Goal: Task Accomplishment & Management: Complete application form

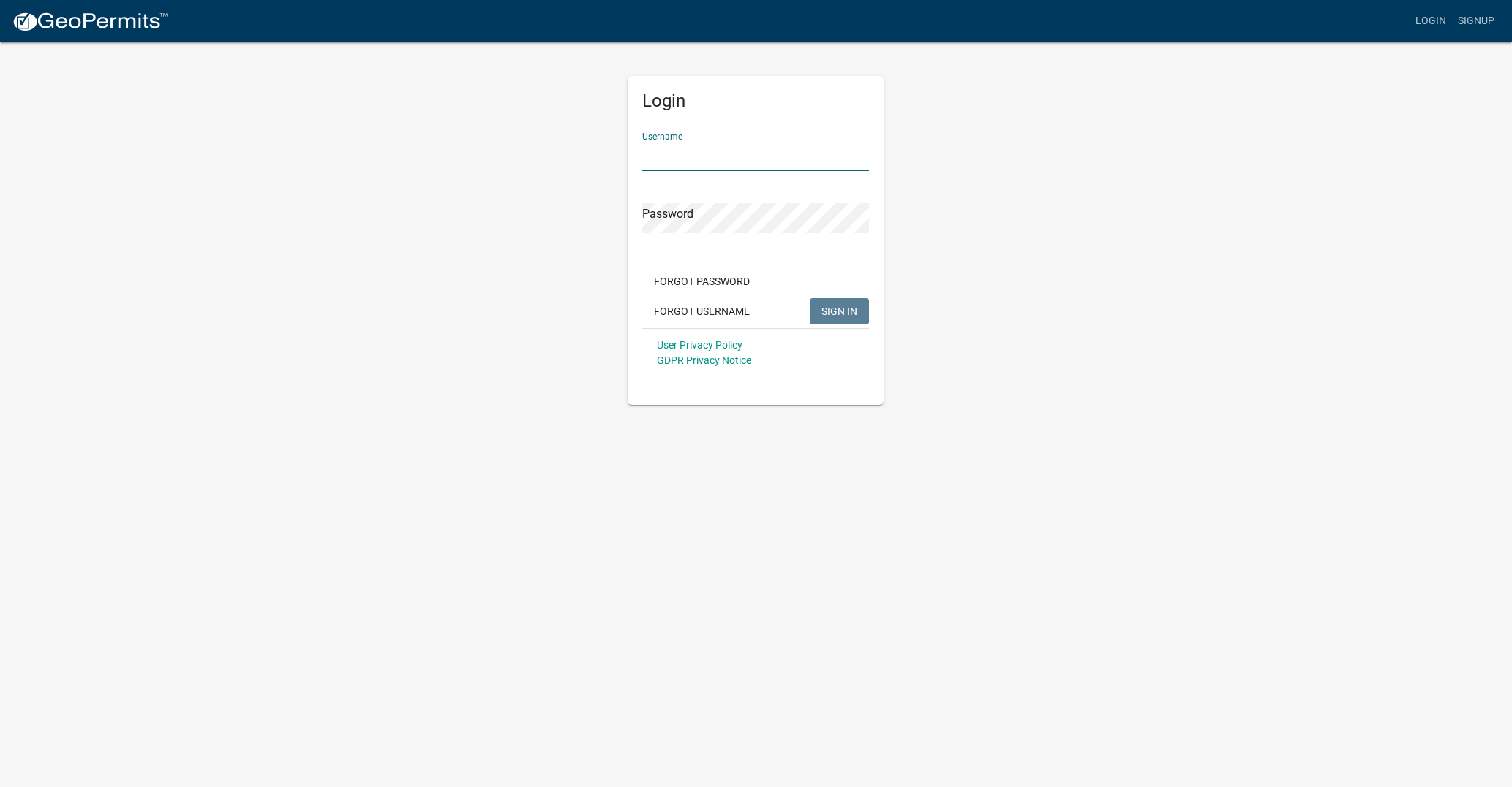
type input "[PERSON_NAME]"
click at [831, 306] on span "SIGN IN" at bounding box center [839, 310] width 36 height 12
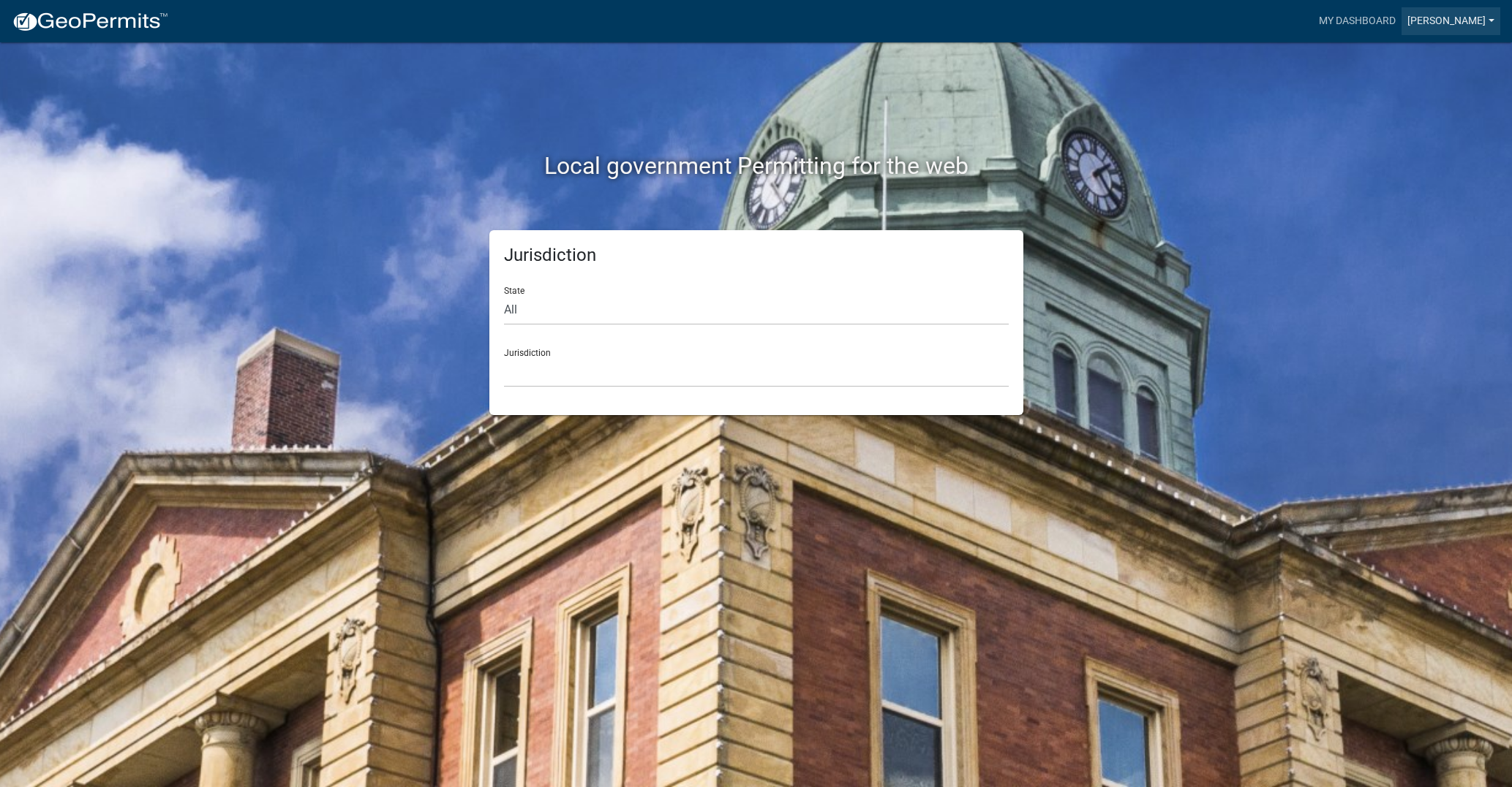
click at [1456, 17] on link "[PERSON_NAME]" at bounding box center [1451, 21] width 99 height 28
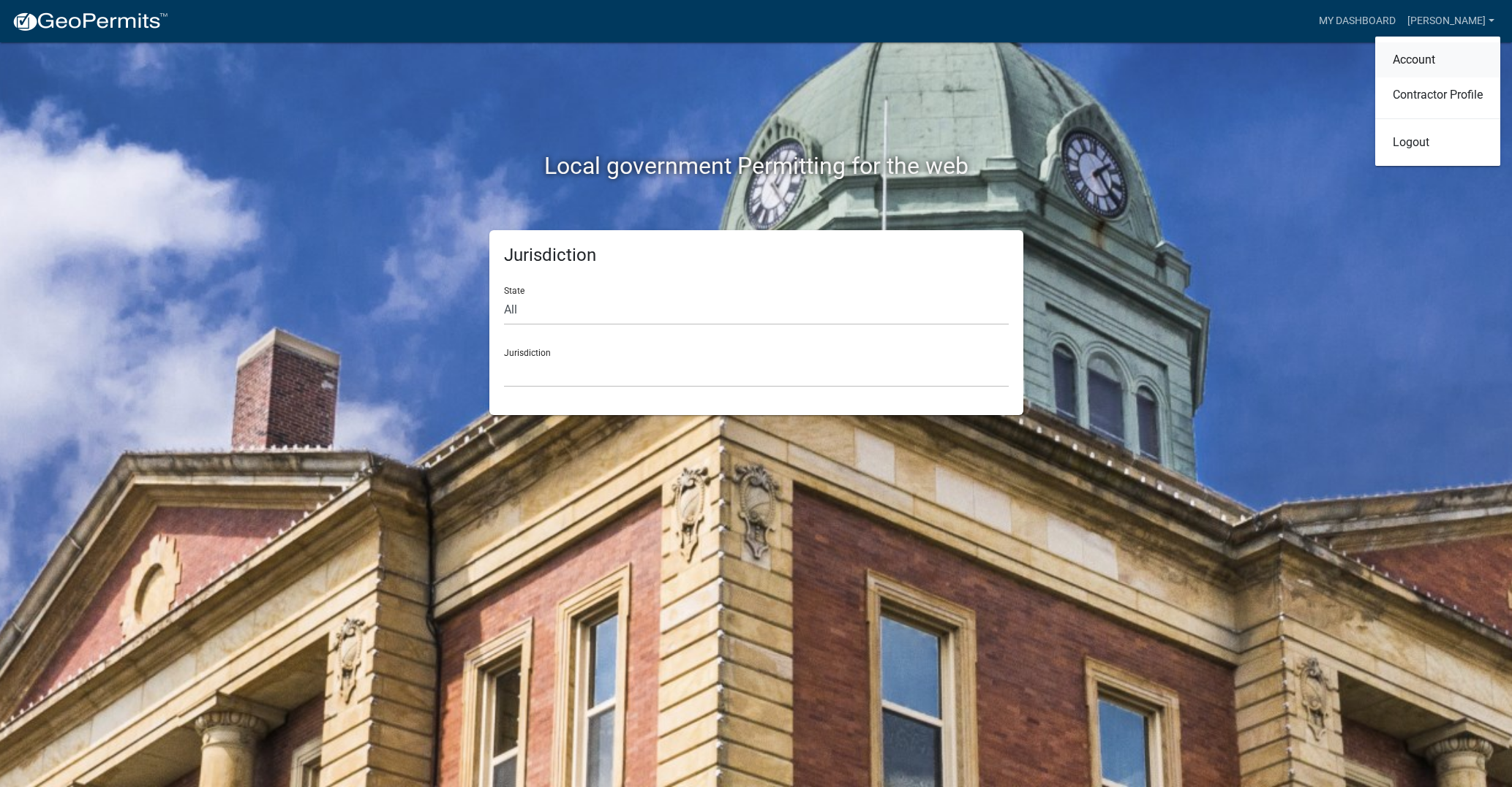
click at [1411, 59] on link "Account" at bounding box center [1437, 60] width 125 height 35
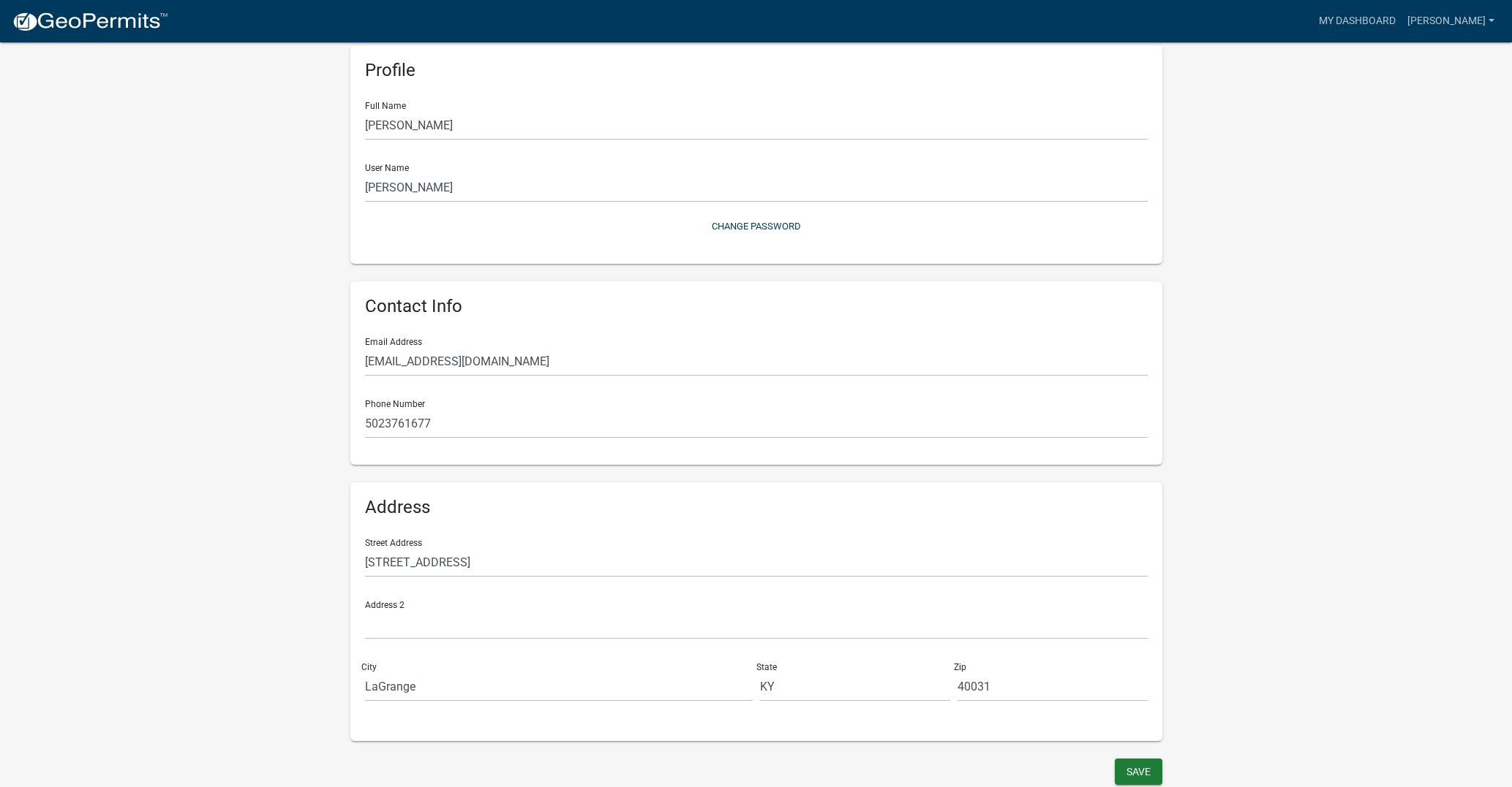
scroll to position [61, 0]
click at [1401, 21] on link "My Dashboard" at bounding box center [1356, 21] width 88 height 28
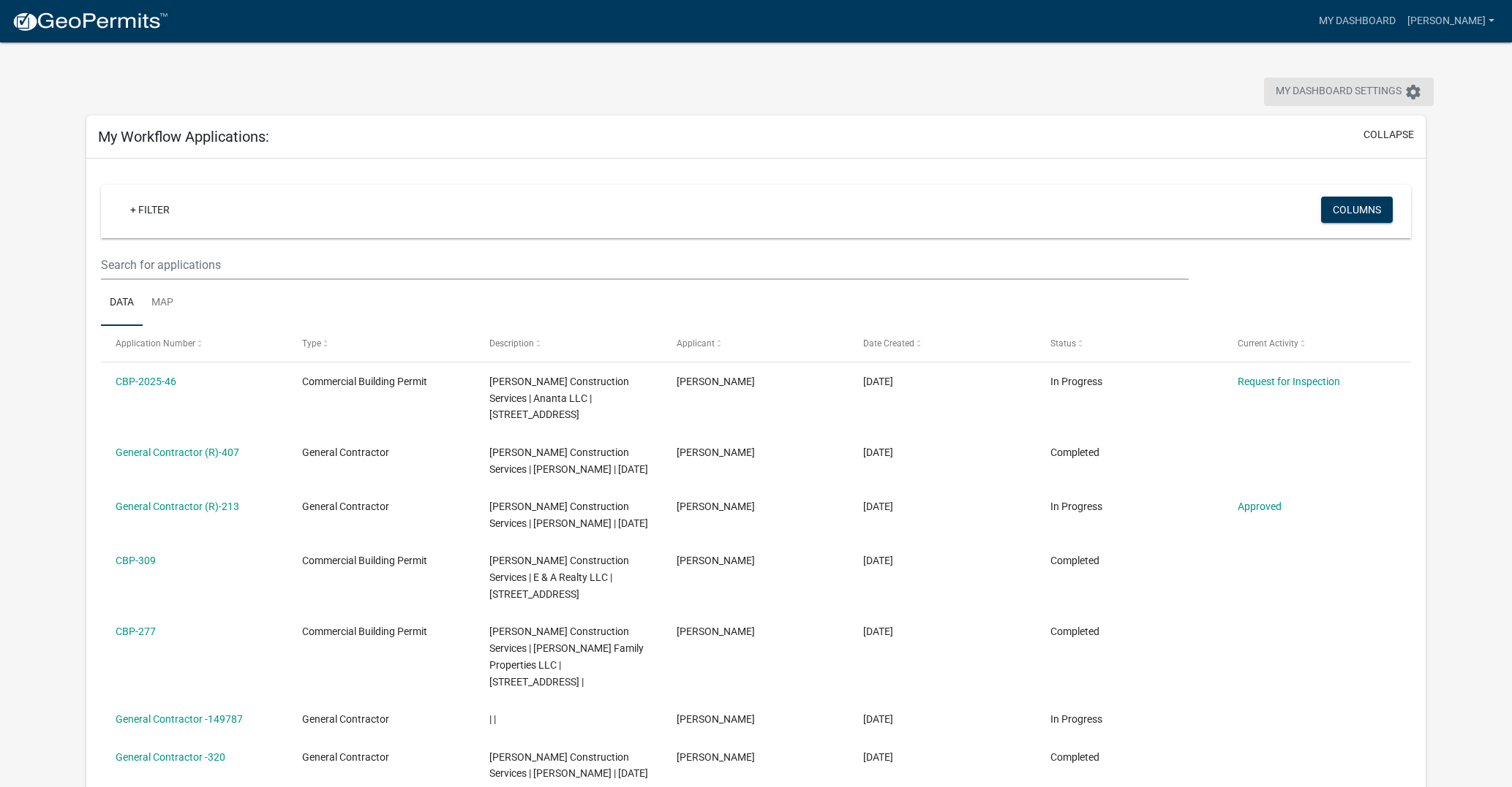
click at [1411, 90] on icon "settings" at bounding box center [1413, 92] width 18 height 18
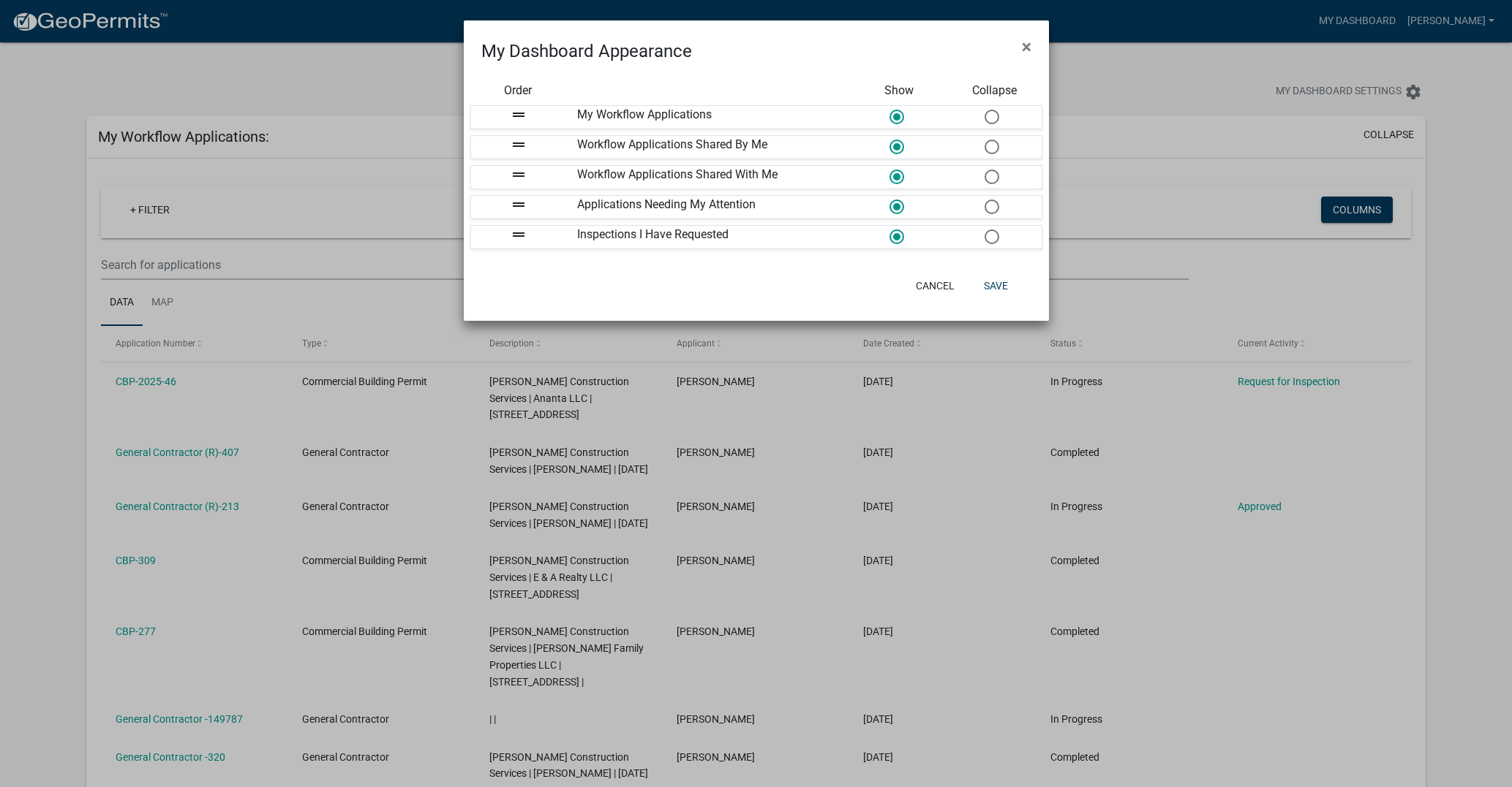
click at [1158, 68] on ngb-modal-window "My Dashboard Appearance × Order Show Collapse drag_handle My Workflow Applicati…" at bounding box center [756, 394] width 1512 height 787
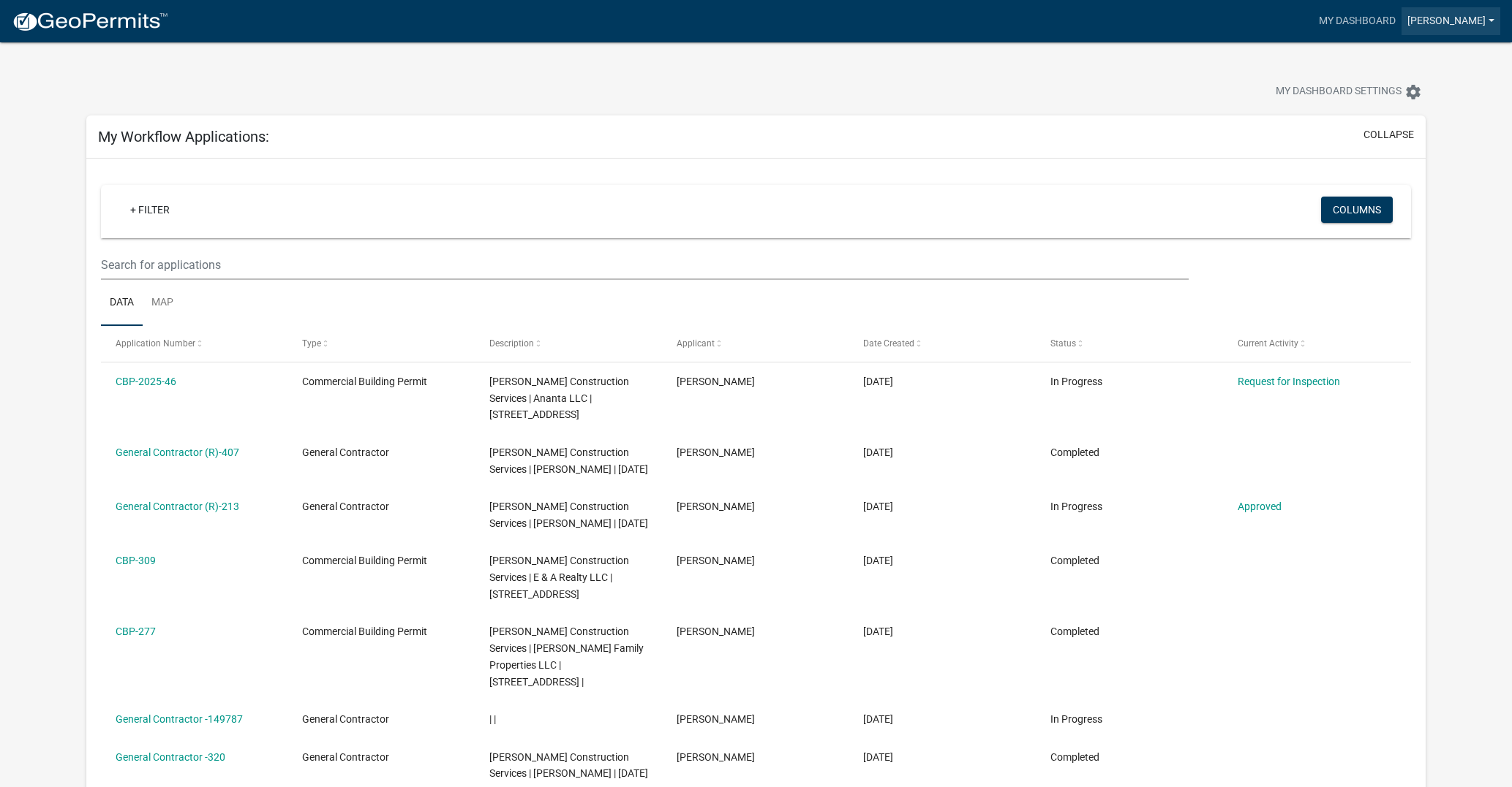
click at [1492, 19] on link "[PERSON_NAME]" at bounding box center [1451, 21] width 99 height 28
click at [1411, 93] on link "Contractor Profile" at bounding box center [1437, 95] width 125 height 35
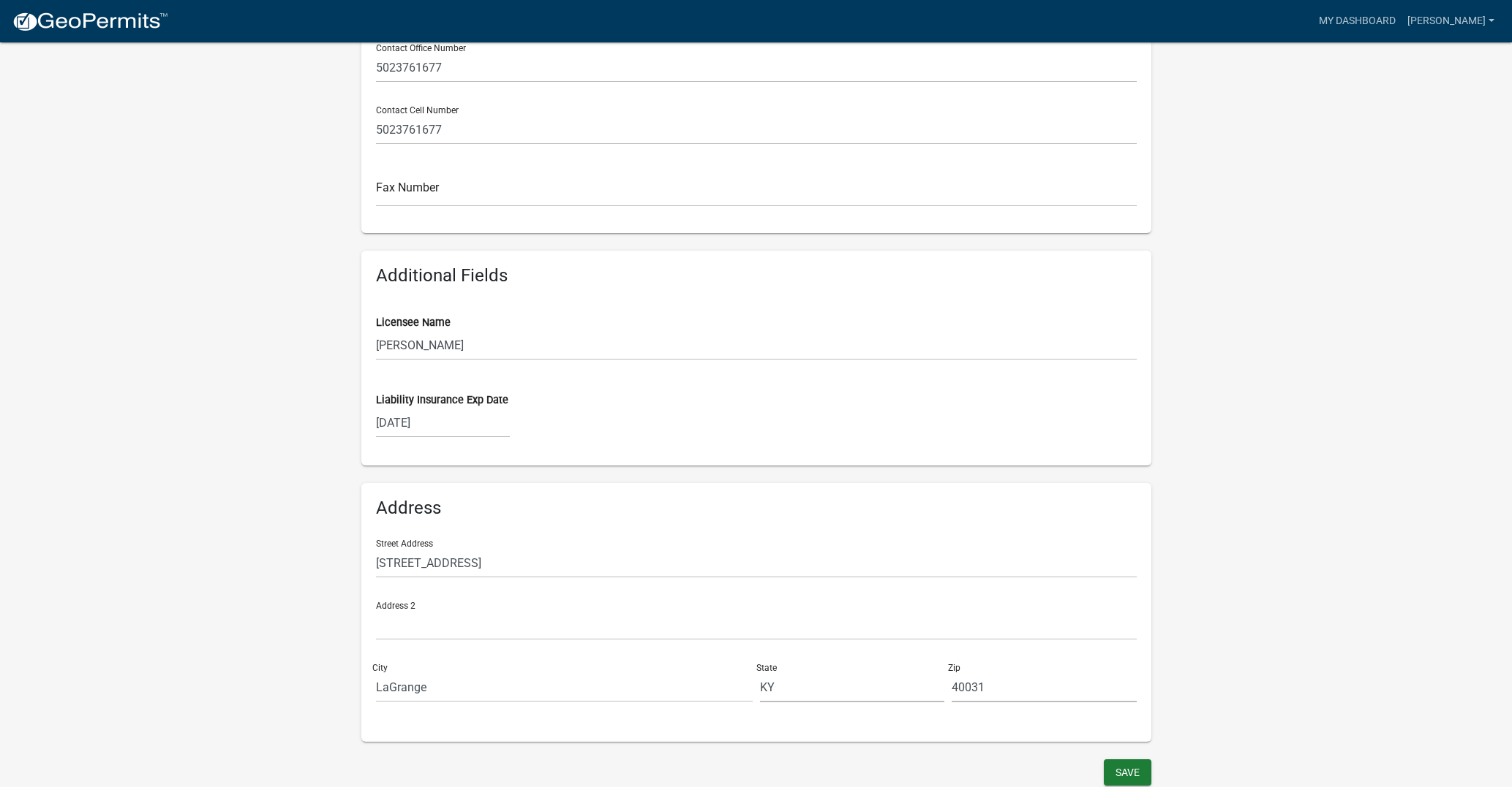
scroll to position [520, 0]
click at [1131, 769] on button "Save" at bounding box center [1127, 773] width 48 height 26
click at [125, 23] on img at bounding box center [90, 21] width 157 height 22
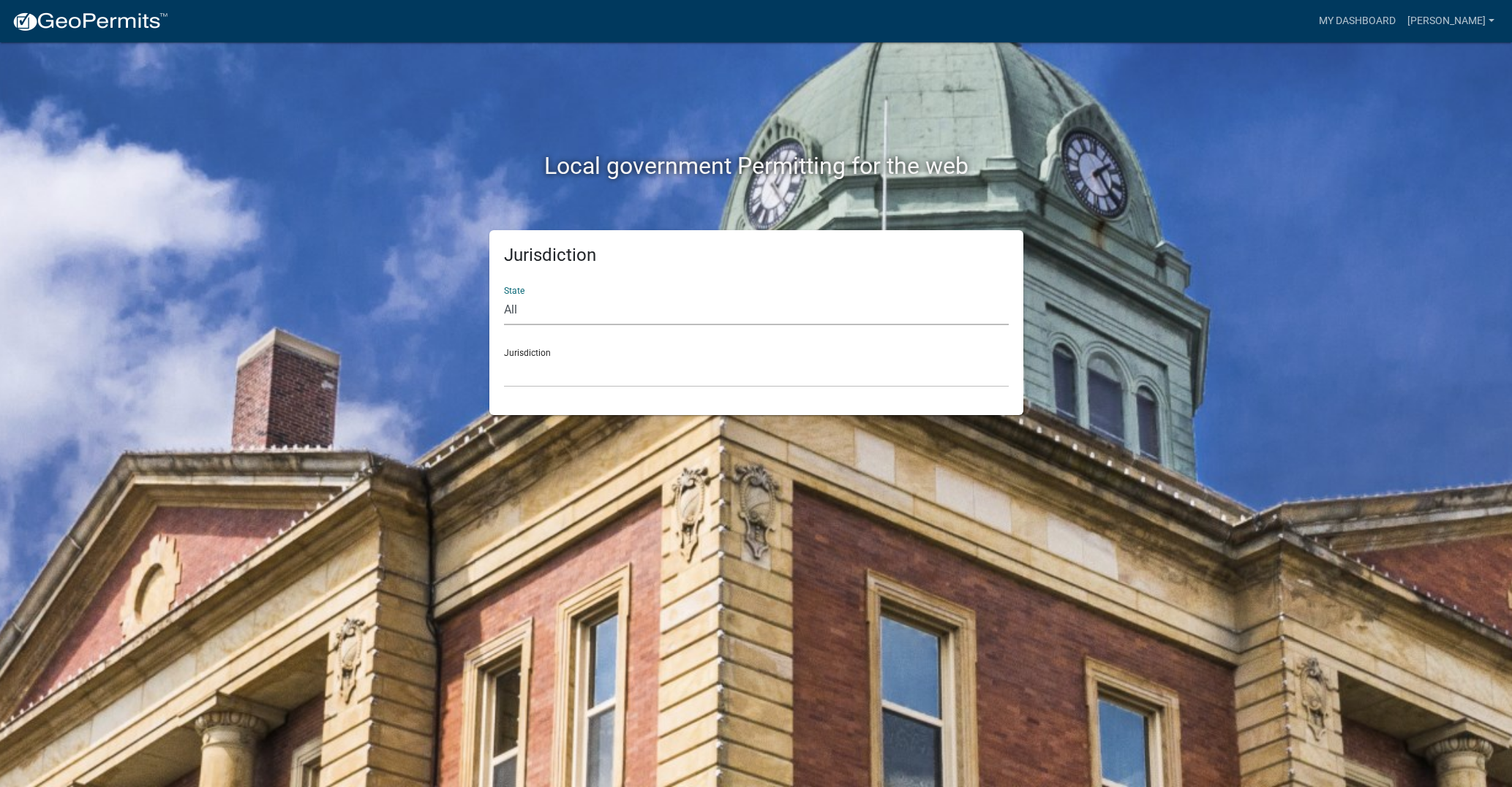
select select "[US_STATE]"
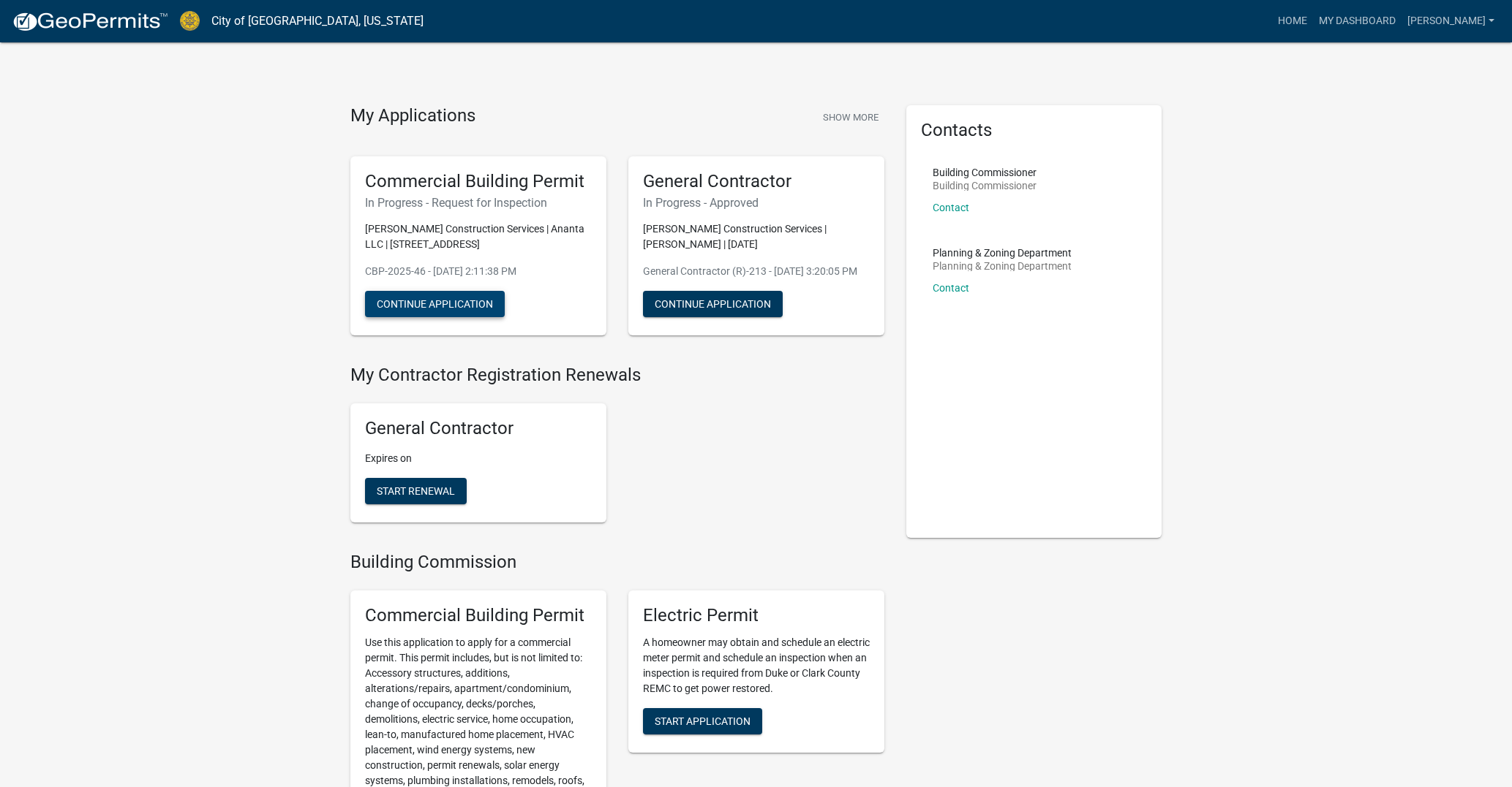
click at [468, 297] on button "Continue Application" at bounding box center [435, 304] width 140 height 26
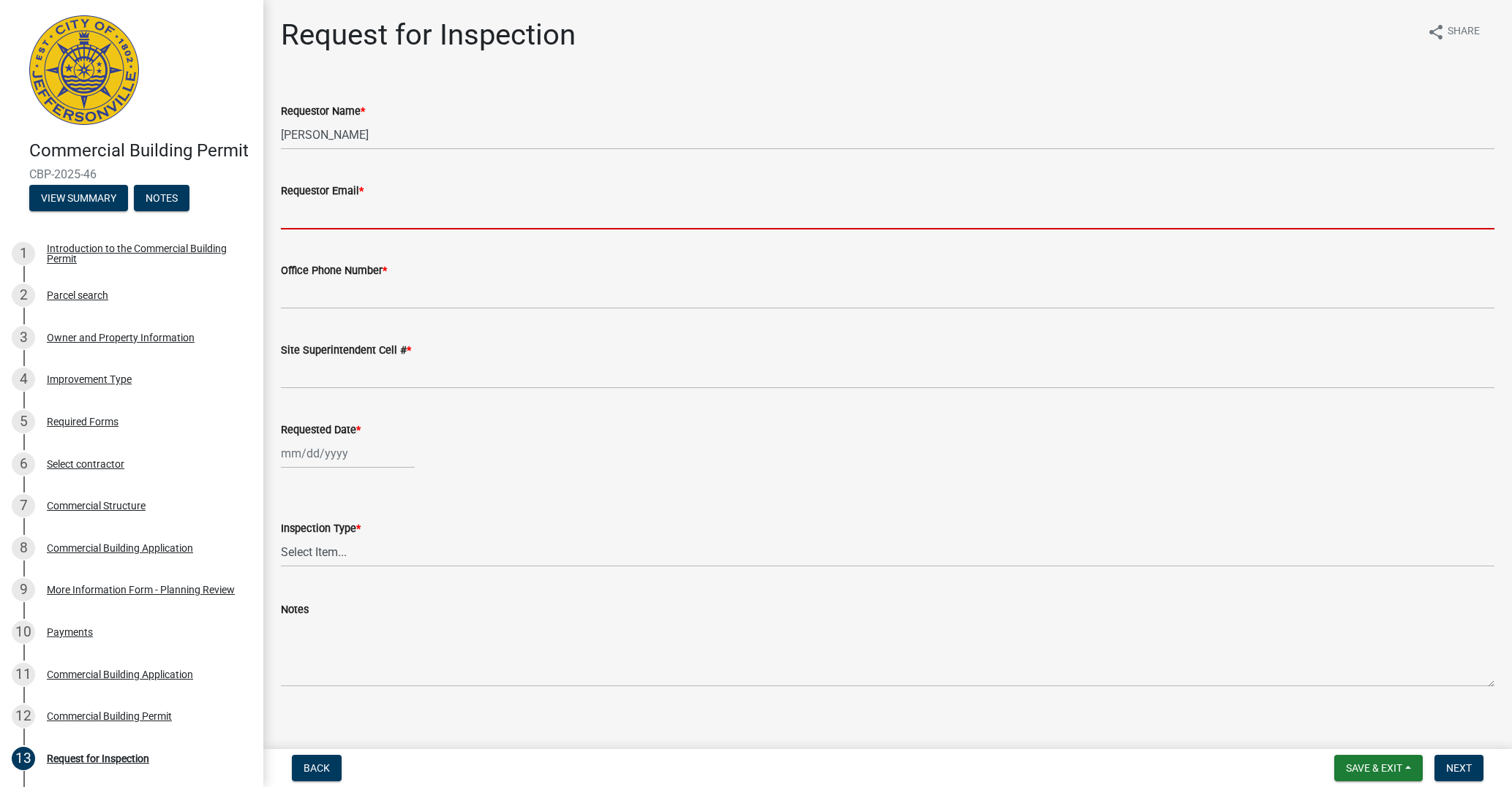
click at [319, 218] on input "Requestor Email *" at bounding box center [887, 214] width 1213 height 30
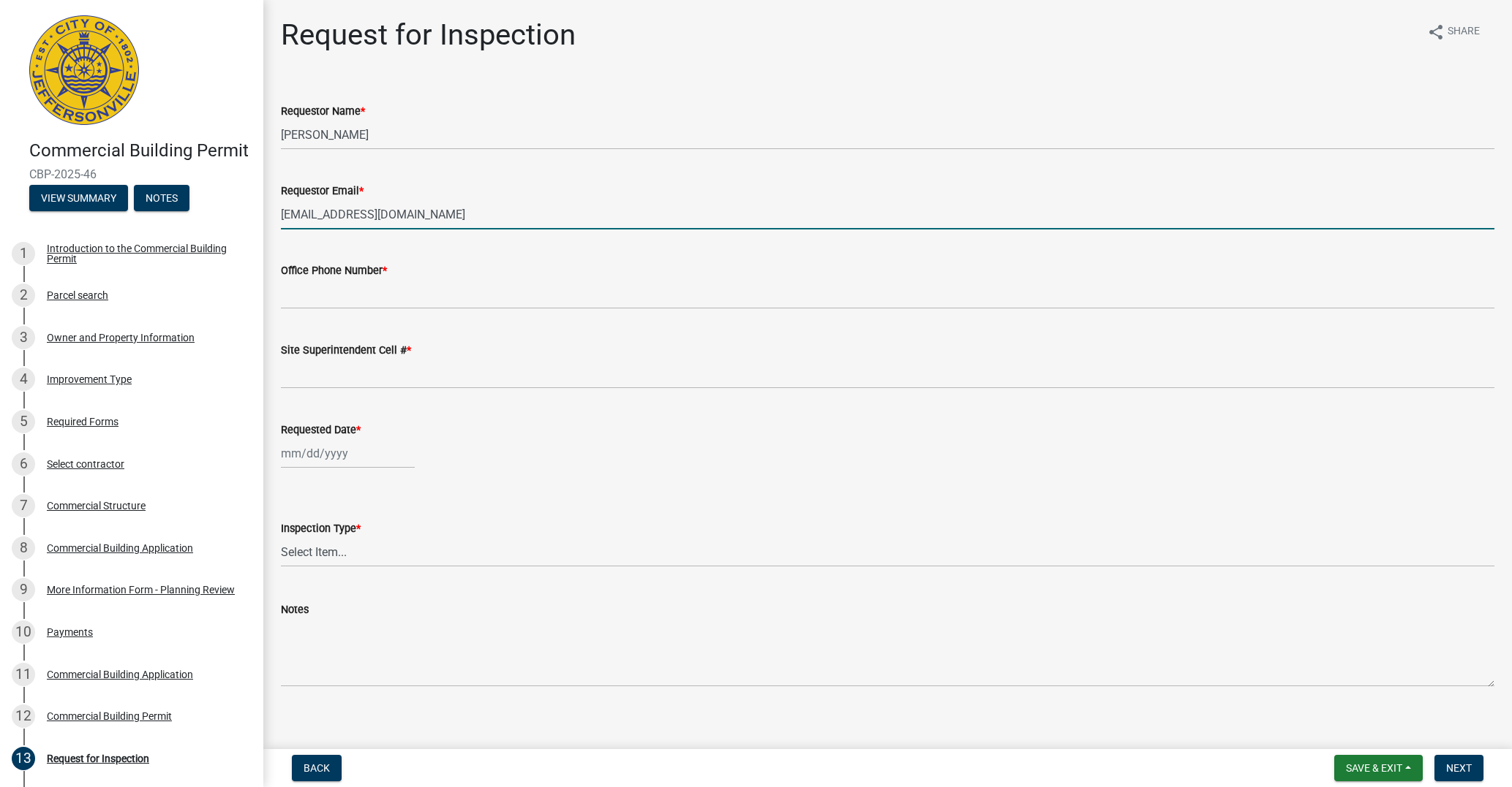
type input "[EMAIL_ADDRESS][DOMAIN_NAME]"
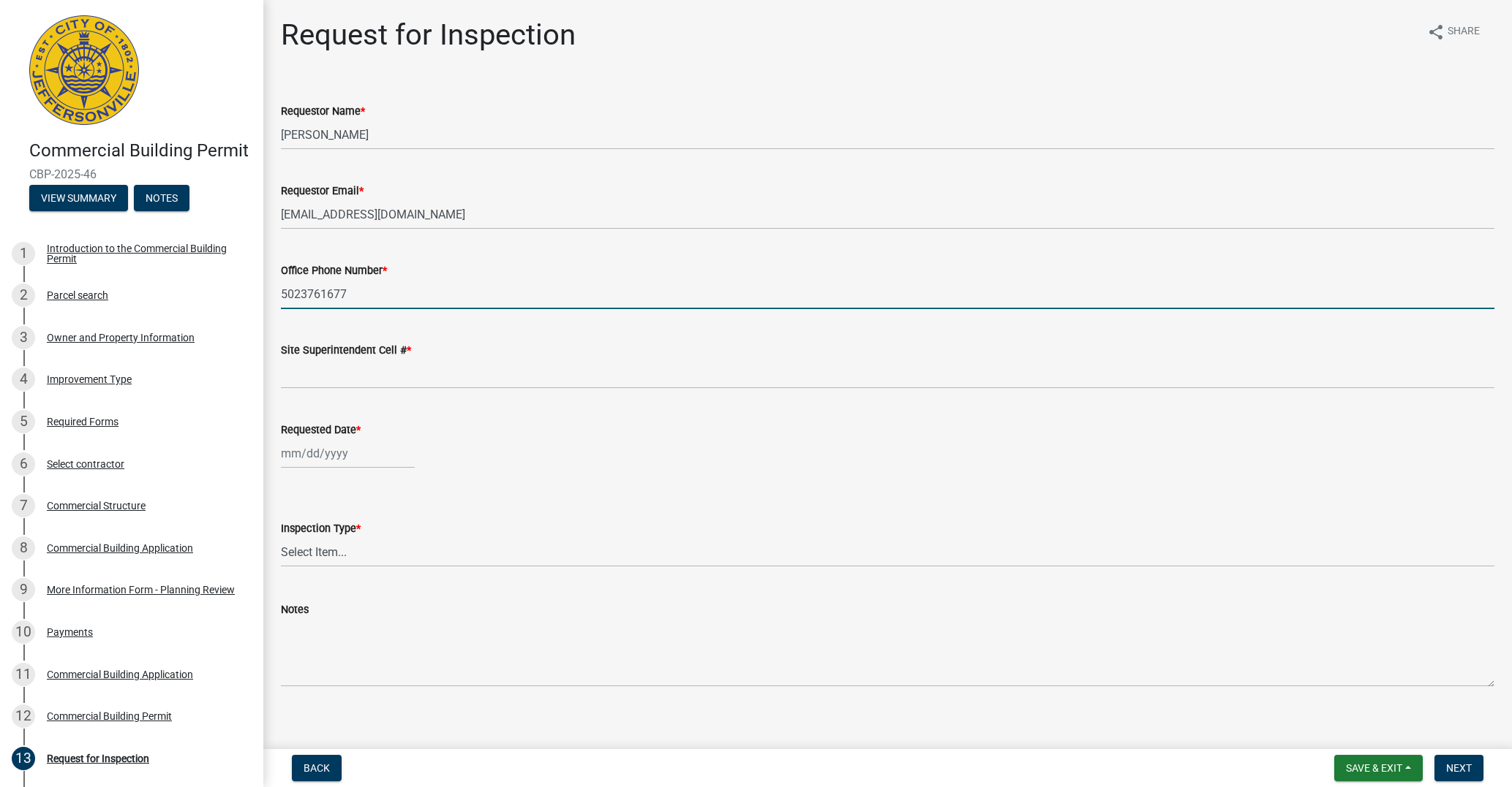
type input "5023761677"
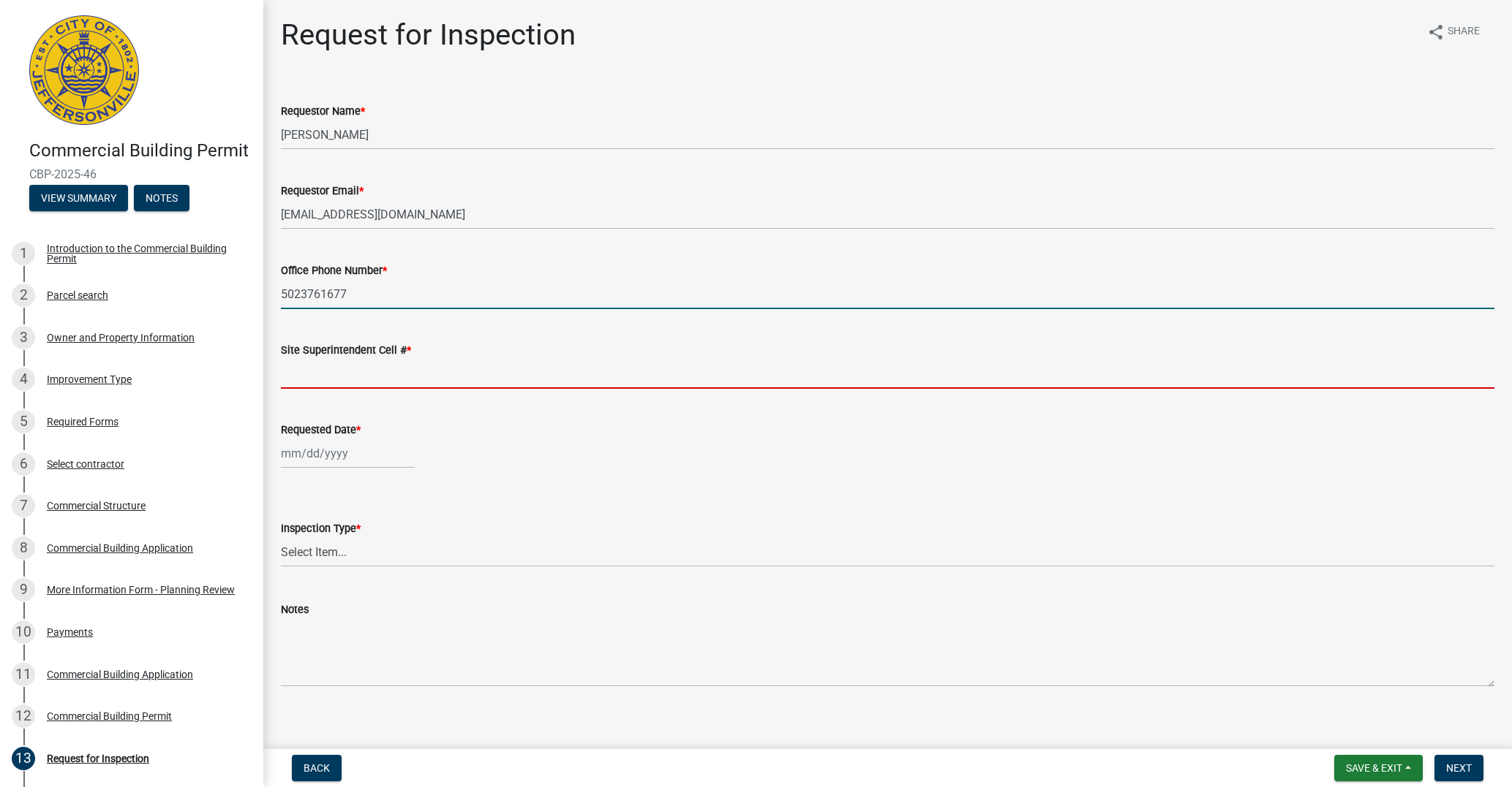
click at [337, 377] on input "Site Superintendent Cell # *" at bounding box center [887, 374] width 1213 height 30
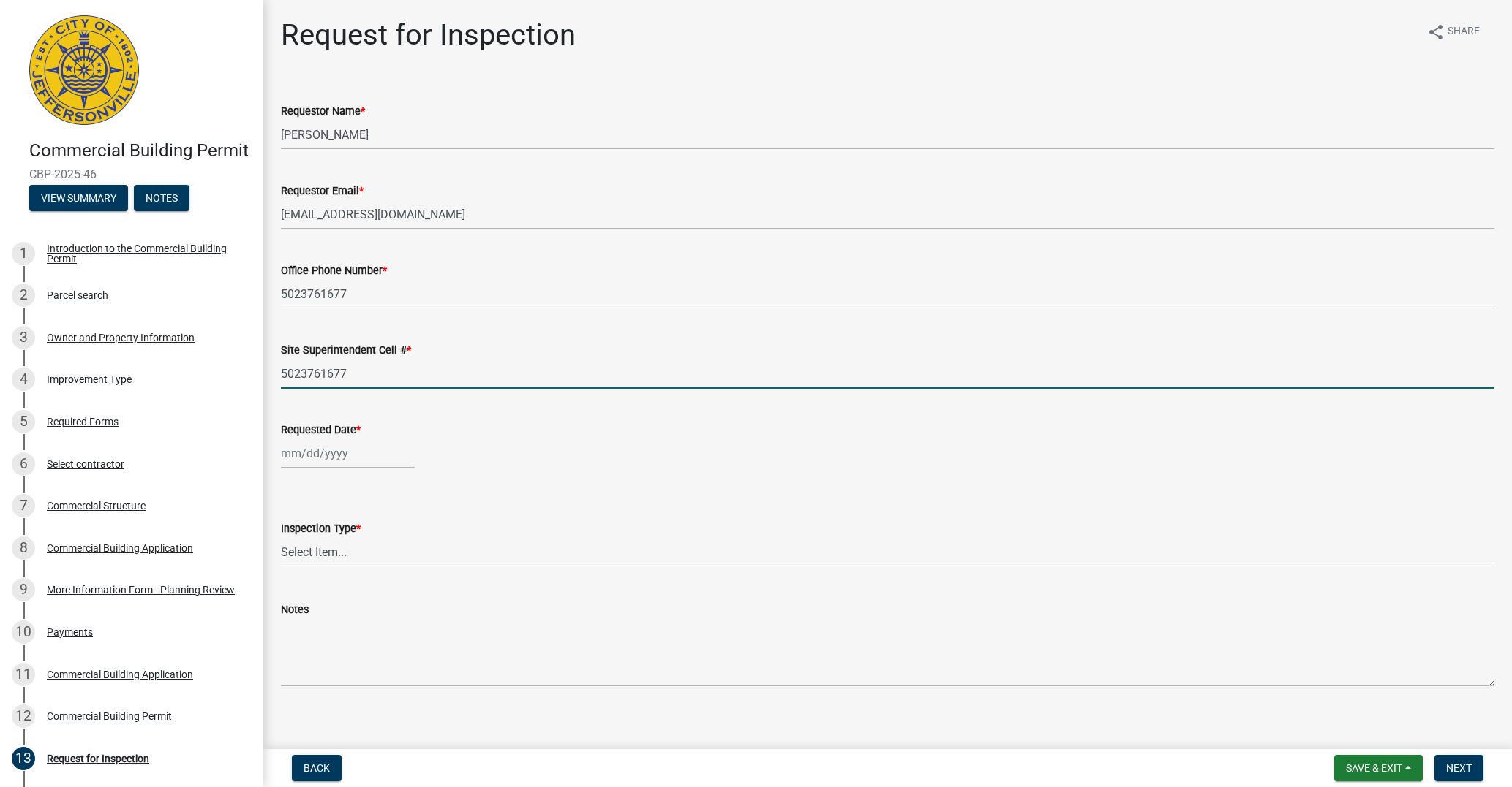
type input "5023761677"
click at [300, 454] on div at bounding box center [348, 453] width 134 height 30
select select "9"
select select "2025"
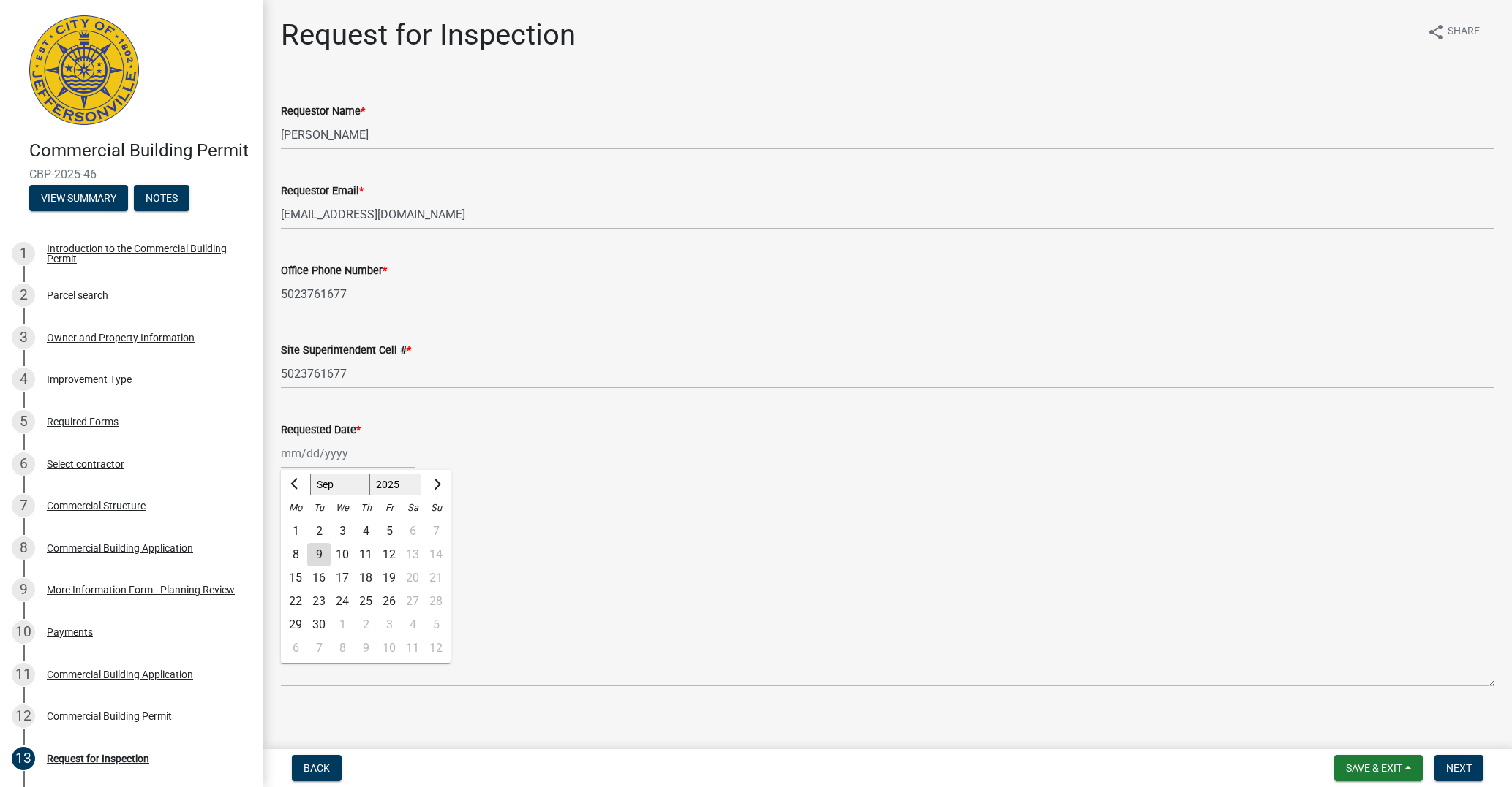
click at [320, 551] on div "9" at bounding box center [319, 555] width 23 height 23
type input "[DATE]"
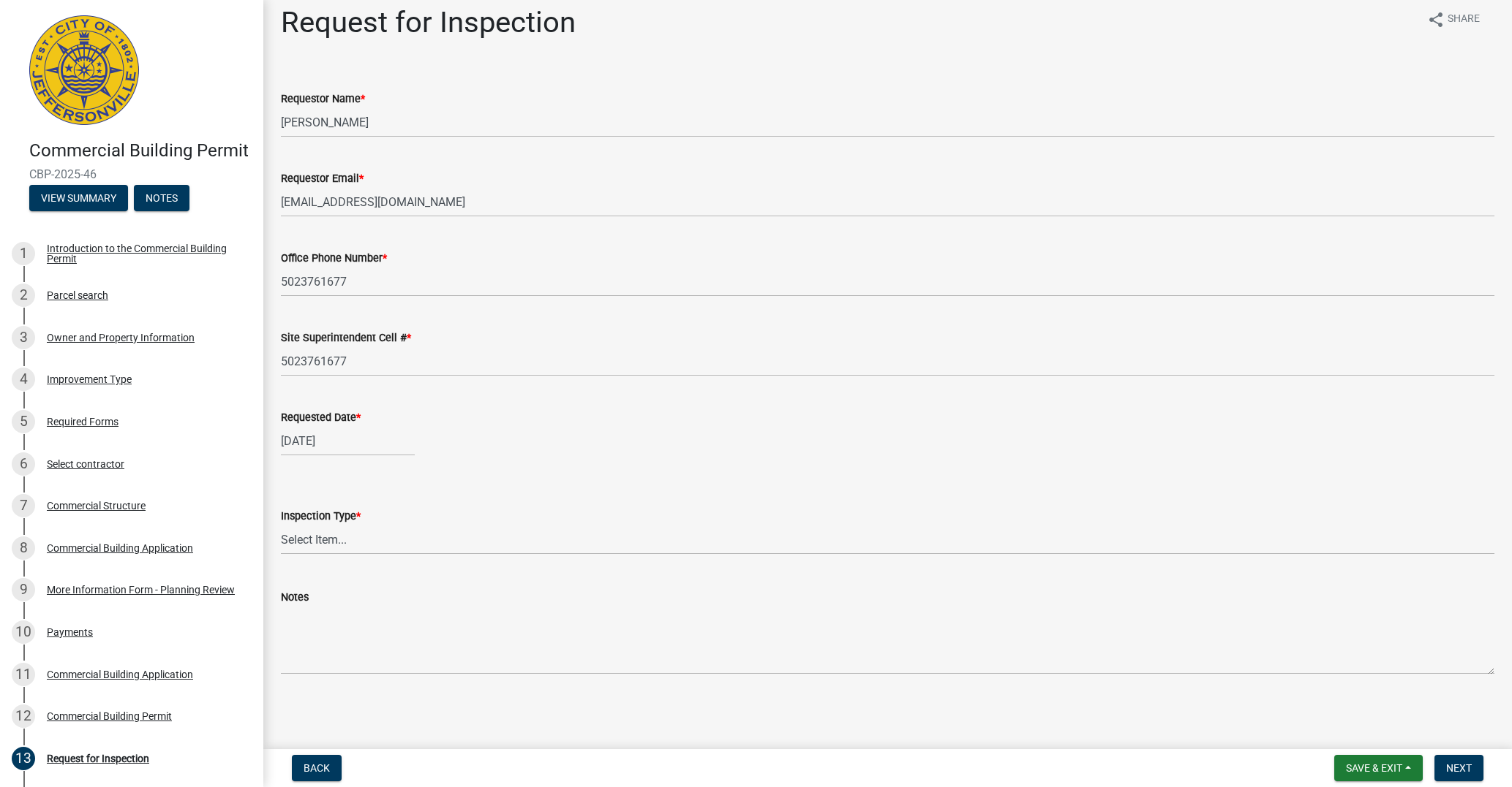
scroll to position [12, 0]
click at [322, 774] on button "Back" at bounding box center [316, 768] width 50 height 26
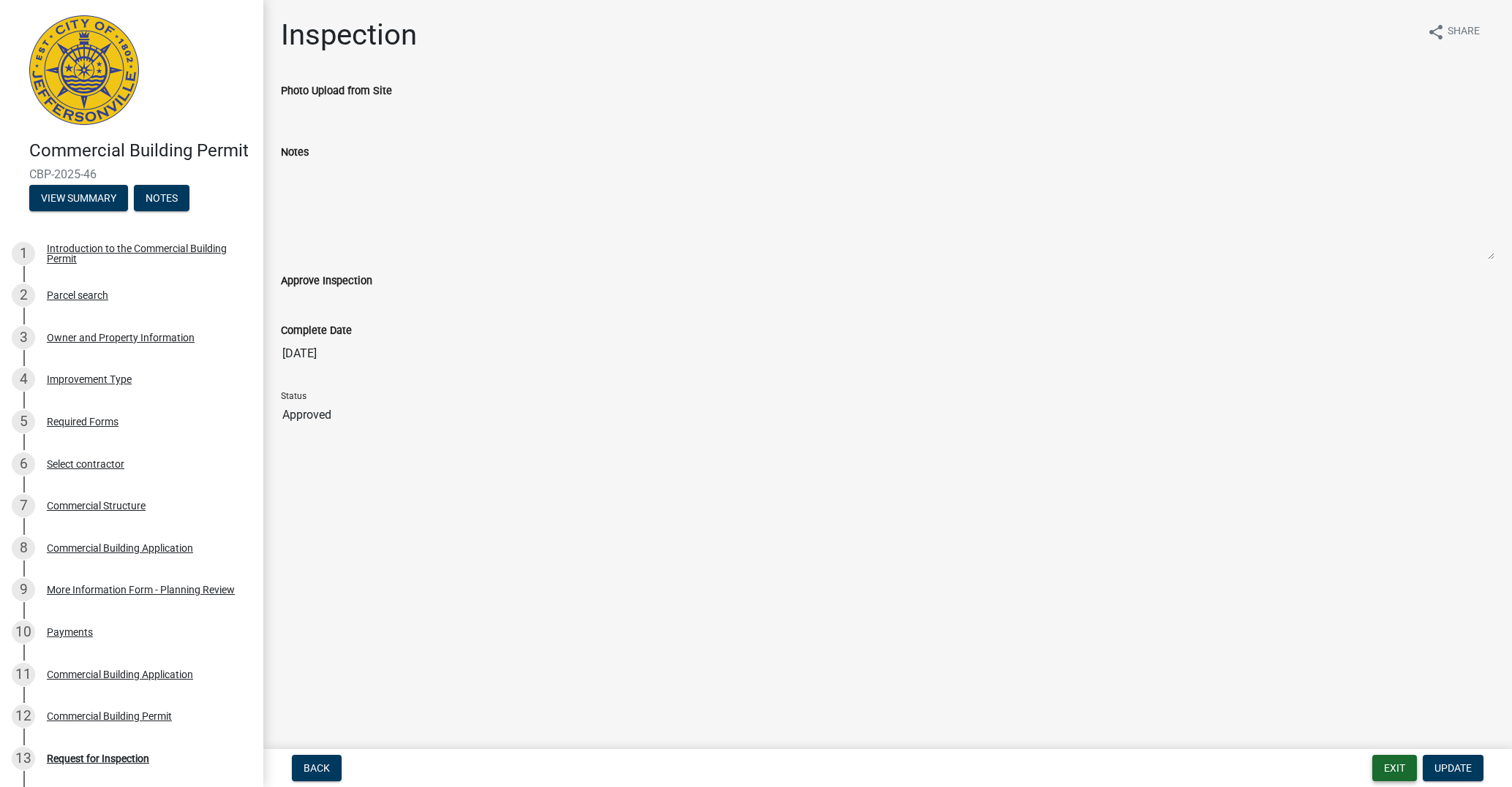
click at [1395, 771] on button "Exit" at bounding box center [1395, 768] width 45 height 26
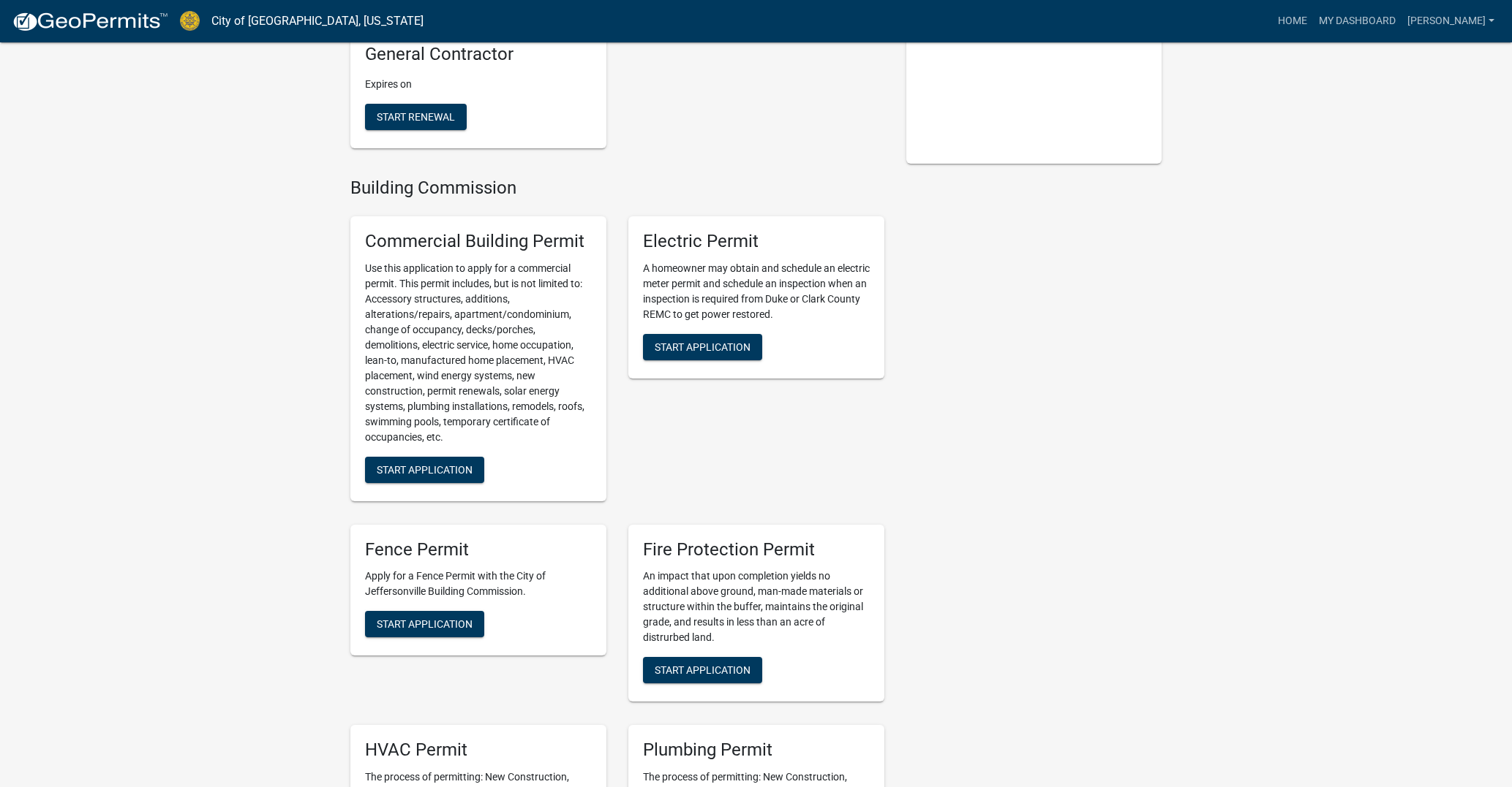
scroll to position [377, 0]
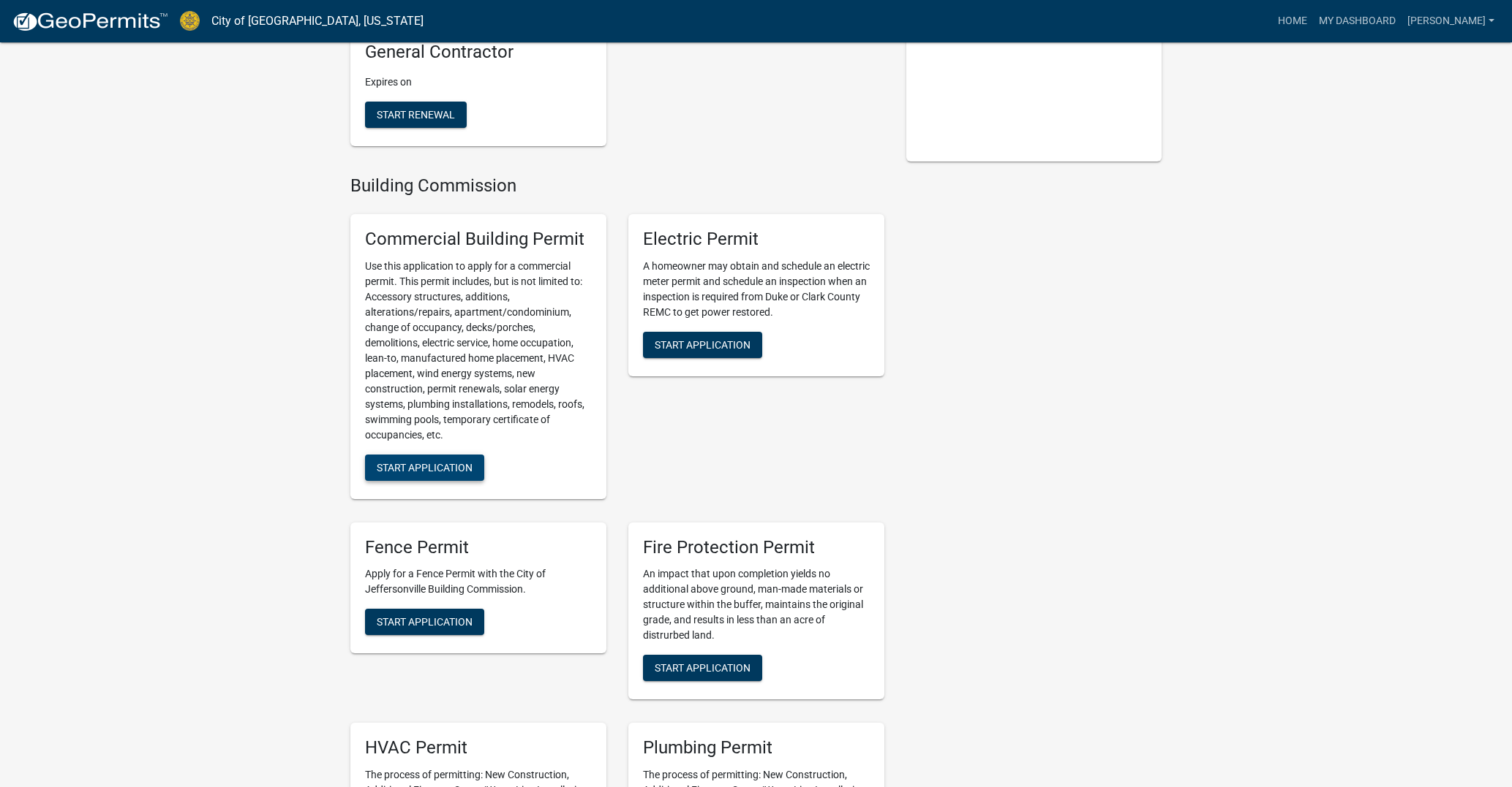
click at [426, 473] on span "Start Application" at bounding box center [424, 466] width 96 height 12
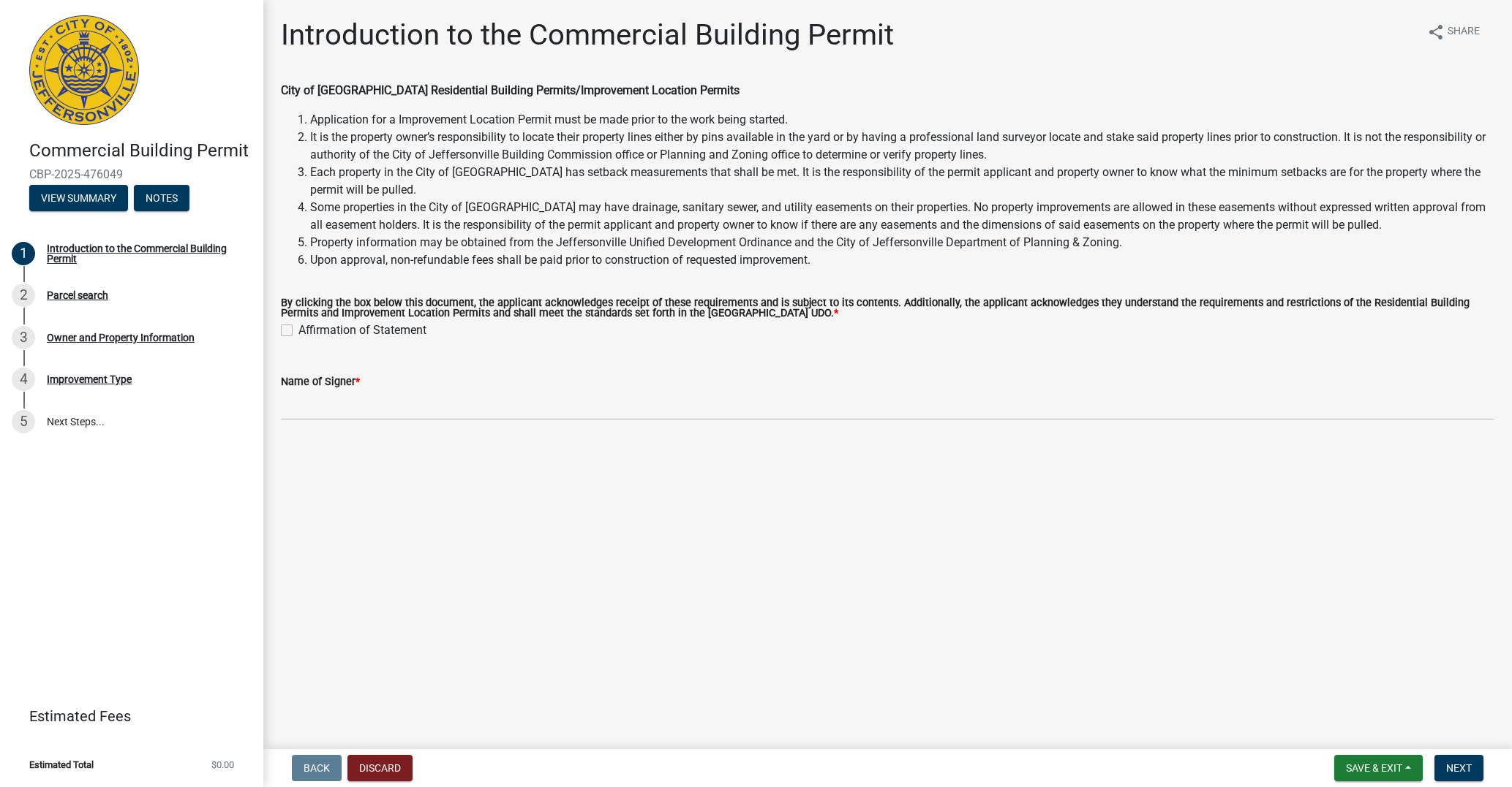
click at [299, 329] on label "Affirmation of Statement" at bounding box center [362, 330] width 128 height 18
click at [299, 329] on input "Affirmation of Statement" at bounding box center [303, 326] width 9 height 9
checkbox input "true"
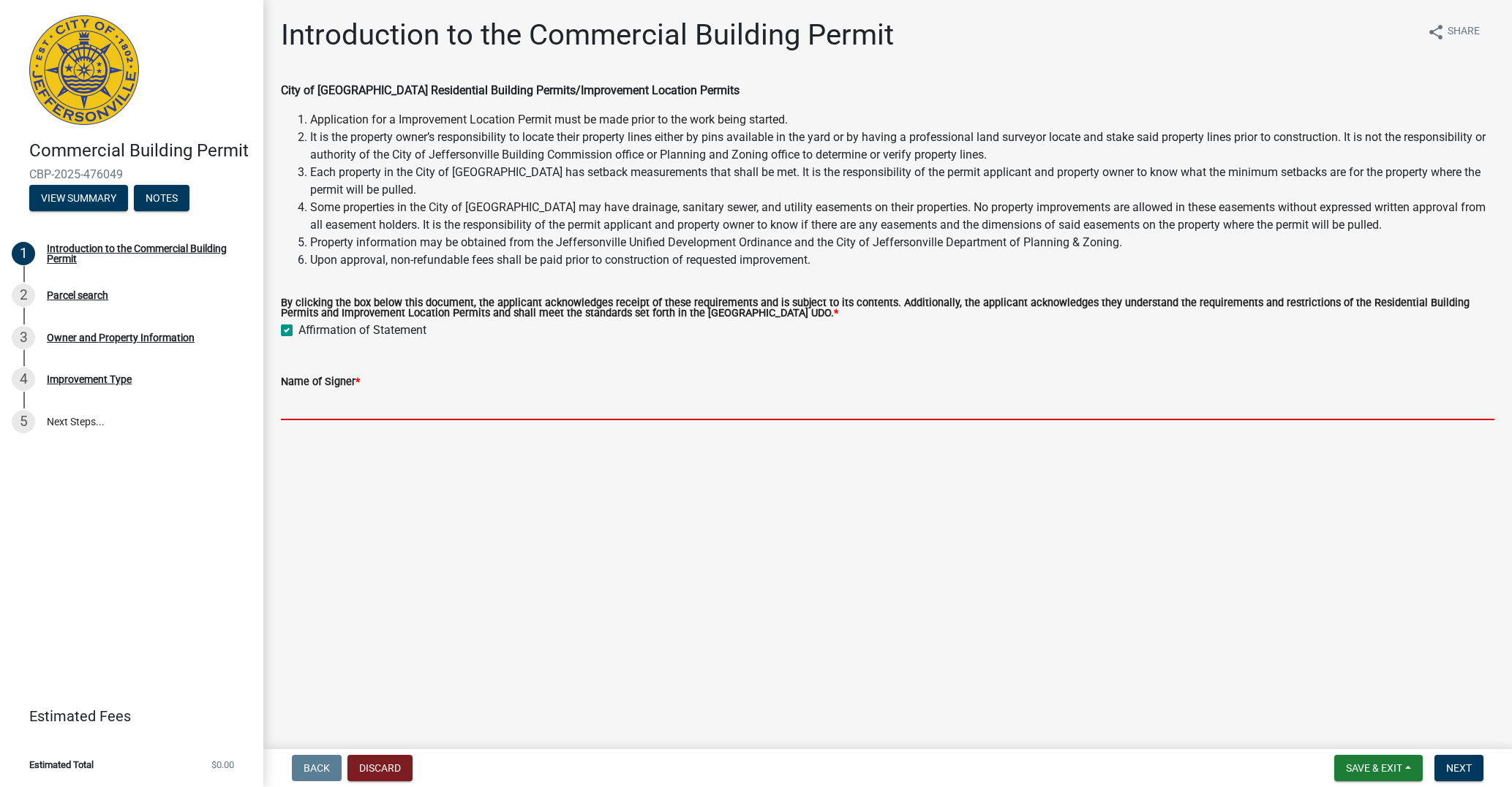
click at [414, 393] on input "Name of Signer *" at bounding box center [887, 405] width 1213 height 30
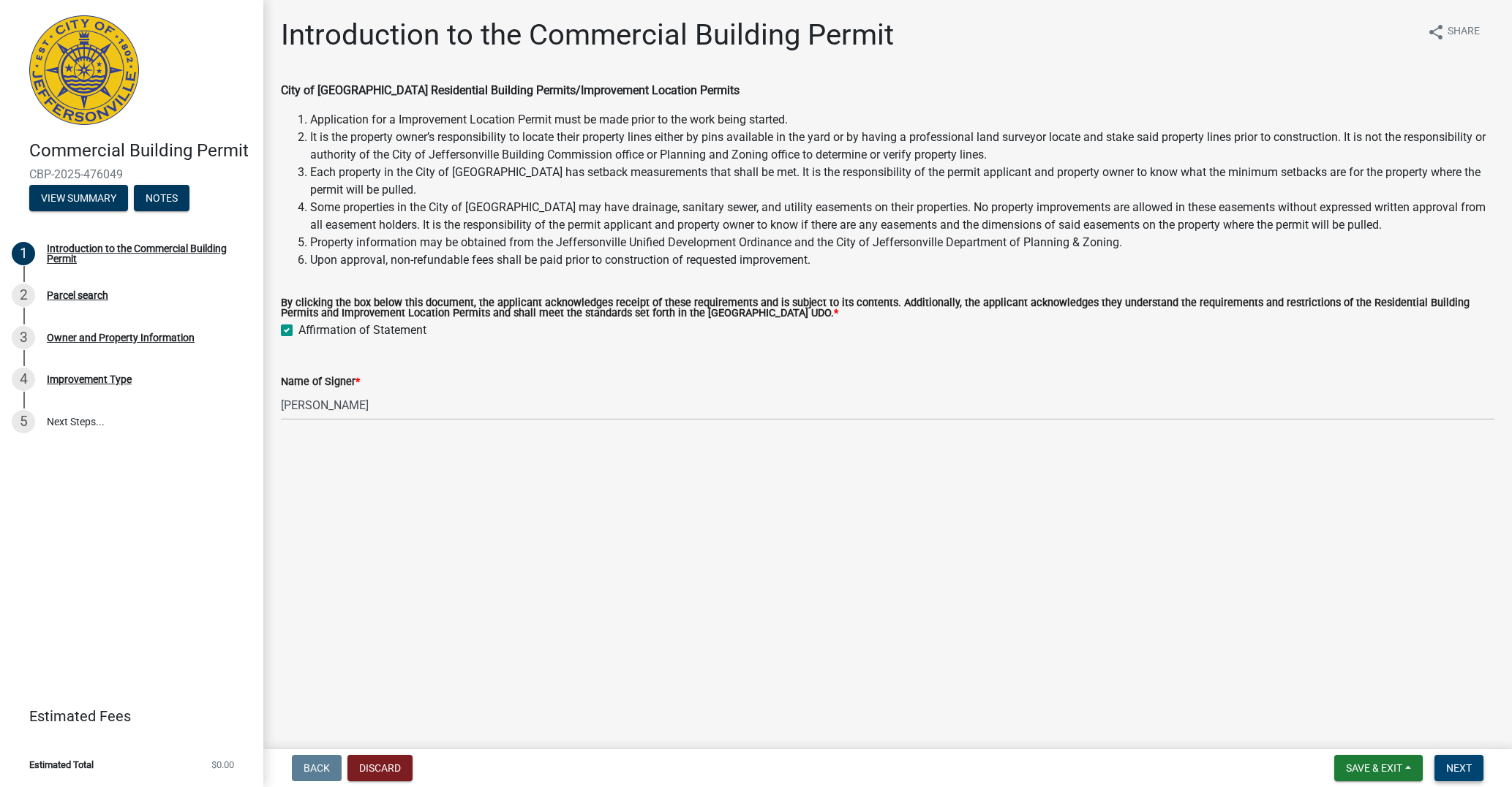
type input "[PERSON_NAME]"
click at [1460, 766] on span "Next" at bounding box center [1458, 768] width 25 height 12
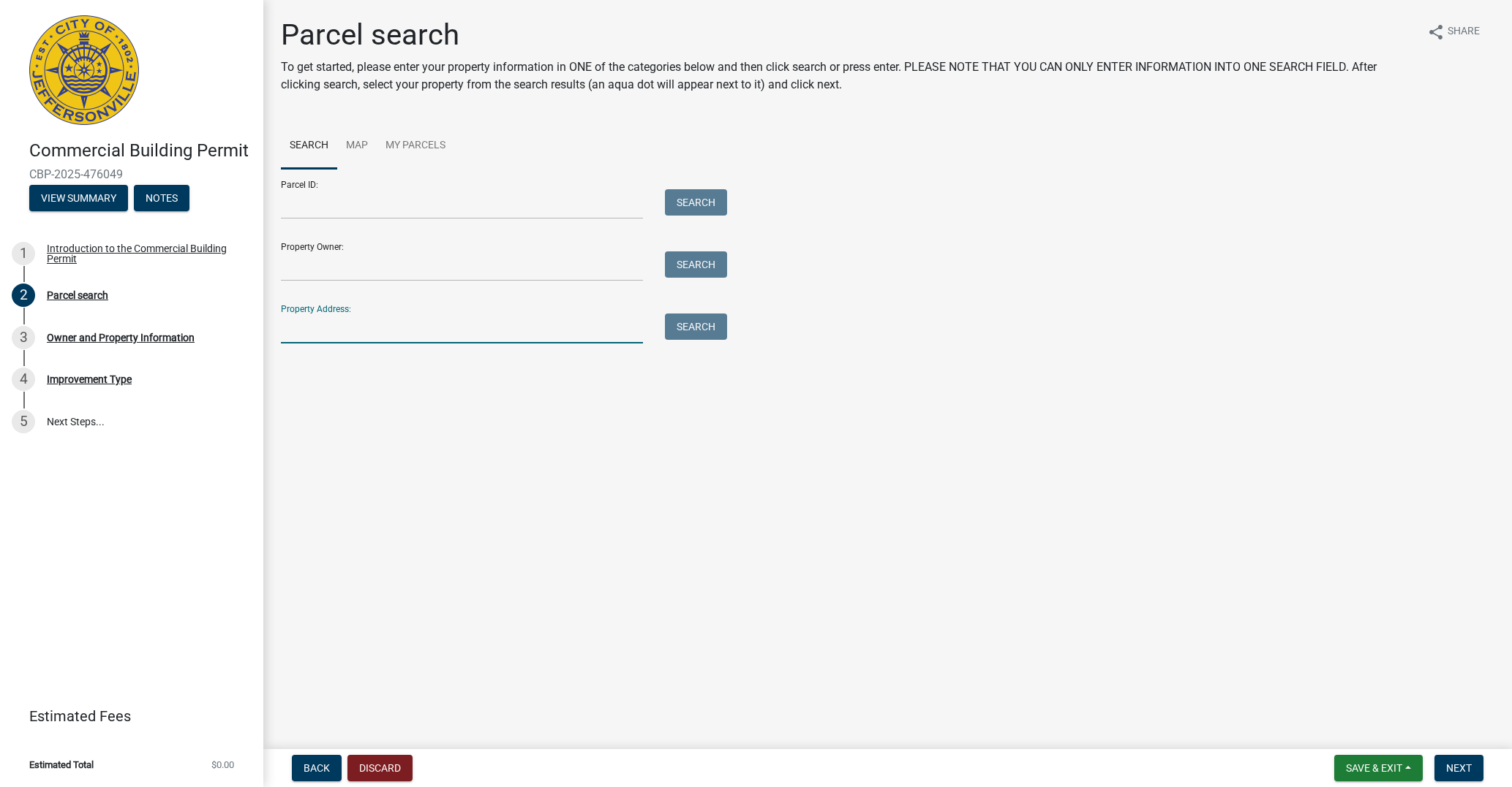
click at [329, 331] on input "Property Address:" at bounding box center [462, 328] width 362 height 30
type input "[STREET_ADDRESS]"
click at [708, 328] on button "Search" at bounding box center [695, 327] width 62 height 26
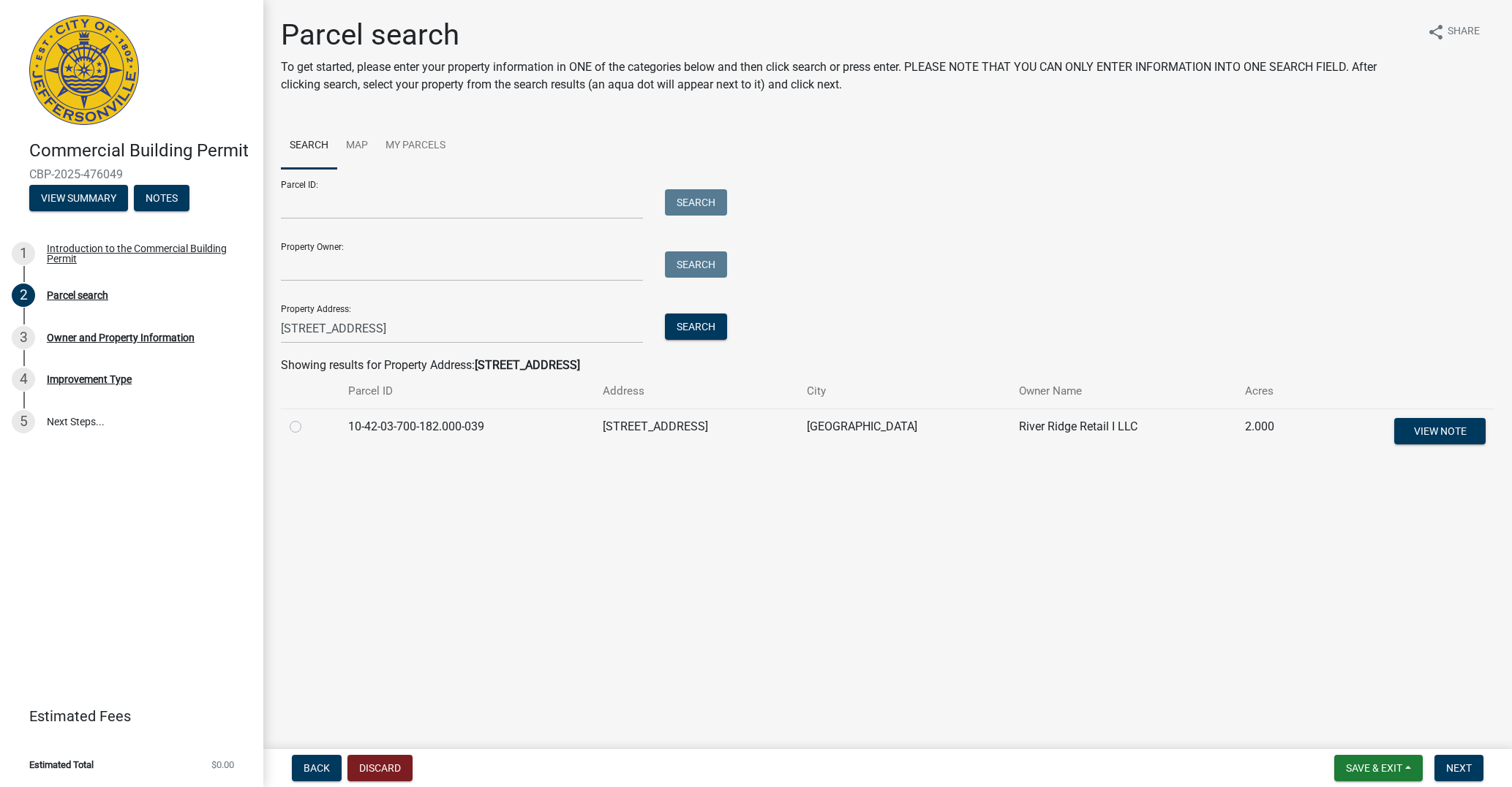
click at [307, 418] on label at bounding box center [307, 418] width 0 height 0
click at [307, 426] on input "radio" at bounding box center [312, 423] width 9 height 9
radio input "true"
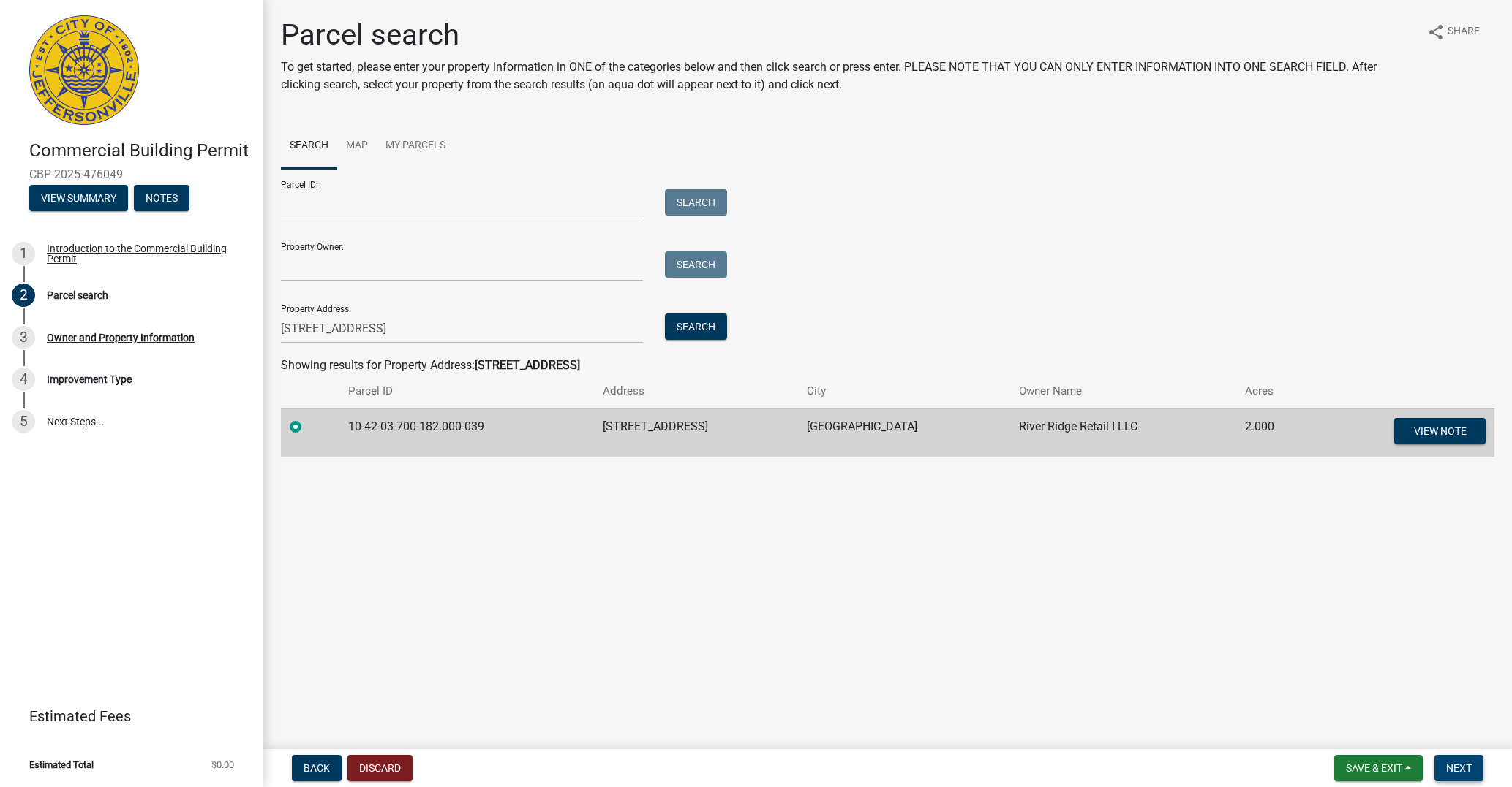
click at [1471, 769] on span "Next" at bounding box center [1458, 768] width 25 height 12
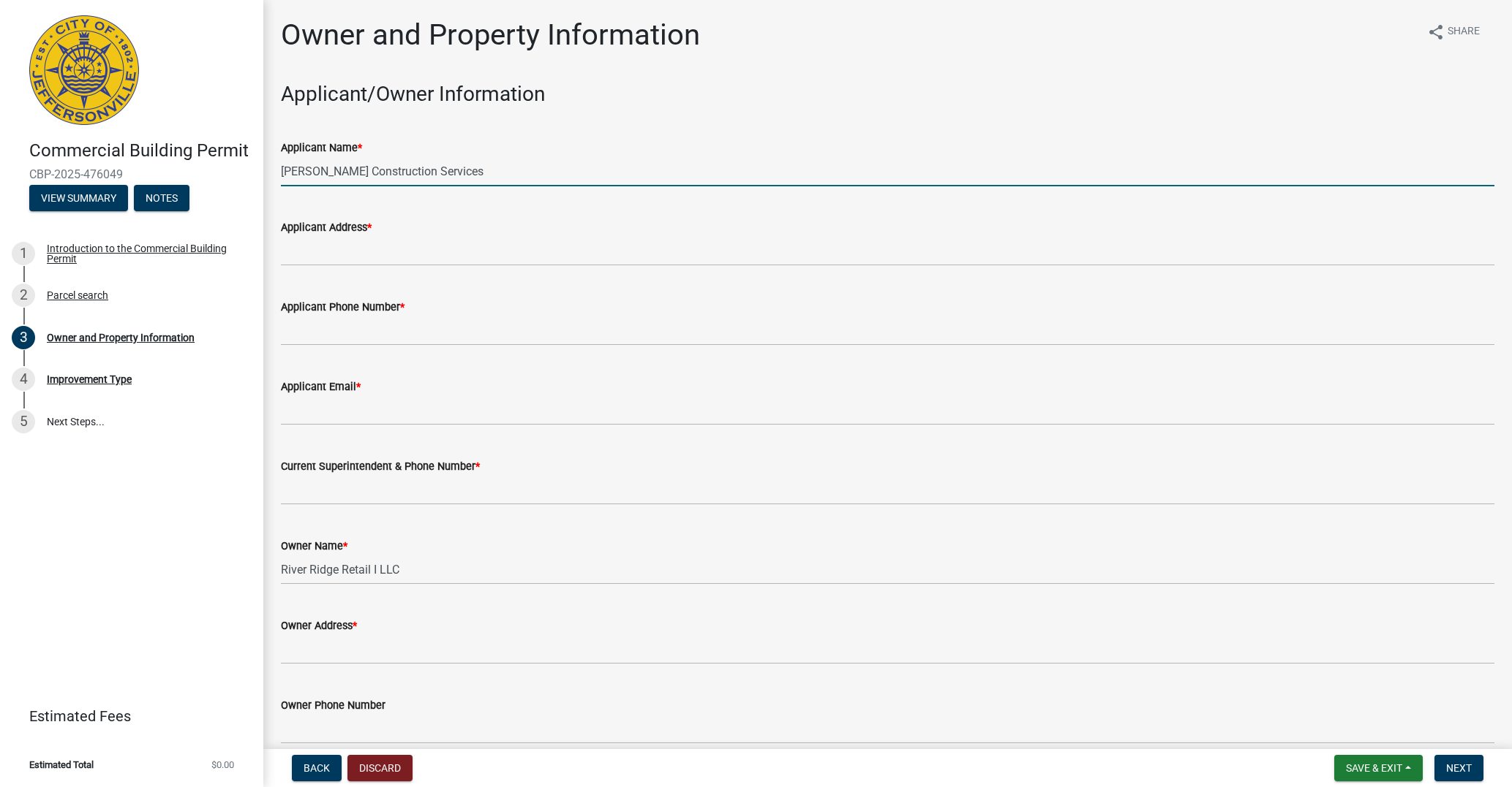
type input "[PERSON_NAME] Construction Services"
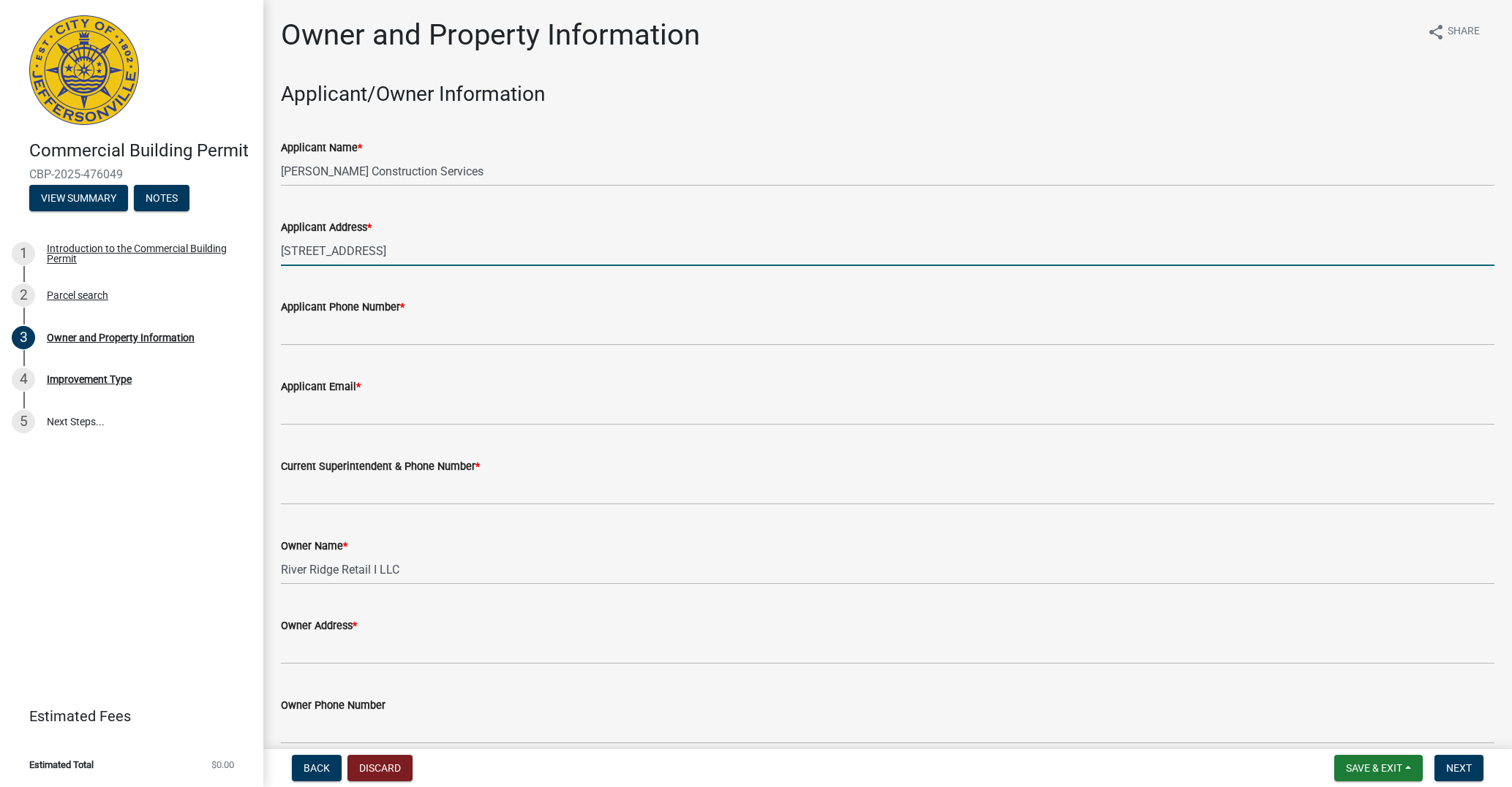
type input "[STREET_ADDRESS]"
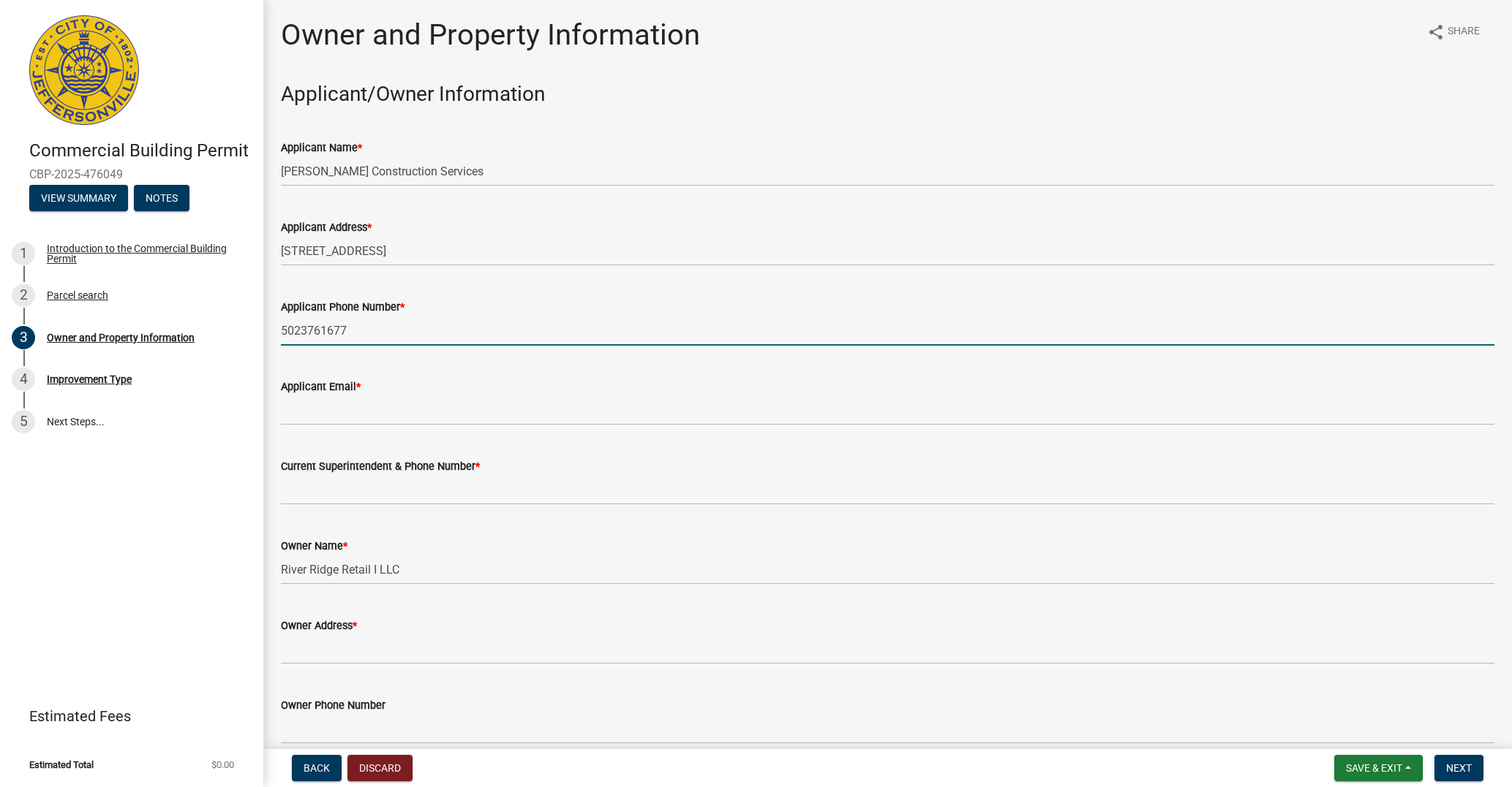
type input "5023761677"
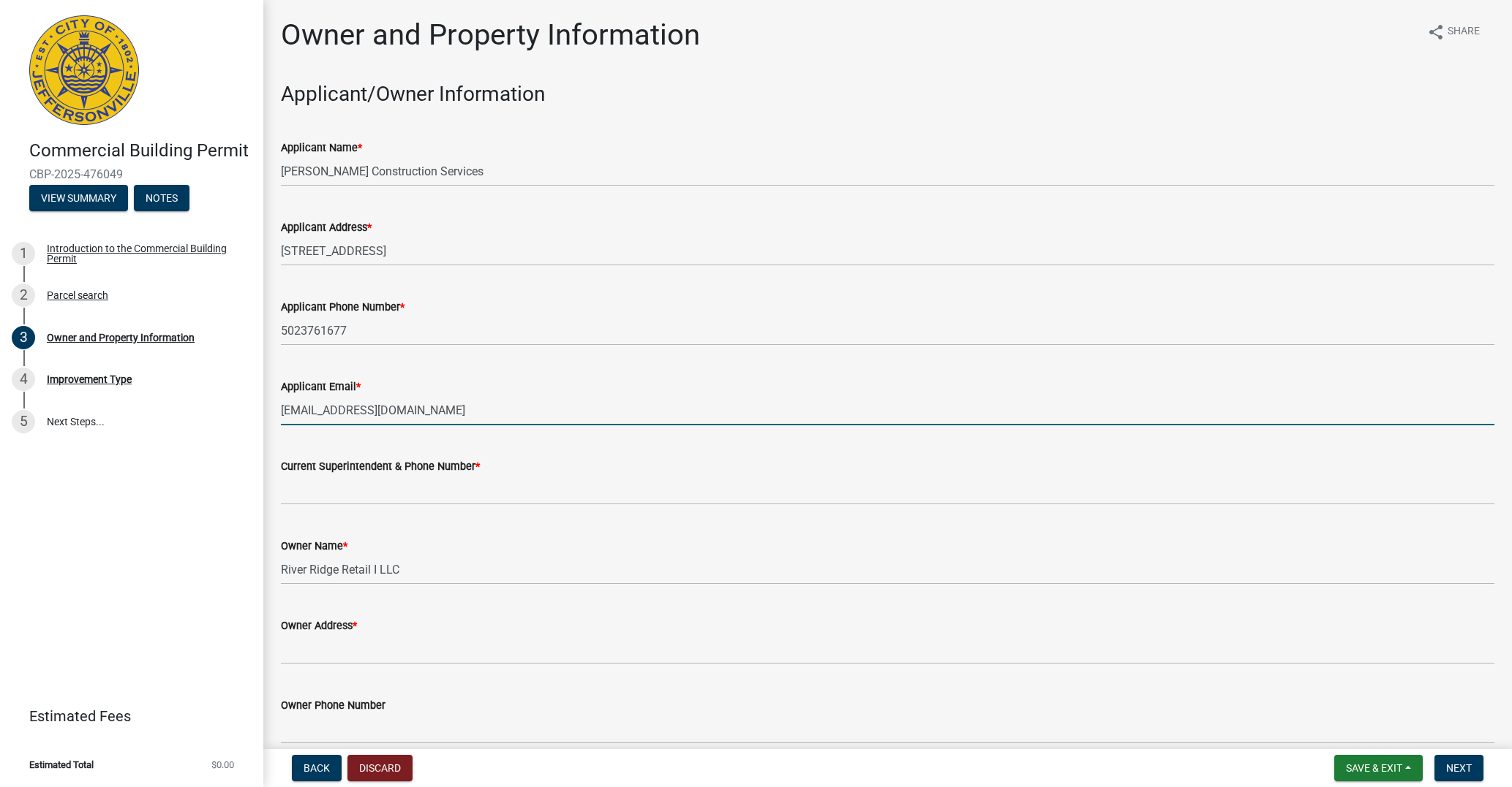
type input "[EMAIL_ADDRESS][DOMAIN_NAME]"
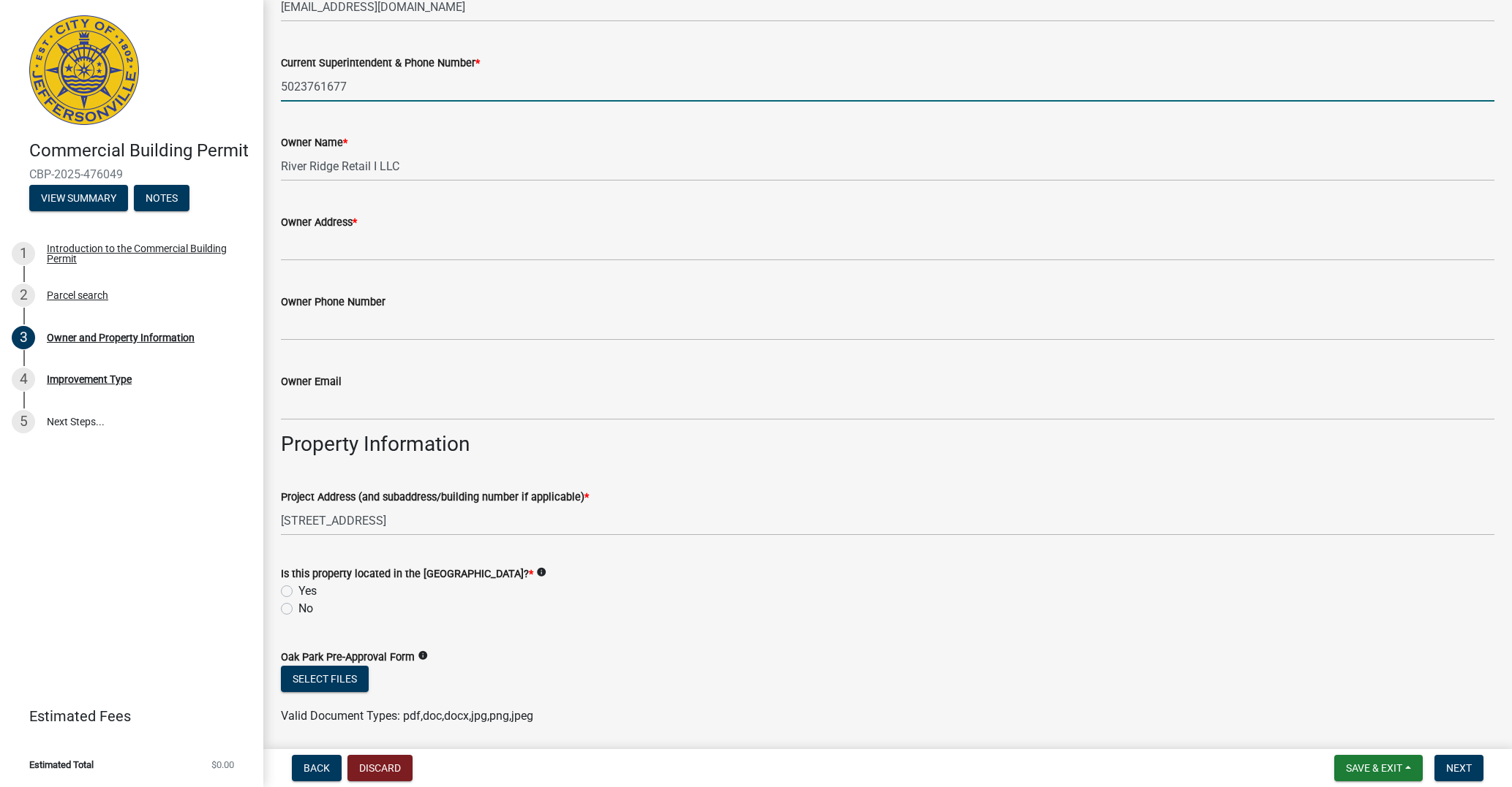
scroll to position [404, 0]
type input "5023761677"
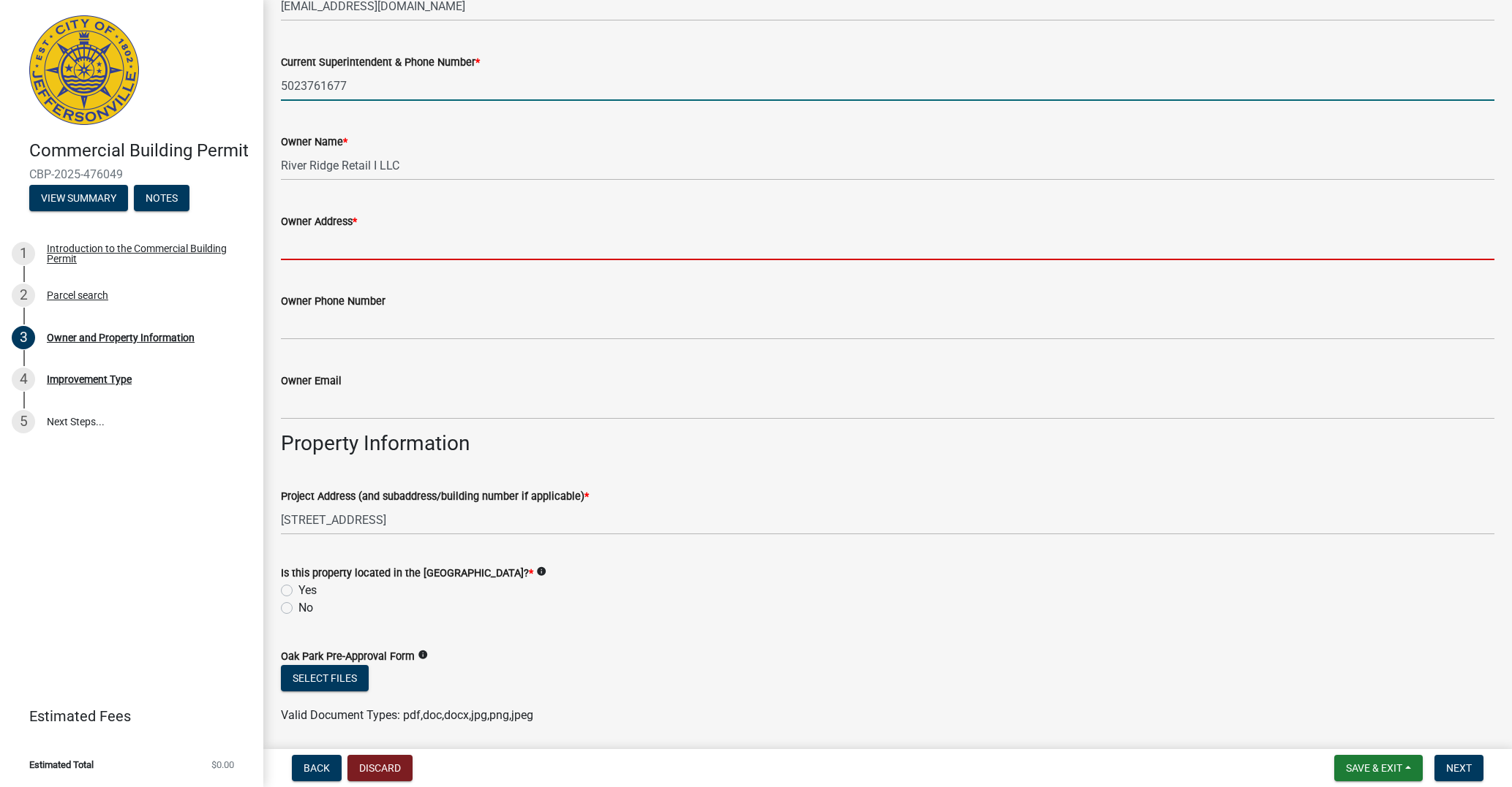
click at [381, 244] on input "Owner Address *" at bounding box center [887, 245] width 1213 height 30
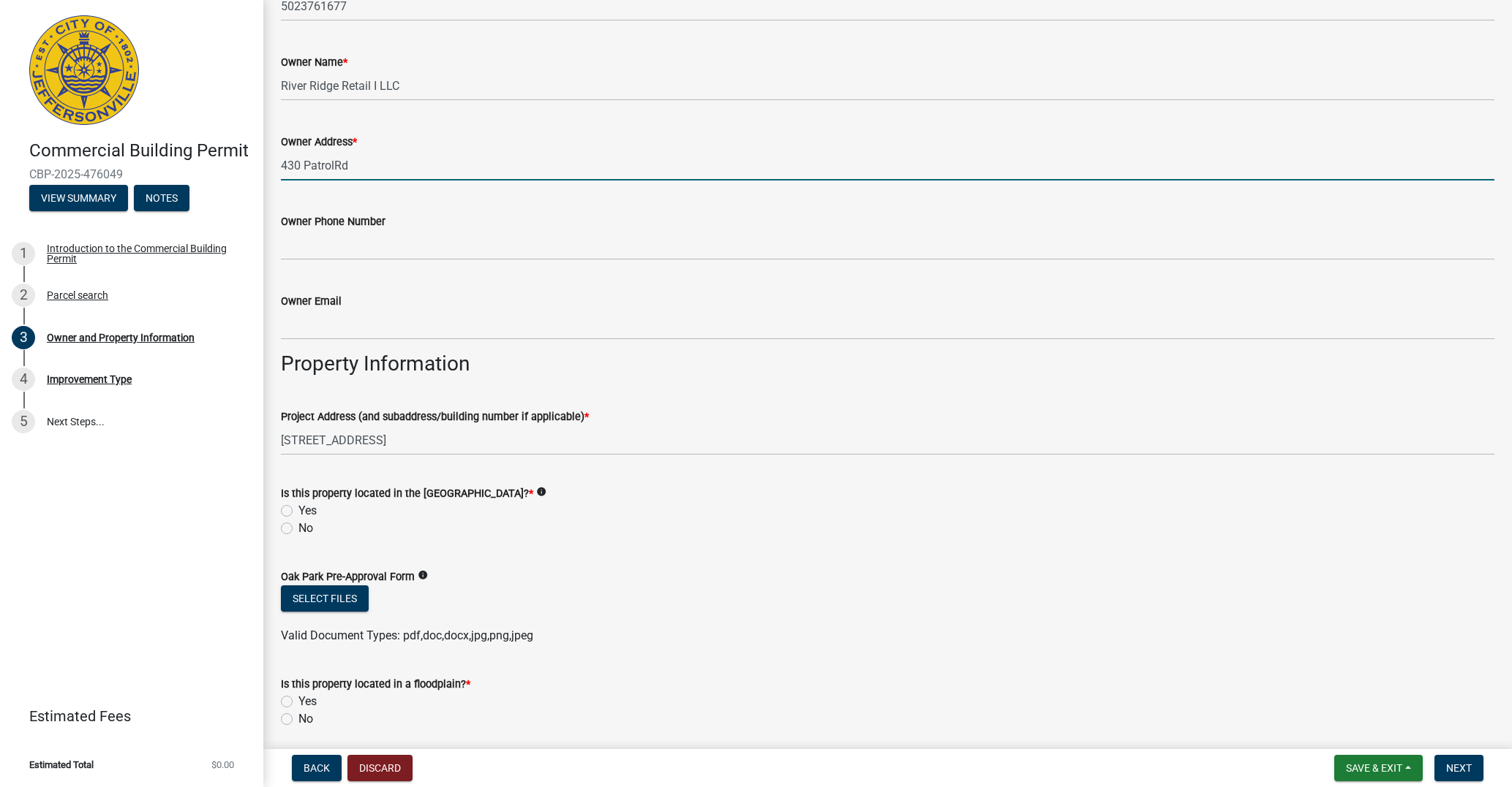
scroll to position [486, 0]
type input "430 PatrolRd"
click at [299, 523] on label "No" at bounding box center [305, 526] width 15 height 18
click at [299, 523] on input "No" at bounding box center [303, 522] width 9 height 9
radio input "true"
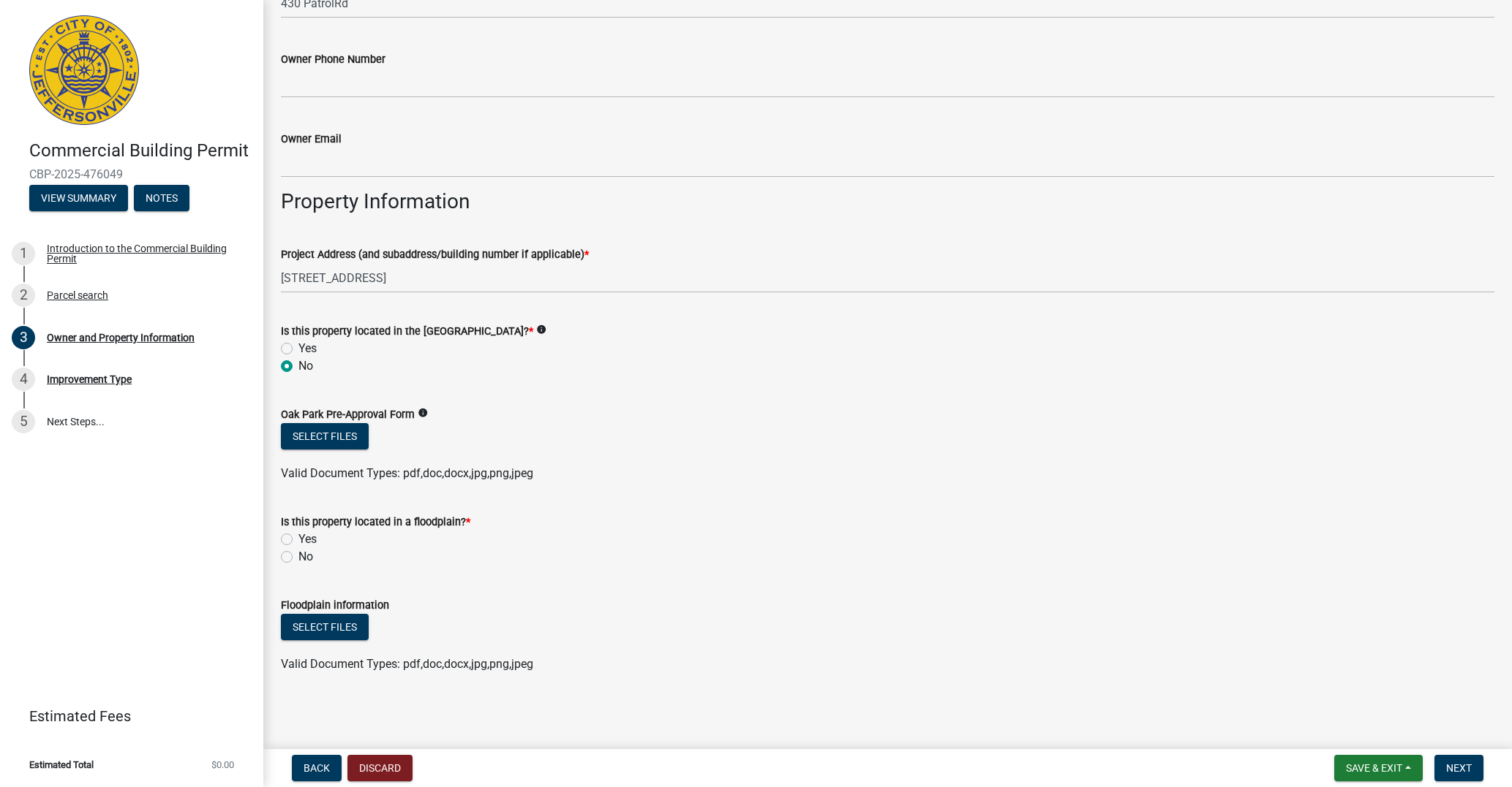
scroll to position [645, 0]
click at [299, 557] on label "No" at bounding box center [305, 558] width 15 height 18
click at [299, 557] on input "No" at bounding box center [303, 554] width 9 height 9
radio input "true"
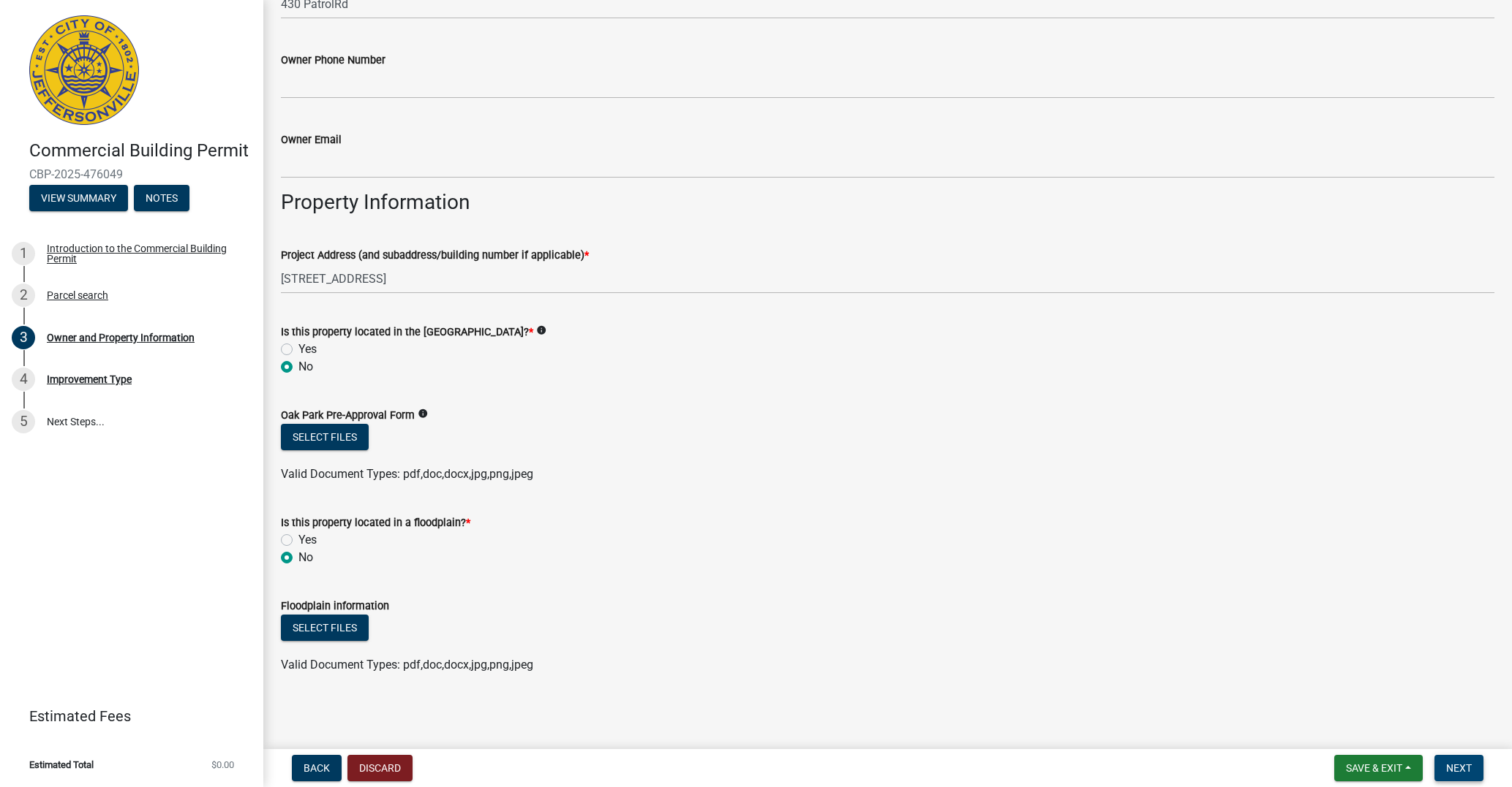
click at [1467, 768] on span "Next" at bounding box center [1458, 768] width 25 height 12
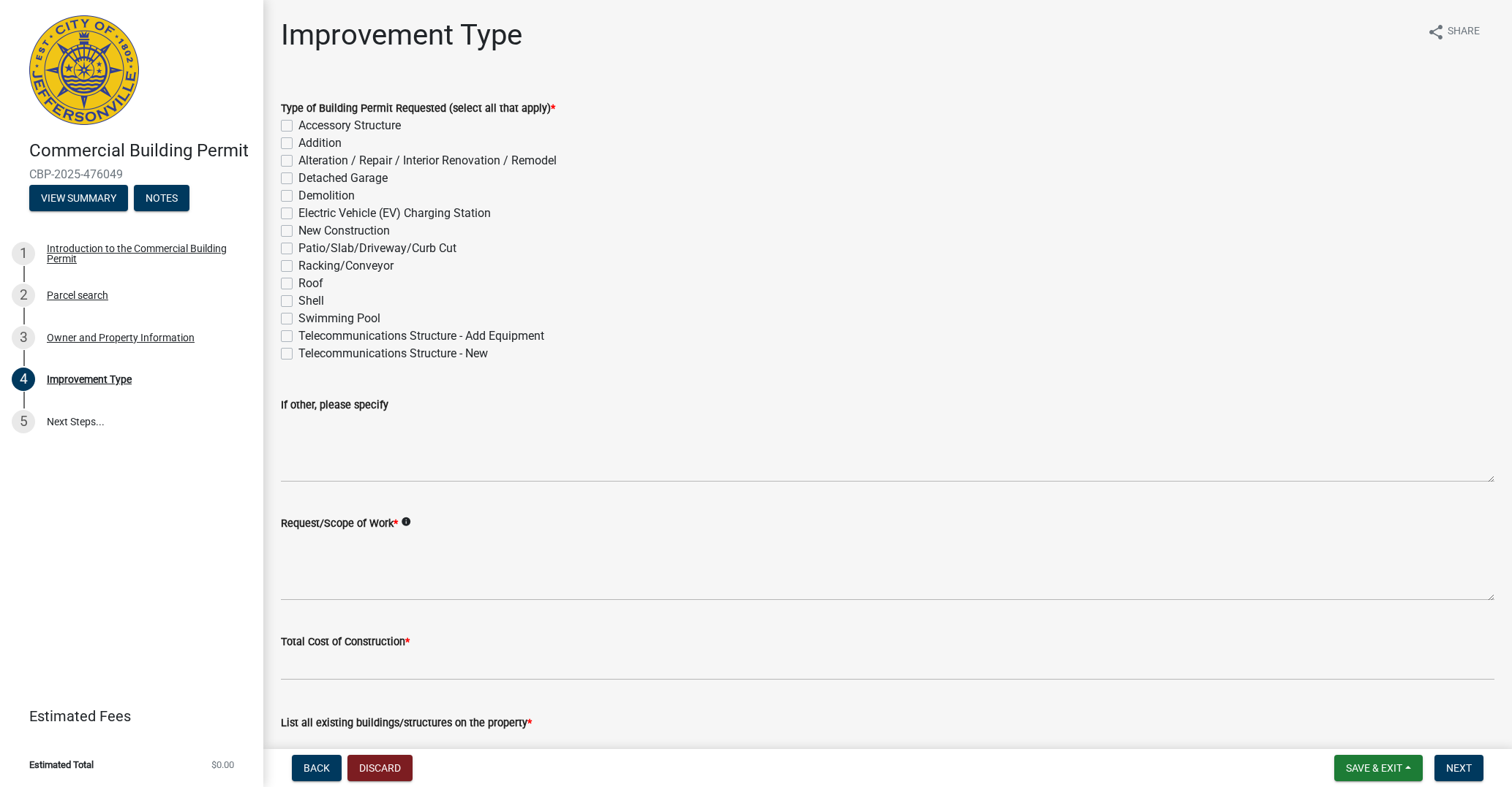
click at [299, 160] on label "Alteration / Repair / Interior Renovation / Remodel" at bounding box center [428, 160] width 258 height 18
click at [299, 160] on input "Alteration / Repair / Interior Renovation / Remodel" at bounding box center [303, 156] width 9 height 9
checkbox input "true"
checkbox input "false"
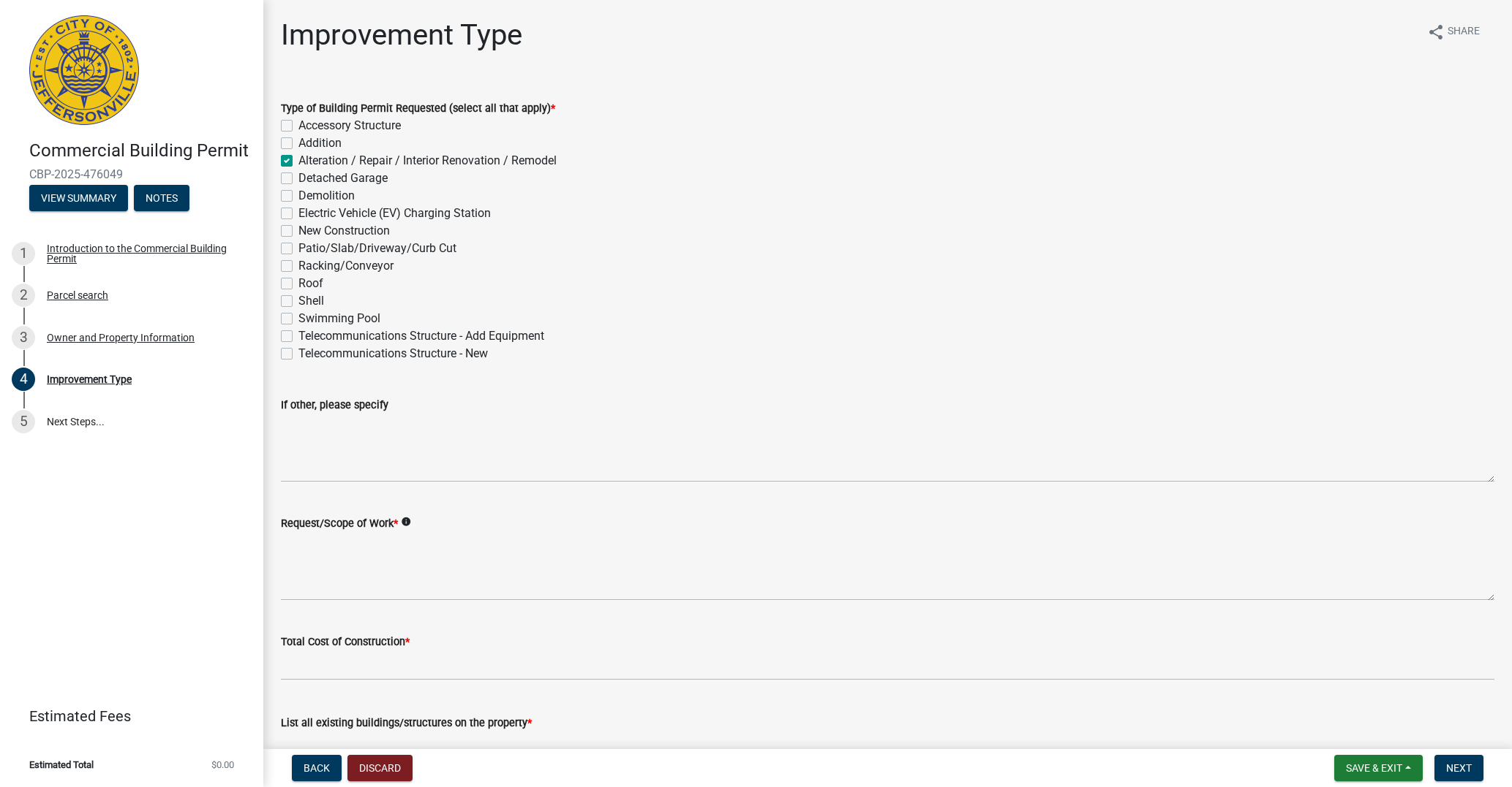
checkbox input "true"
checkbox input "false"
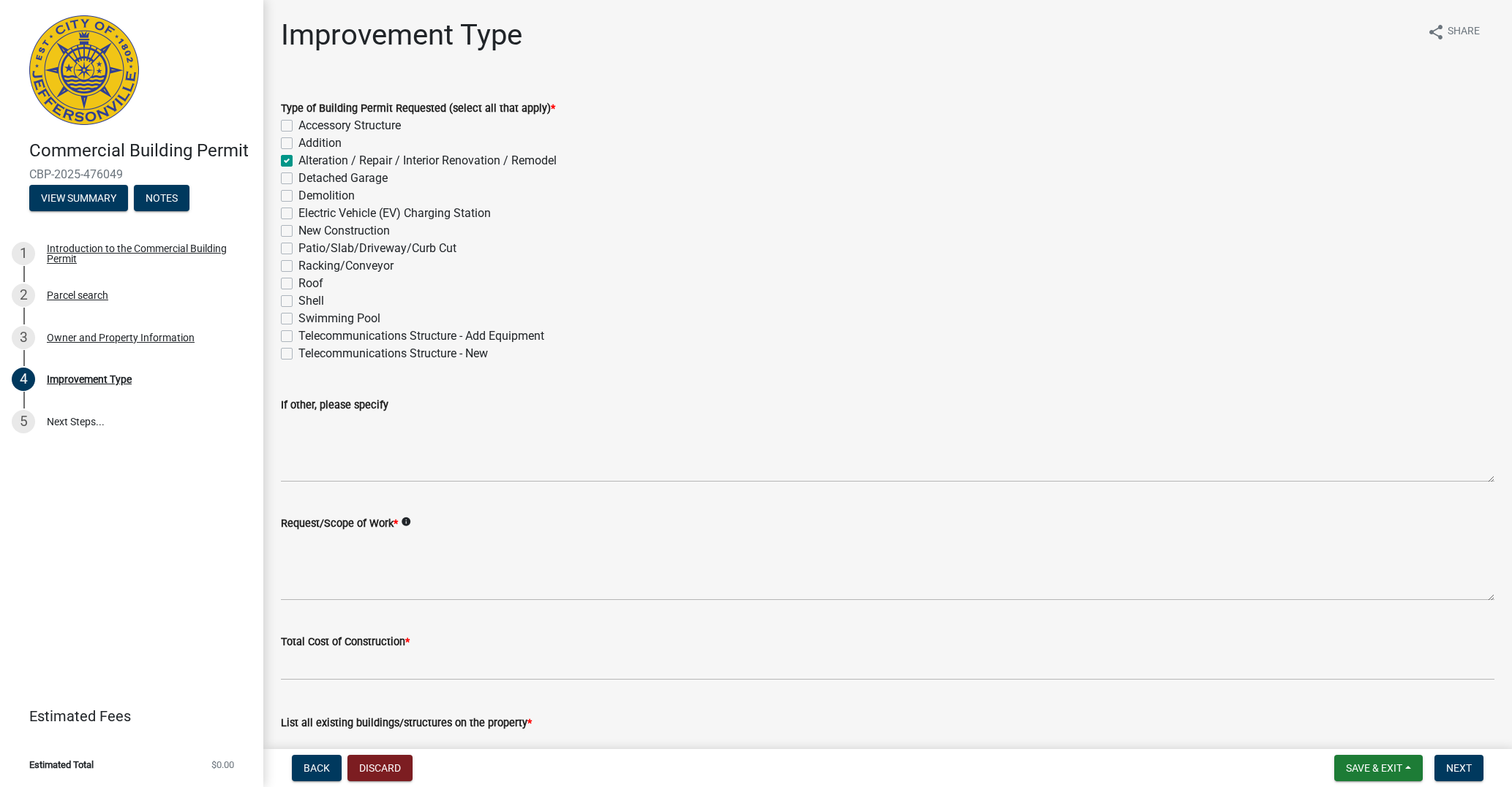
checkbox input "false"
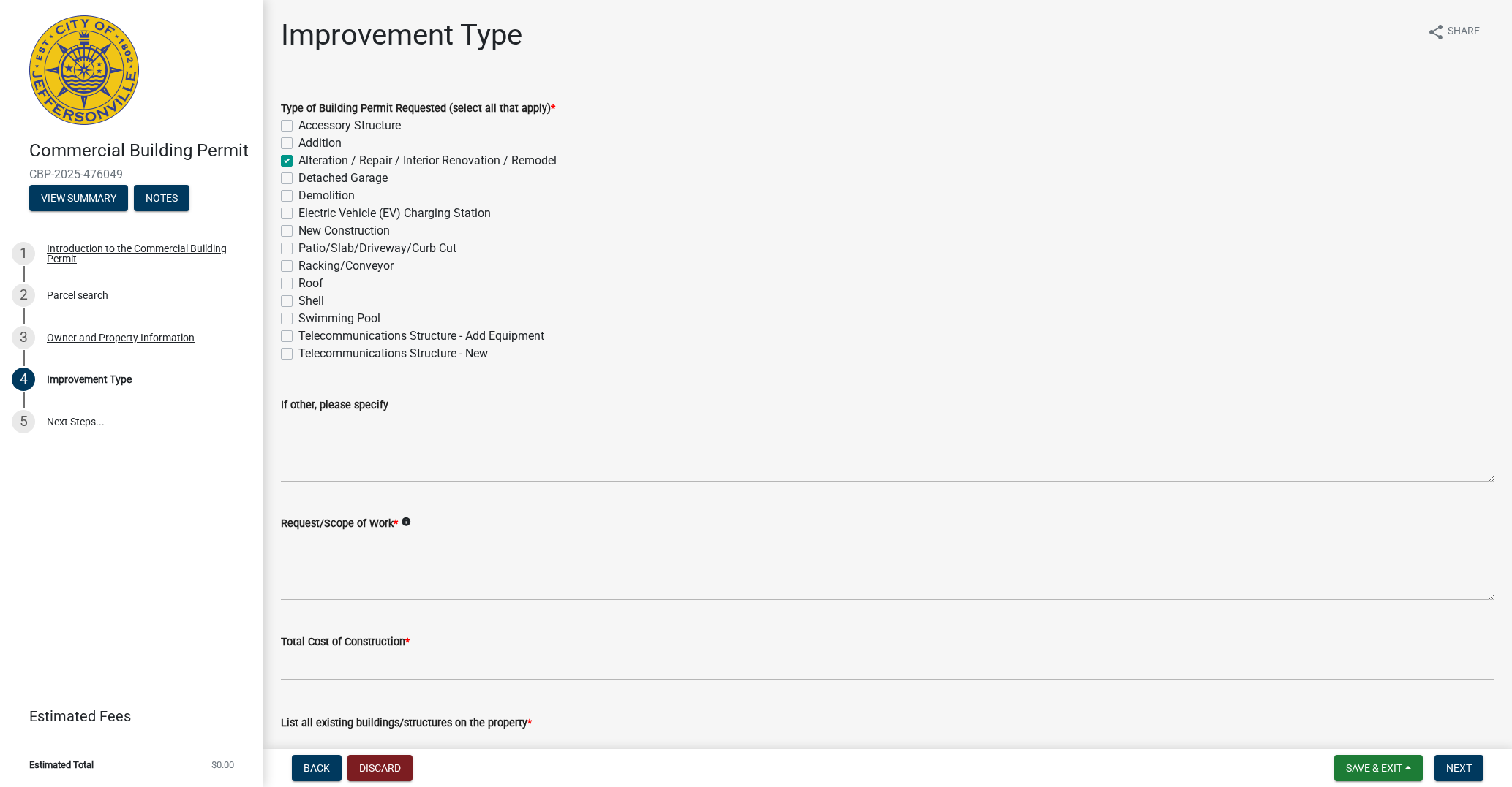
checkbox input "false"
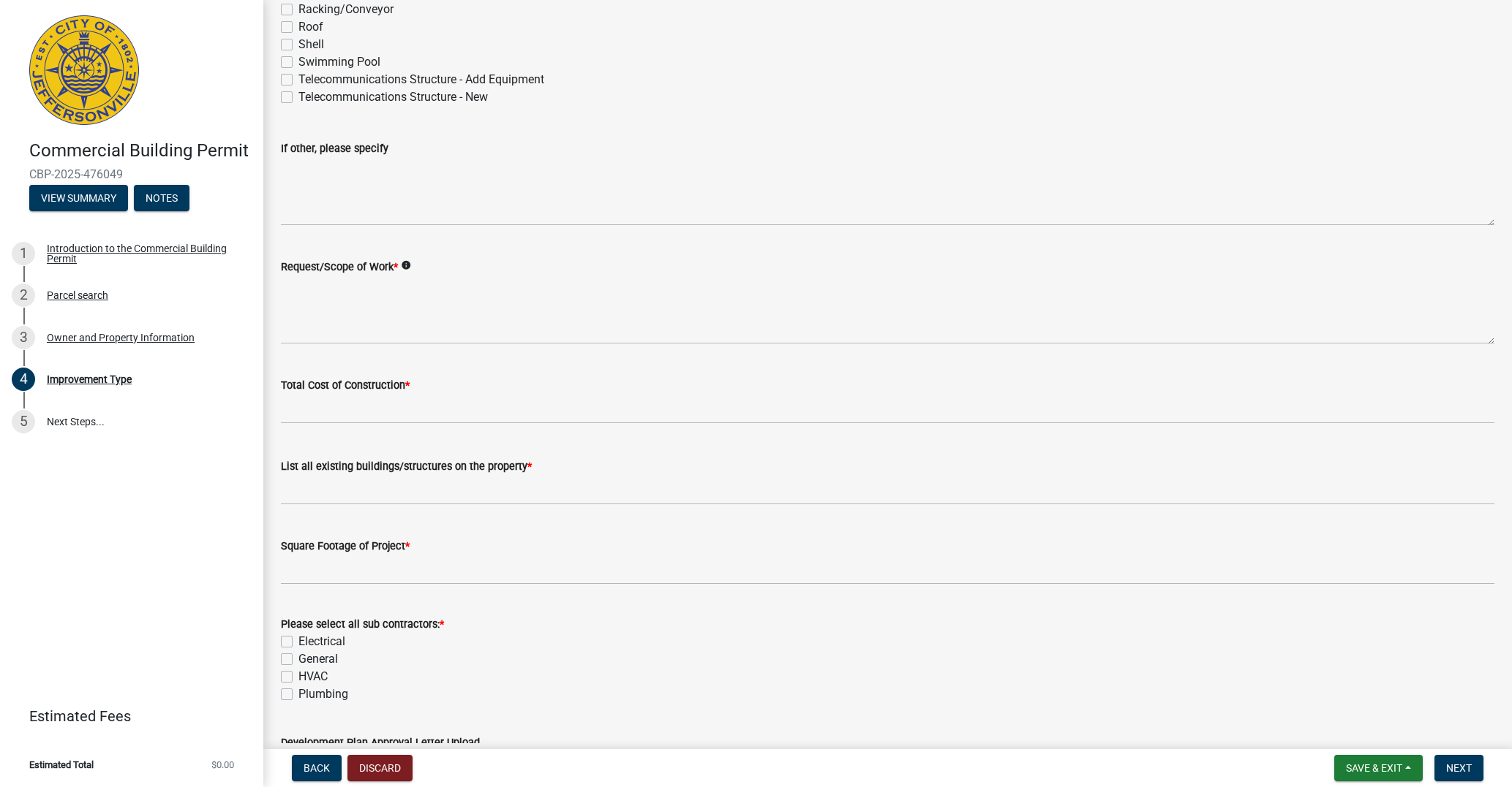
scroll to position [264, 0]
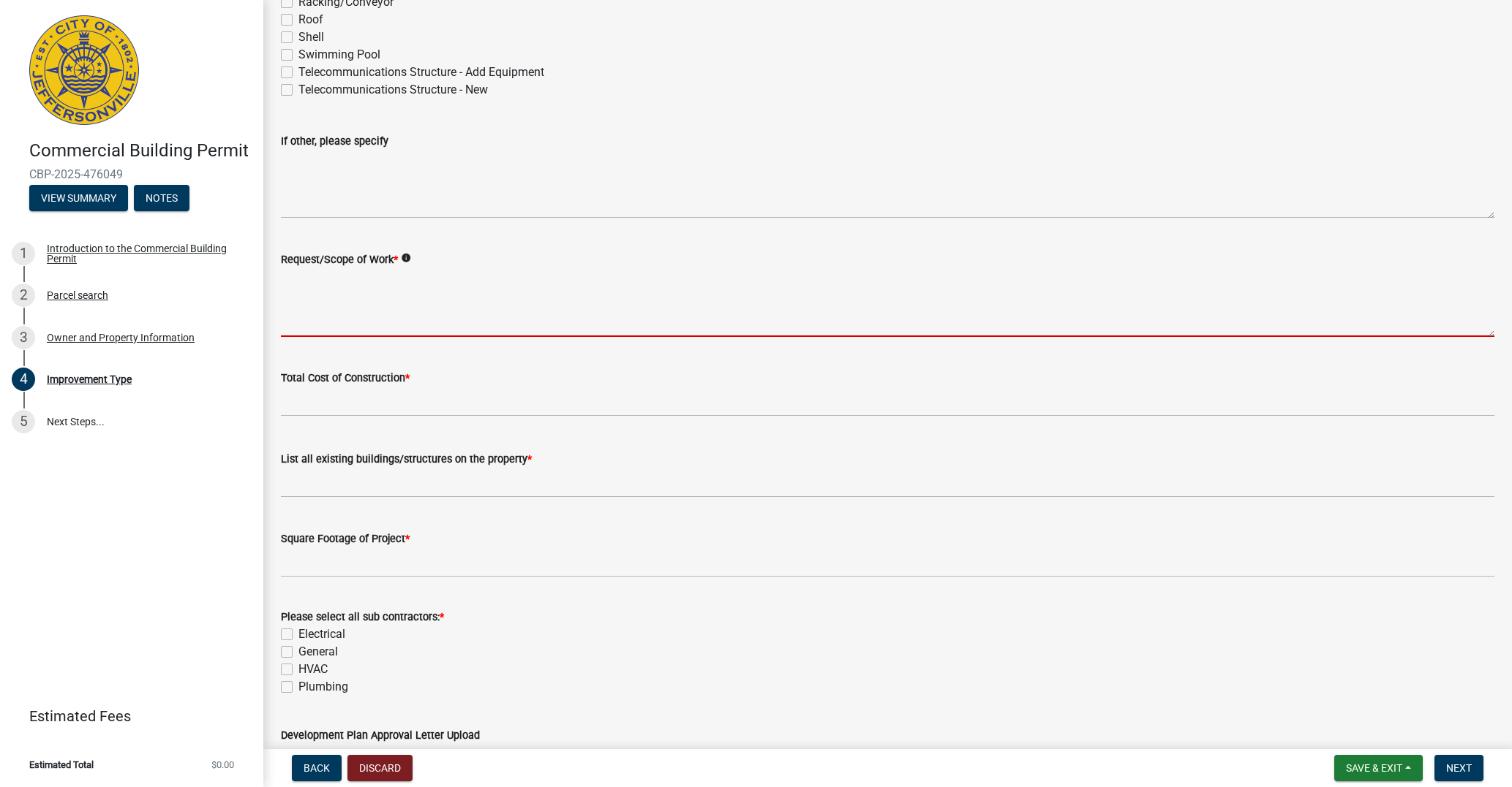
click at [334, 321] on textarea "Request/Scope of Work *" at bounding box center [887, 303] width 1213 height 69
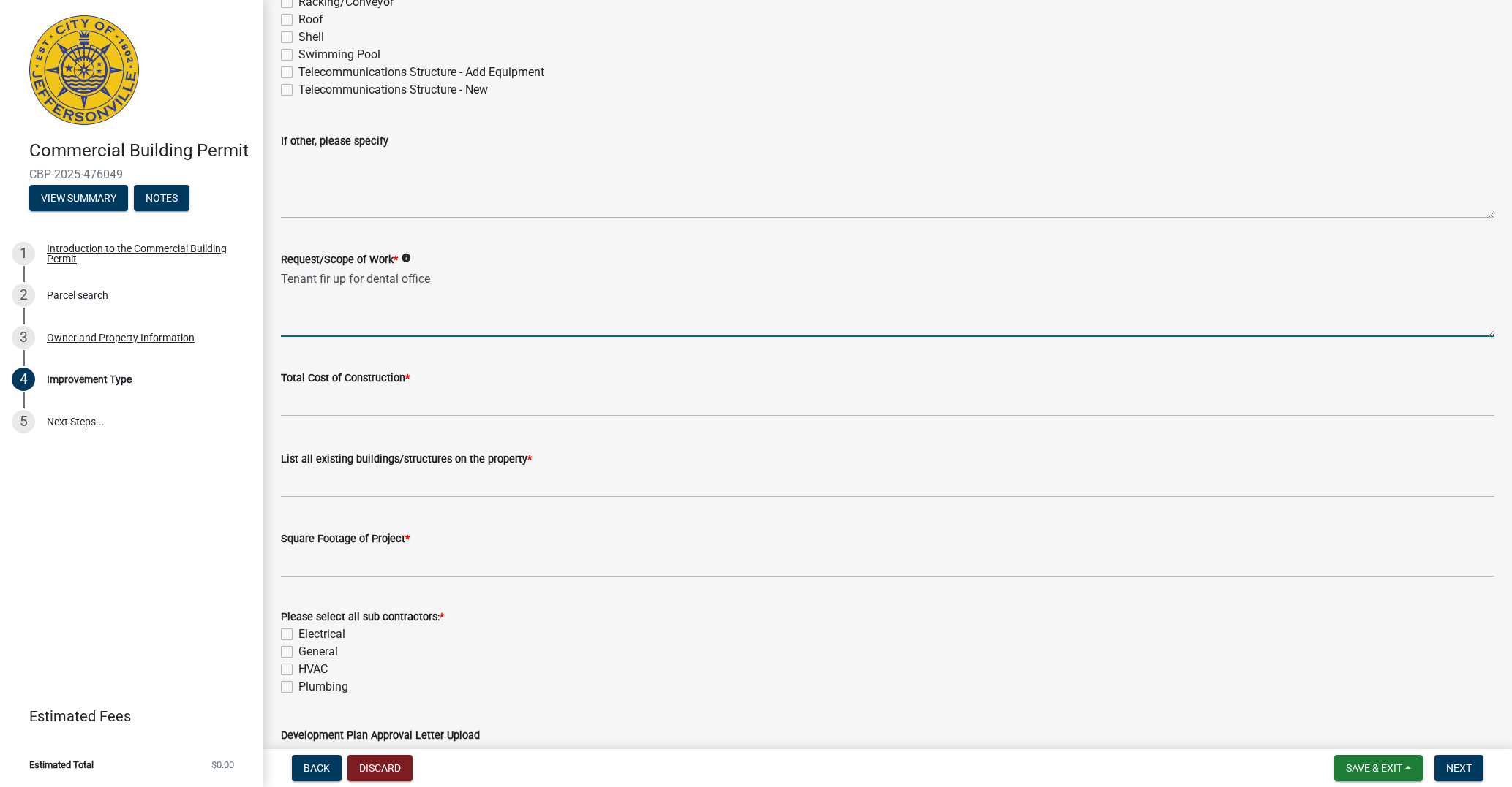
type textarea "Tenant fir up for dental office"
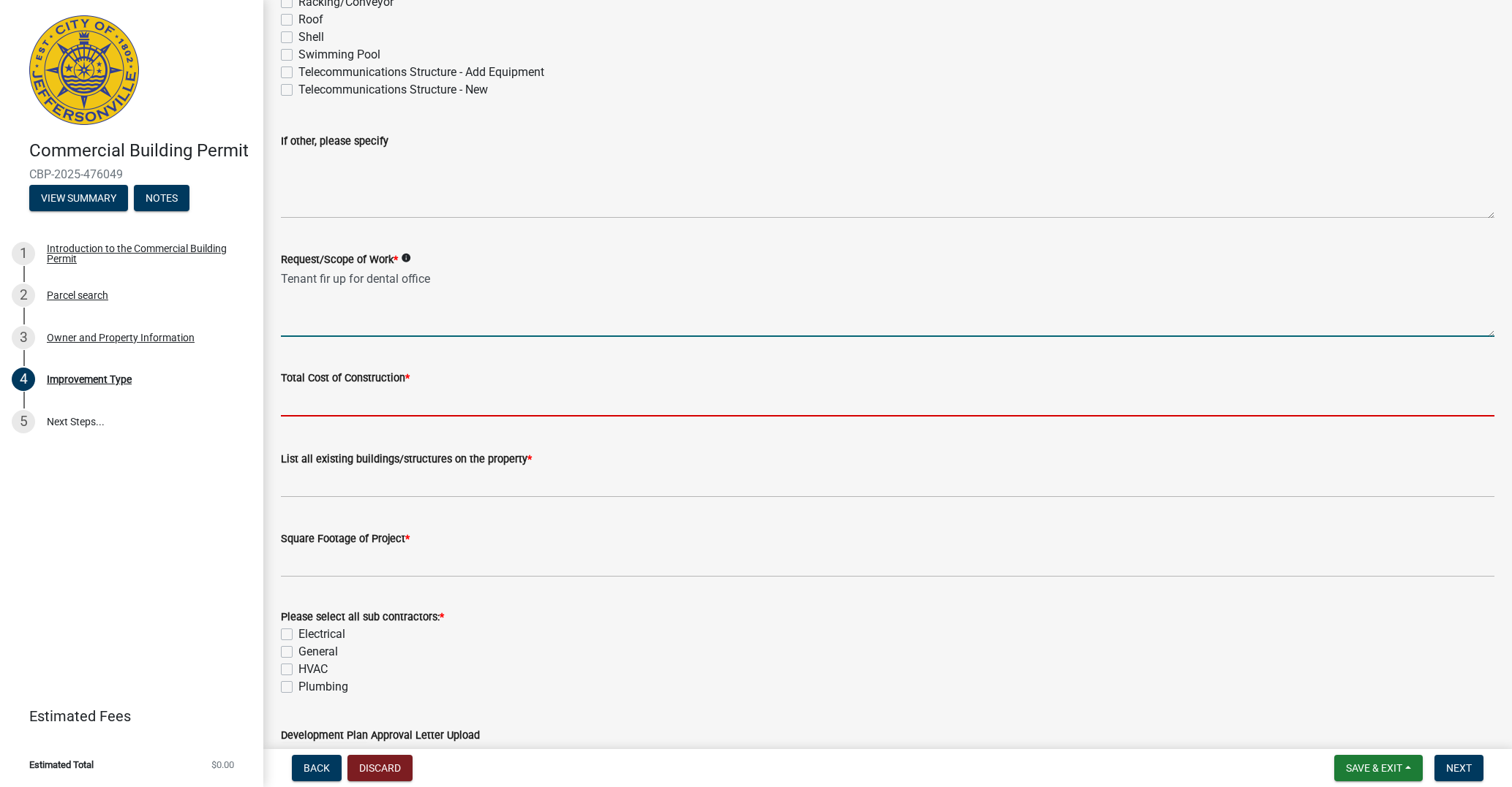
click at [347, 400] on input "text" at bounding box center [887, 401] width 1213 height 30
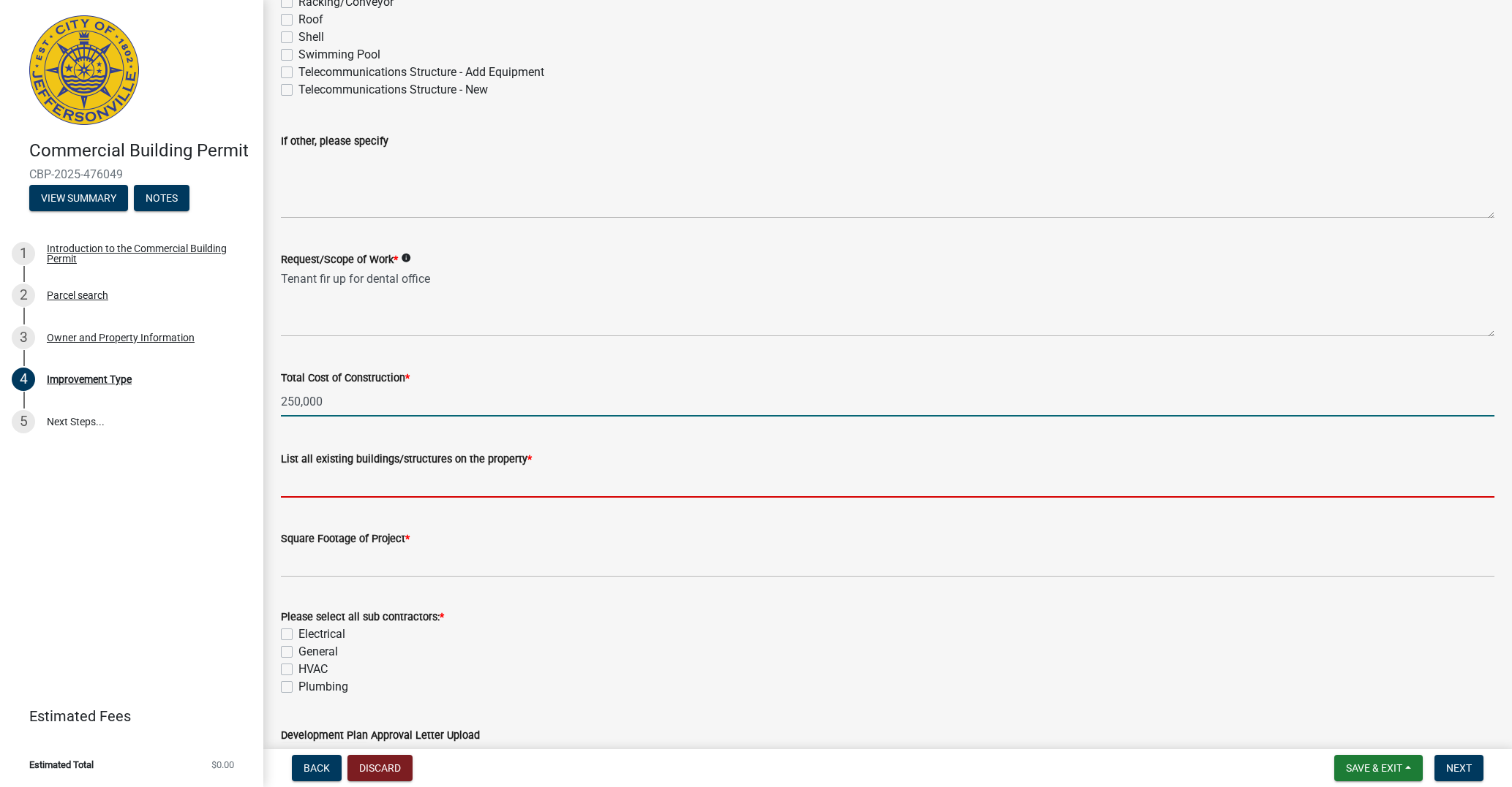
type input "250000"
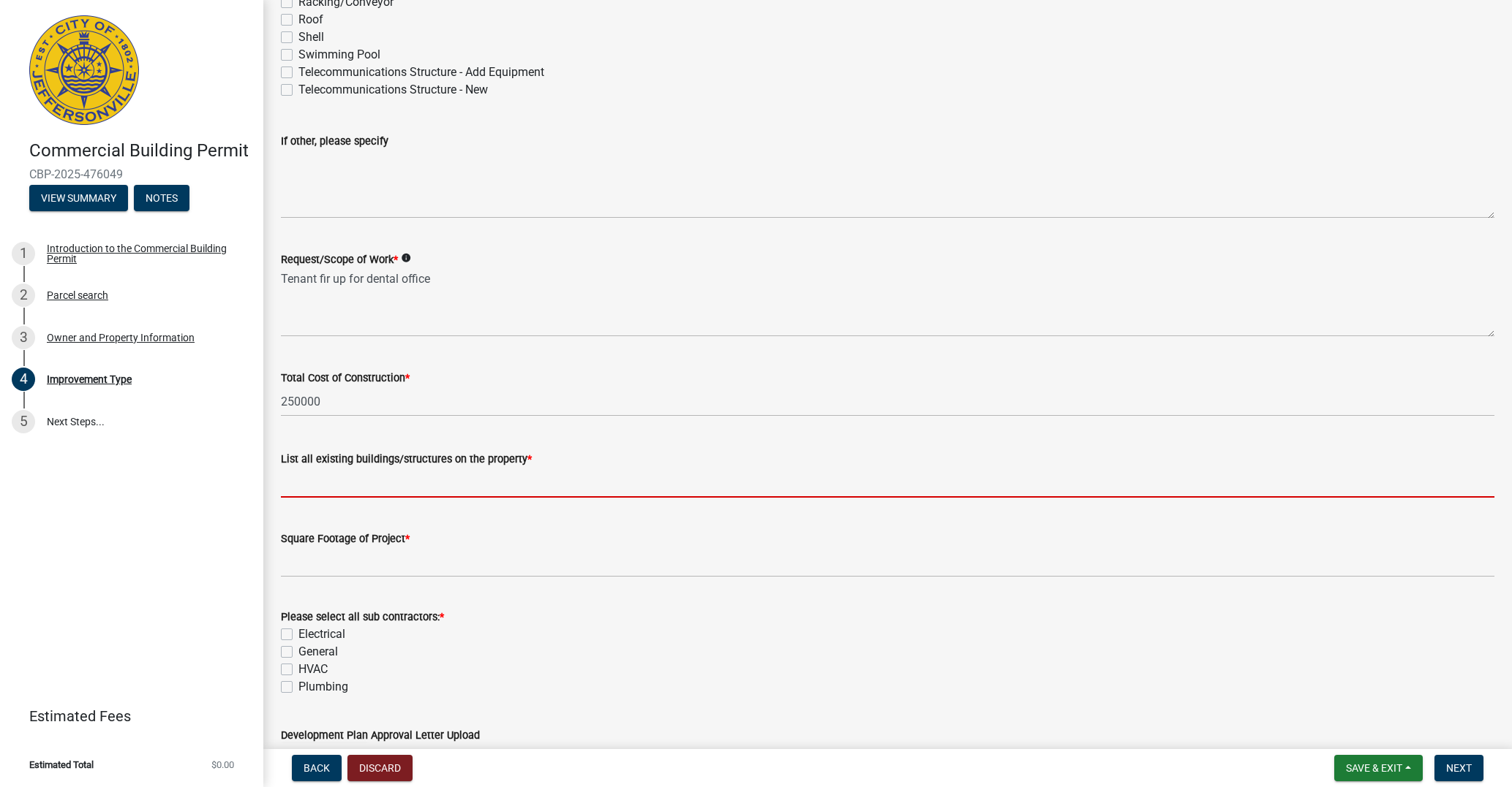
click at [334, 489] on input "List all existing buildings/structures on the property *" at bounding box center [887, 482] width 1213 height 30
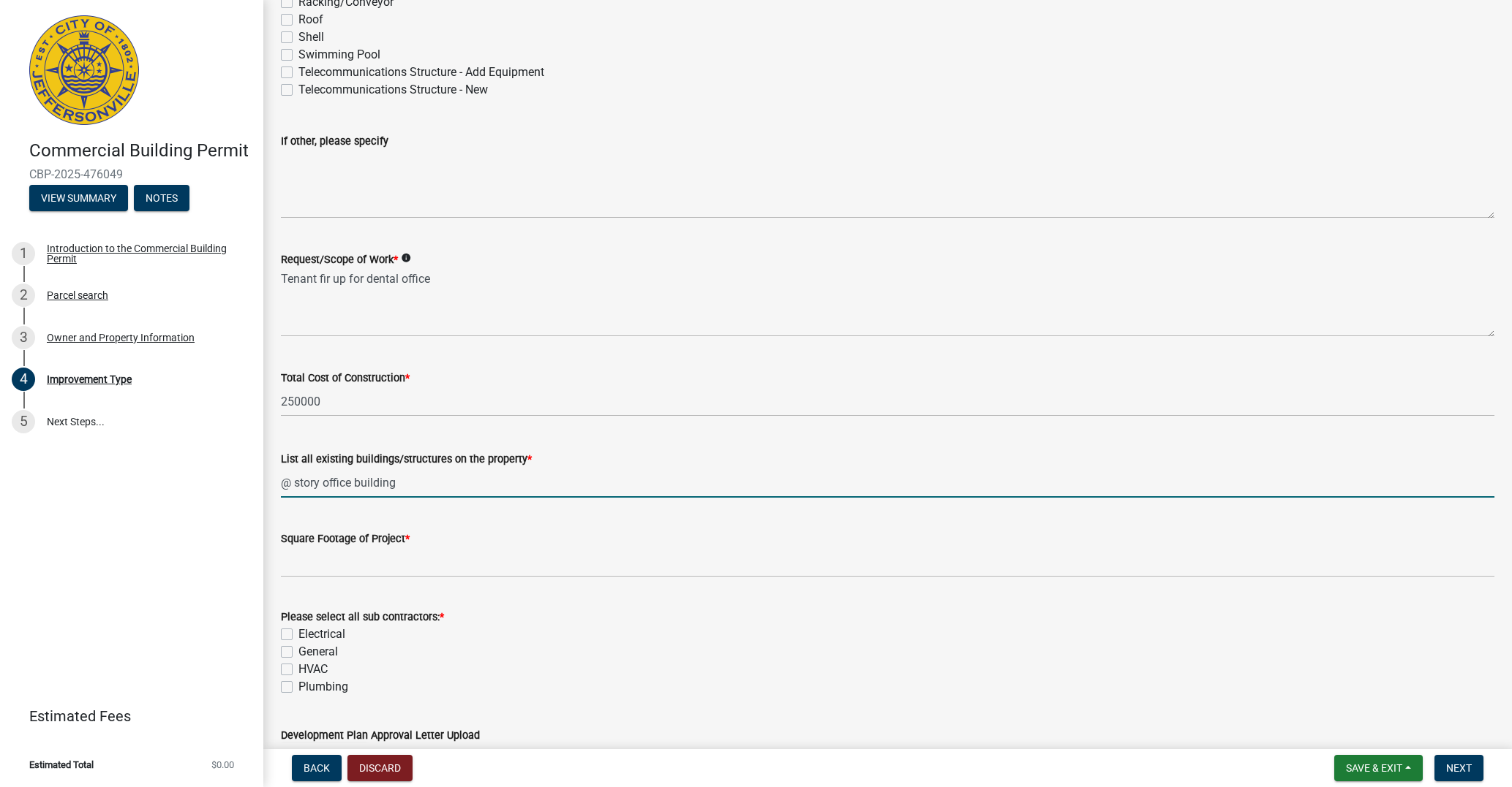
type input "@ story office building"
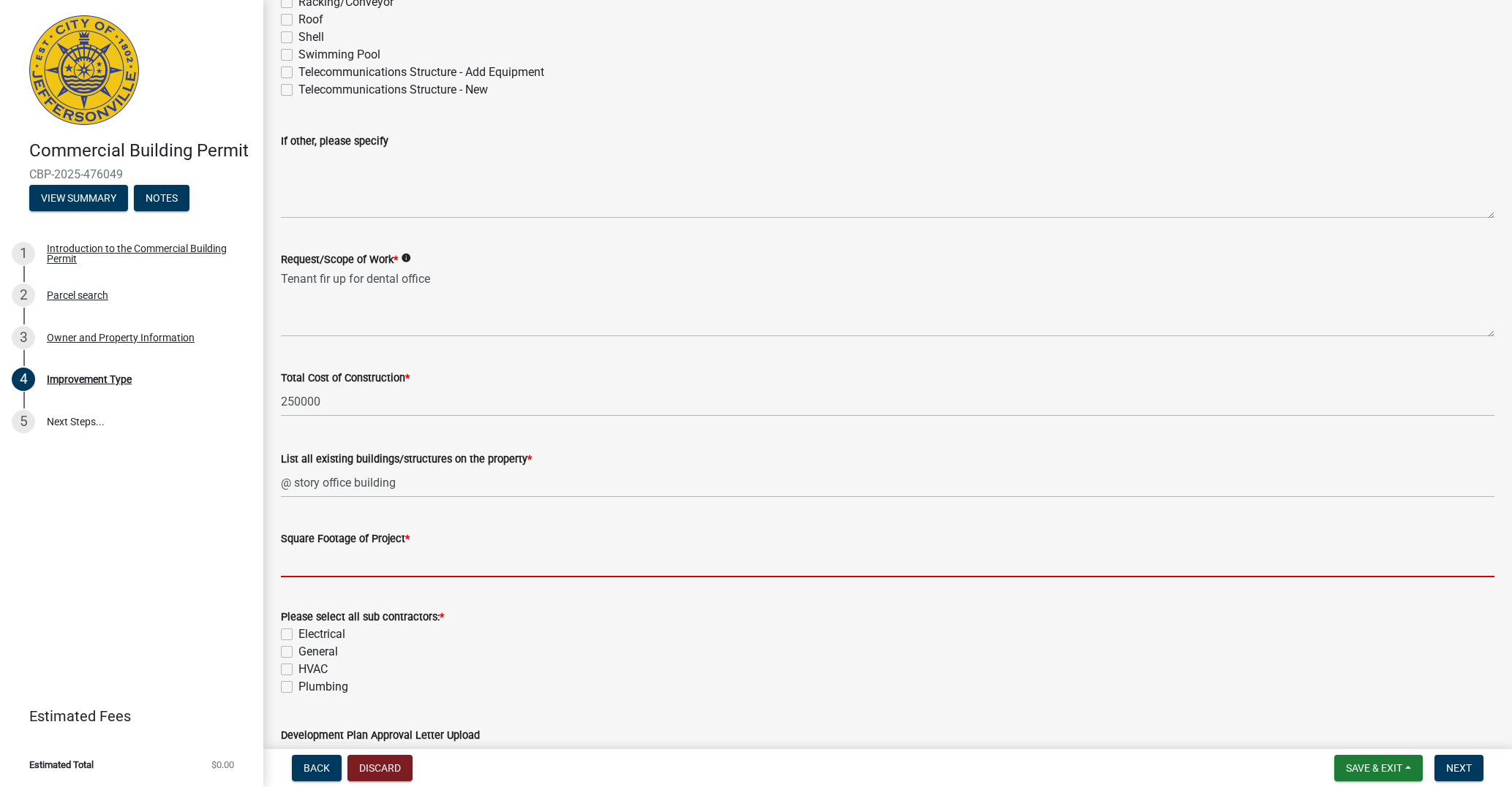
click at [315, 563] on input "text" at bounding box center [887, 562] width 1213 height 30
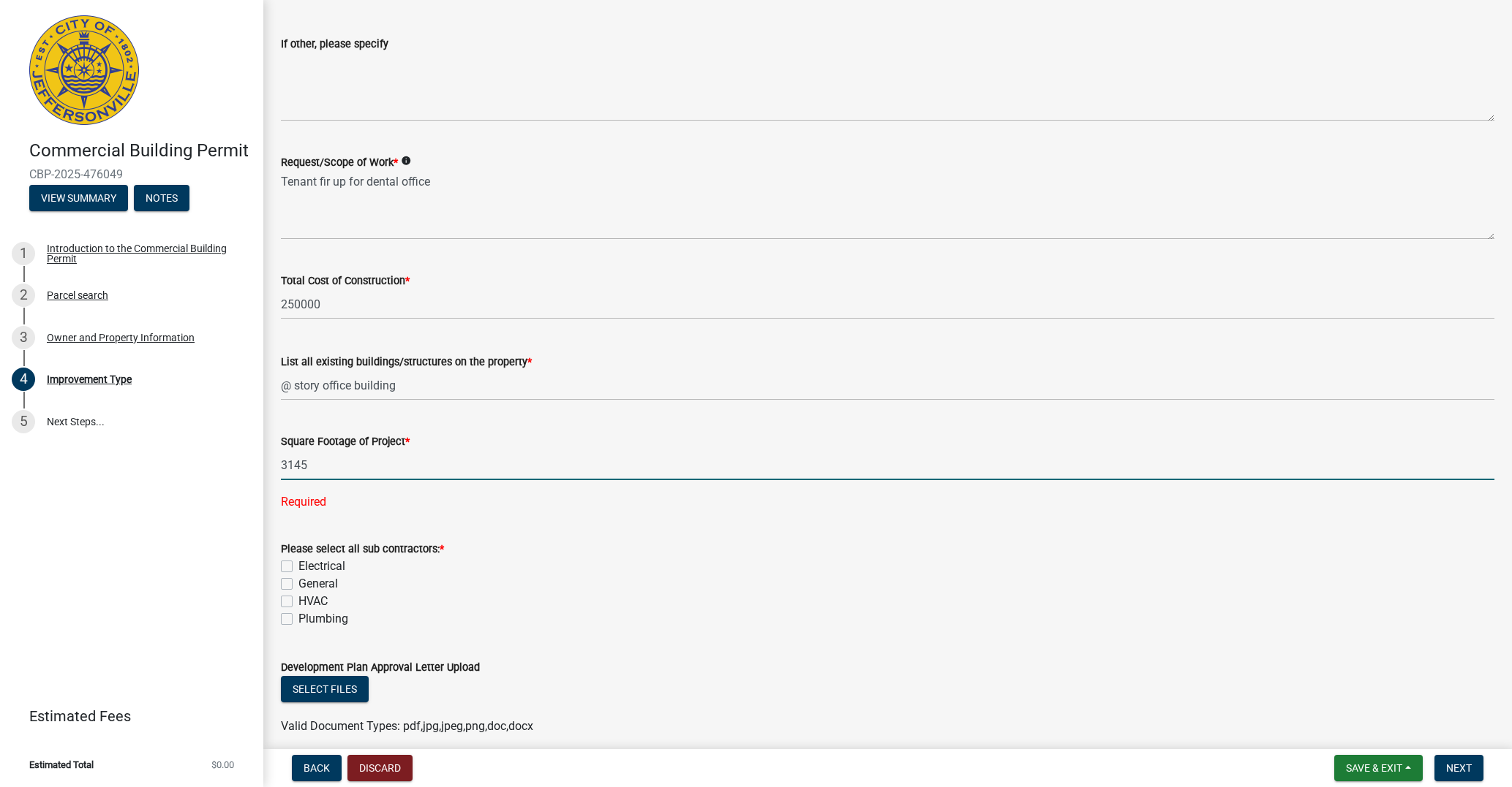
scroll to position [362, 0]
type input "3145"
click at [287, 565] on div "Please select all sub contractors: * Electrical General HVAC Plumbing" at bounding box center [887, 583] width 1213 height 87
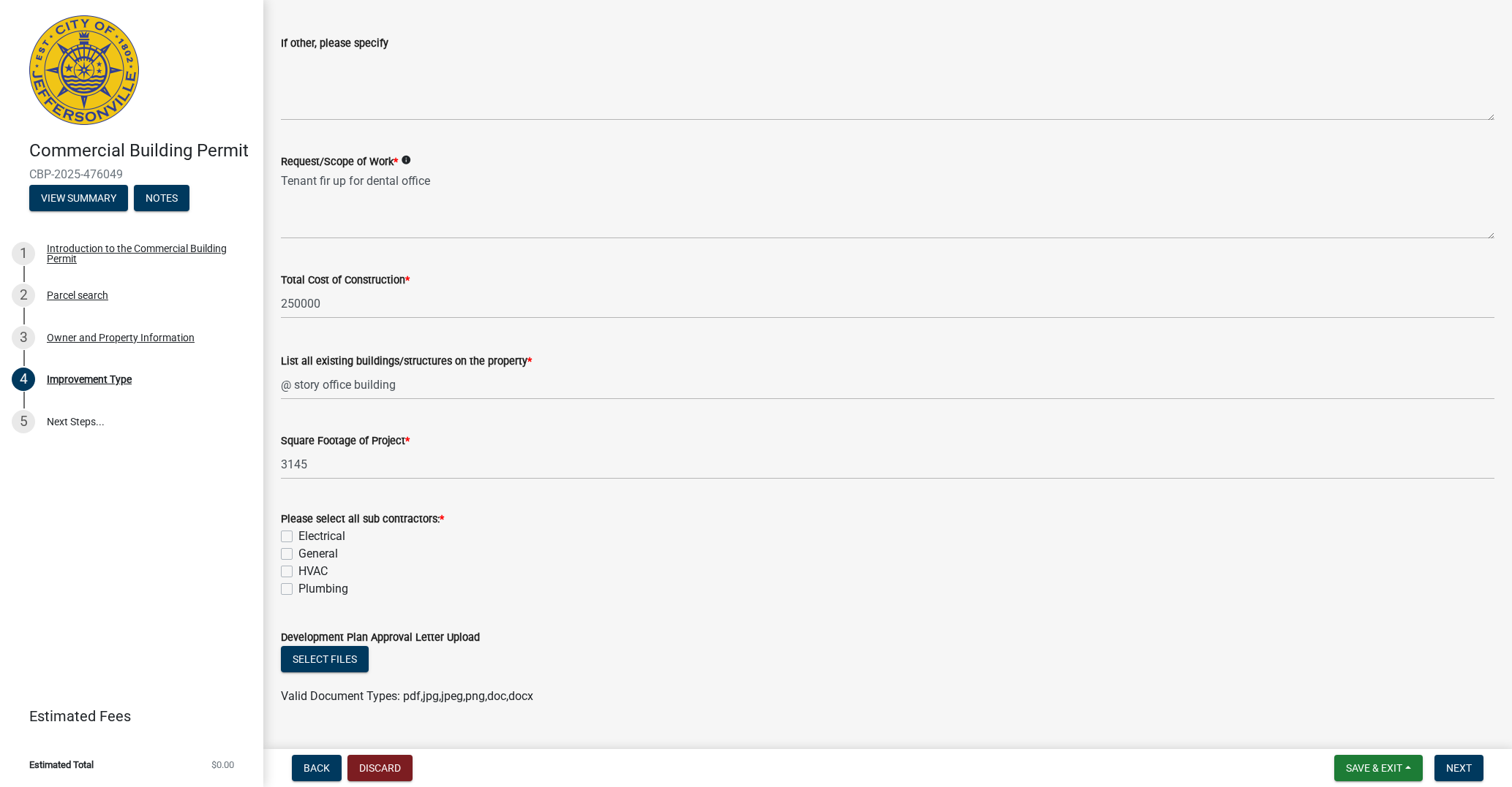
click at [299, 553] on label "General" at bounding box center [318, 554] width 39 height 18
click at [299, 553] on input "General" at bounding box center [303, 550] width 9 height 9
checkbox input "true"
checkbox input "false"
checkbox input "true"
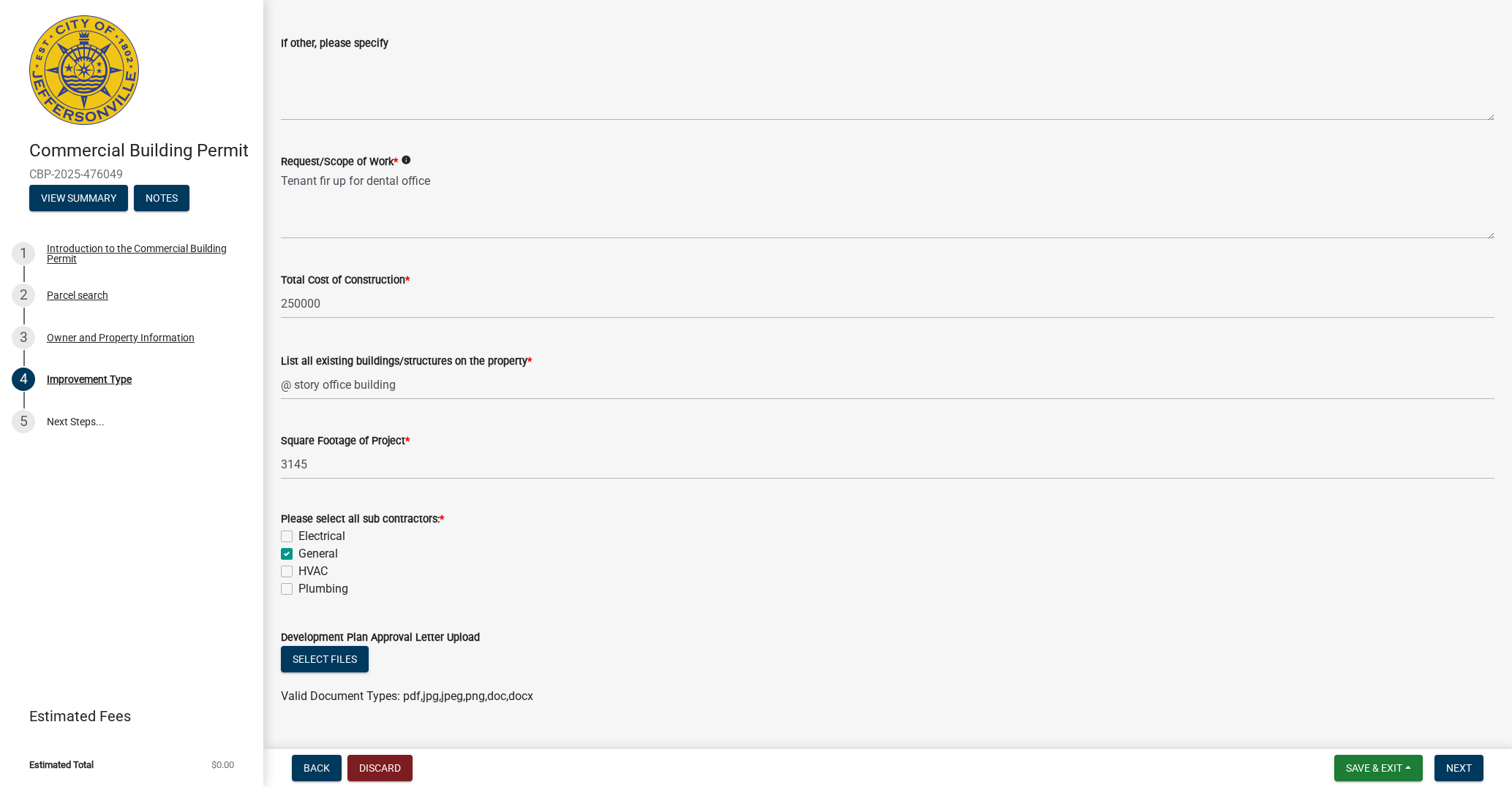
checkbox input "false"
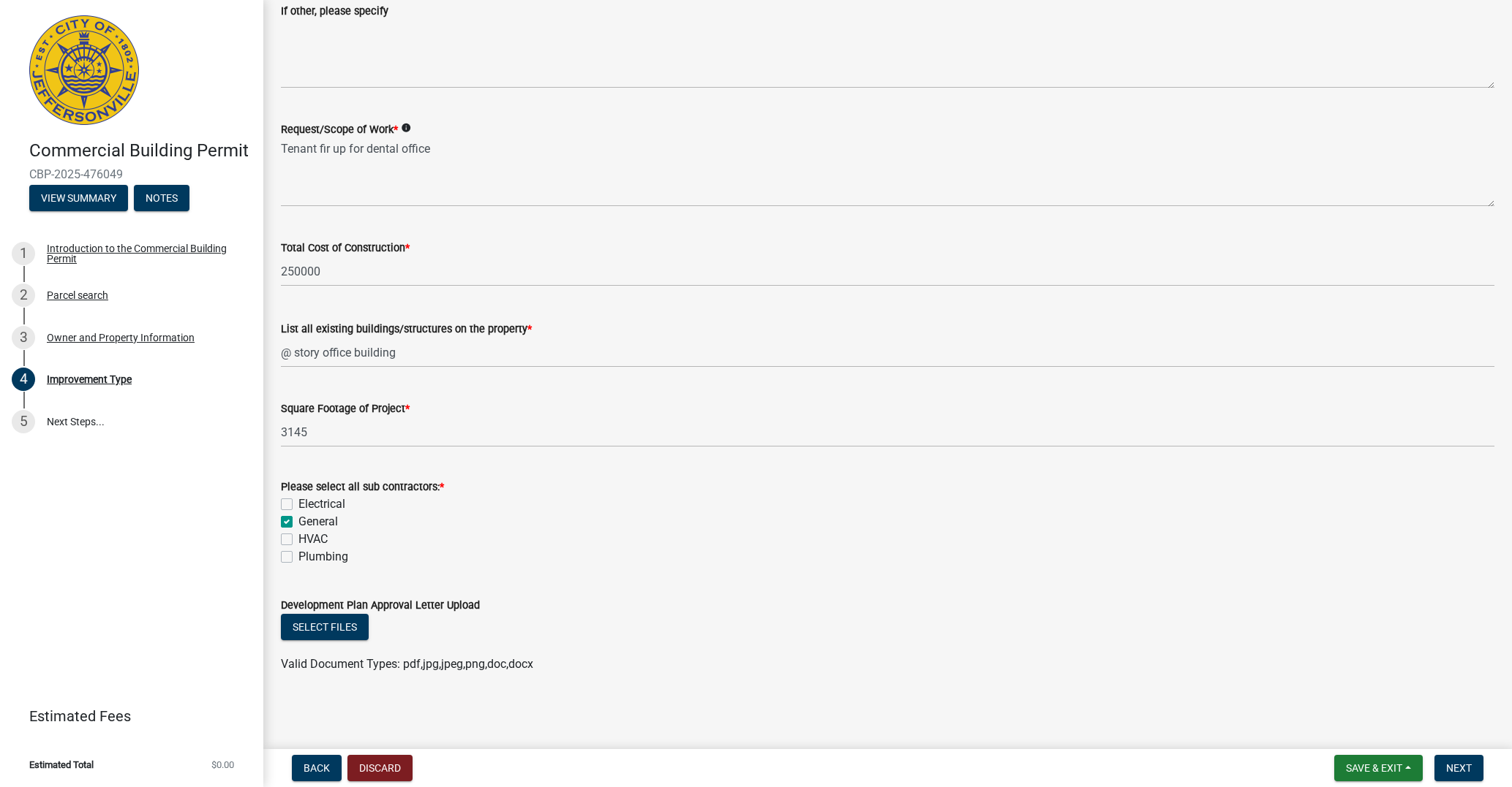
scroll to position [394, 0]
click at [299, 558] on label "Plumbing" at bounding box center [323, 557] width 50 height 18
click at [299, 558] on input "Plumbing" at bounding box center [303, 553] width 9 height 9
checkbox input "true"
checkbox input "false"
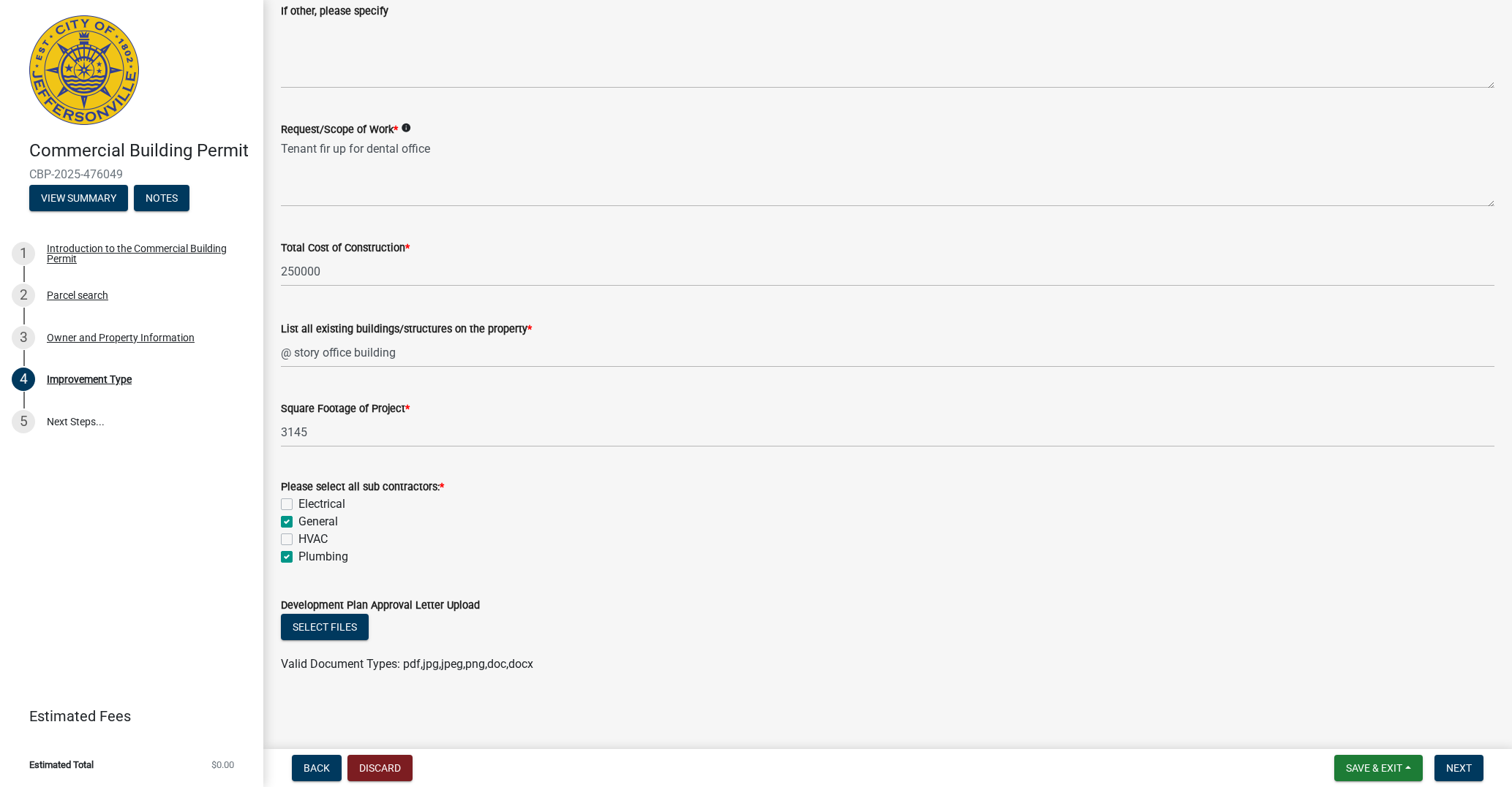
checkbox input "true"
checkbox input "false"
click at [299, 558] on label "Plumbing" at bounding box center [323, 557] width 50 height 18
click at [299, 558] on input "Plumbing" at bounding box center [303, 553] width 9 height 9
checkbox input "false"
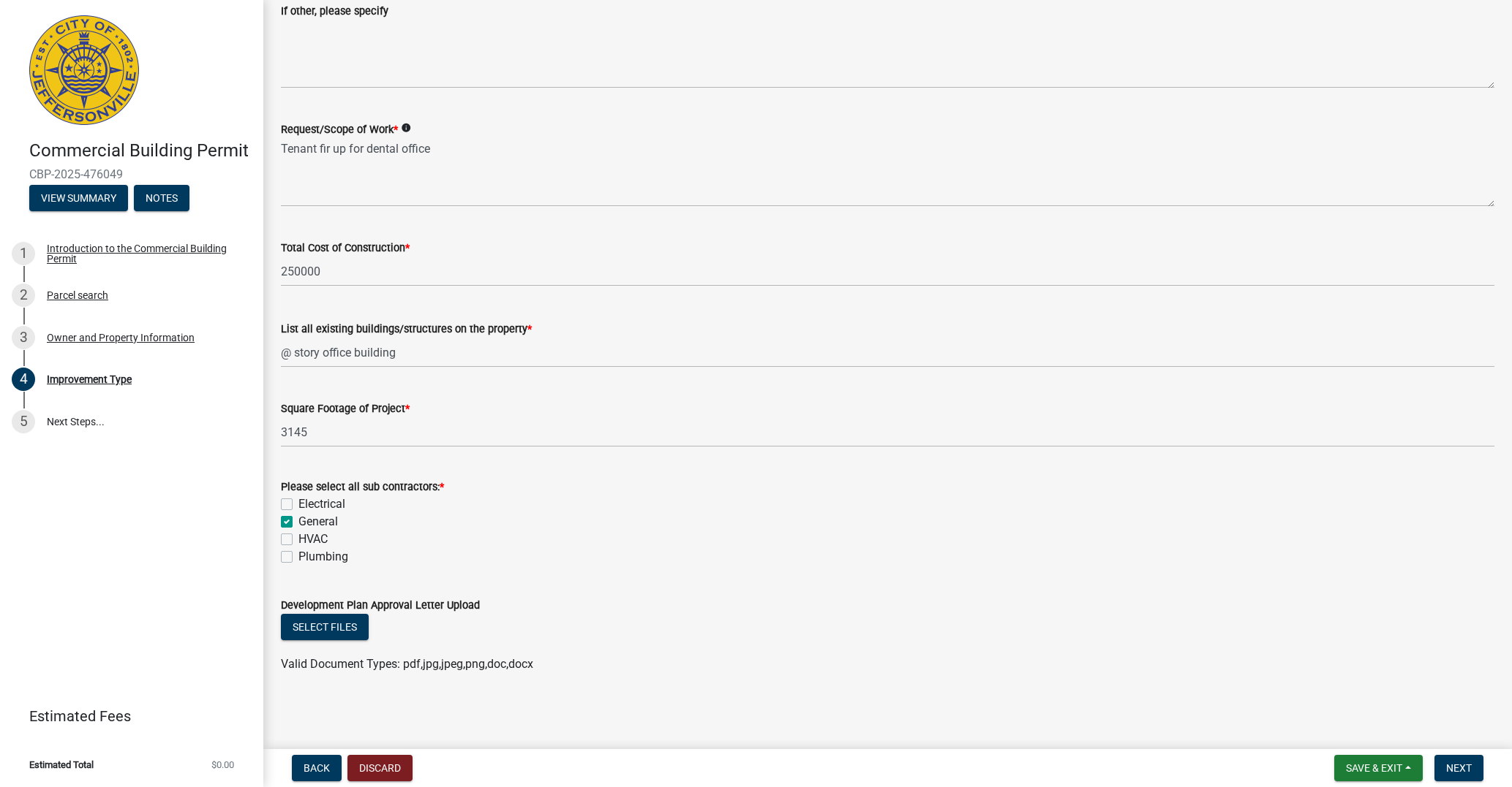
checkbox input "false"
checkbox input "true"
checkbox input "false"
click at [334, 628] on button "Select files" at bounding box center [325, 627] width 87 height 26
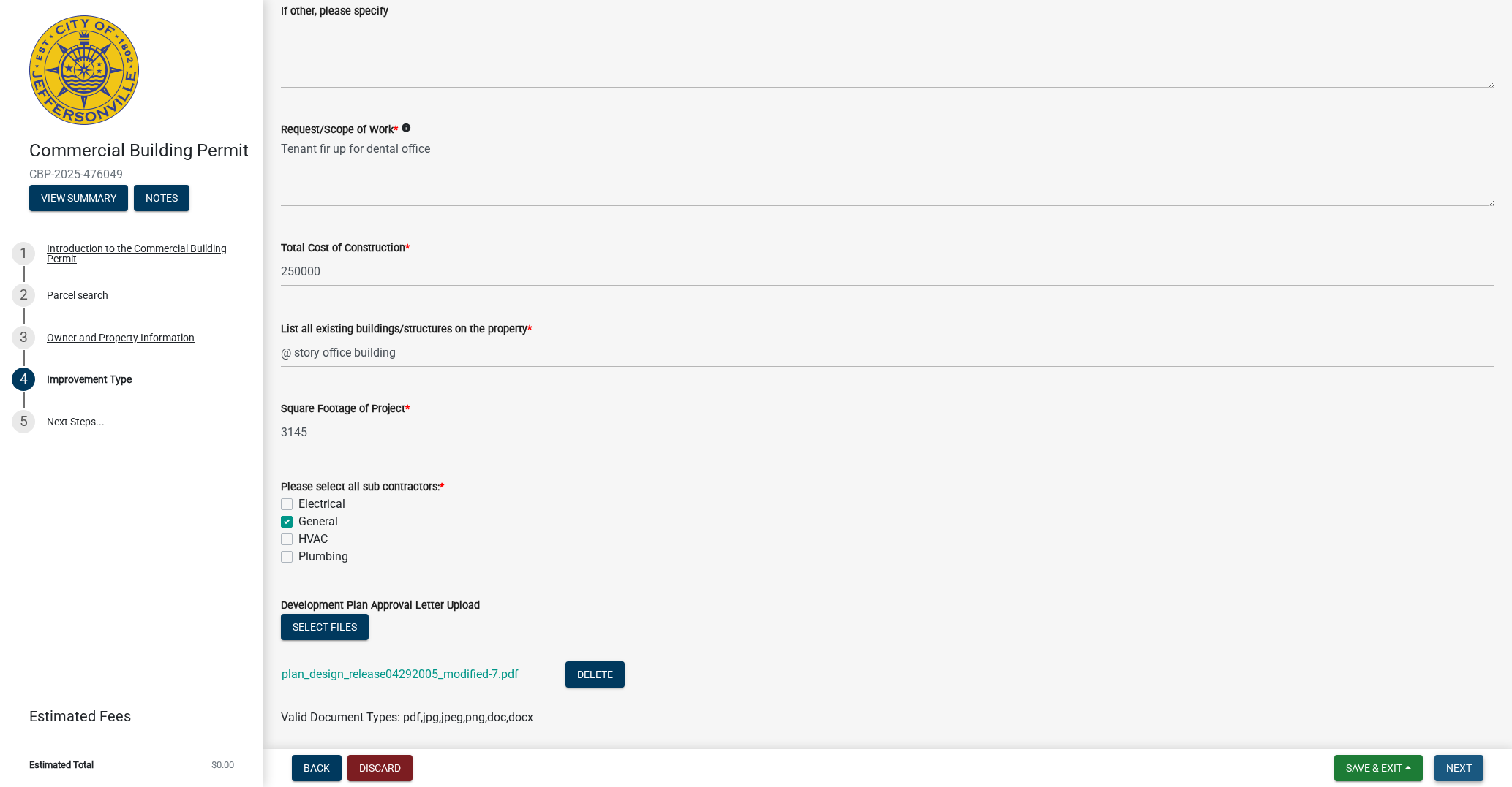
click at [1458, 764] on span "Next" at bounding box center [1458, 768] width 25 height 12
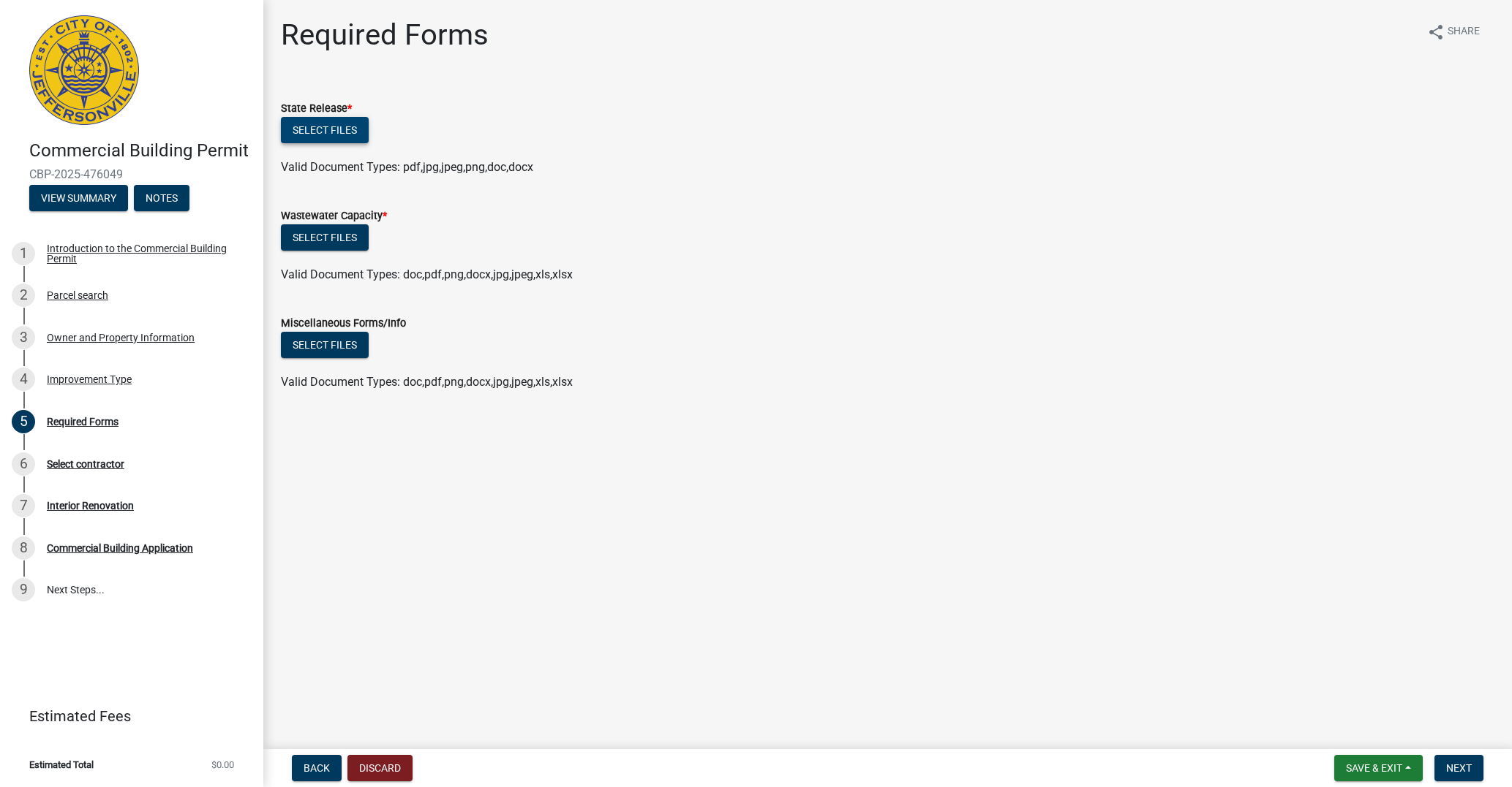
click at [345, 127] on button "Select files" at bounding box center [325, 130] width 87 height 26
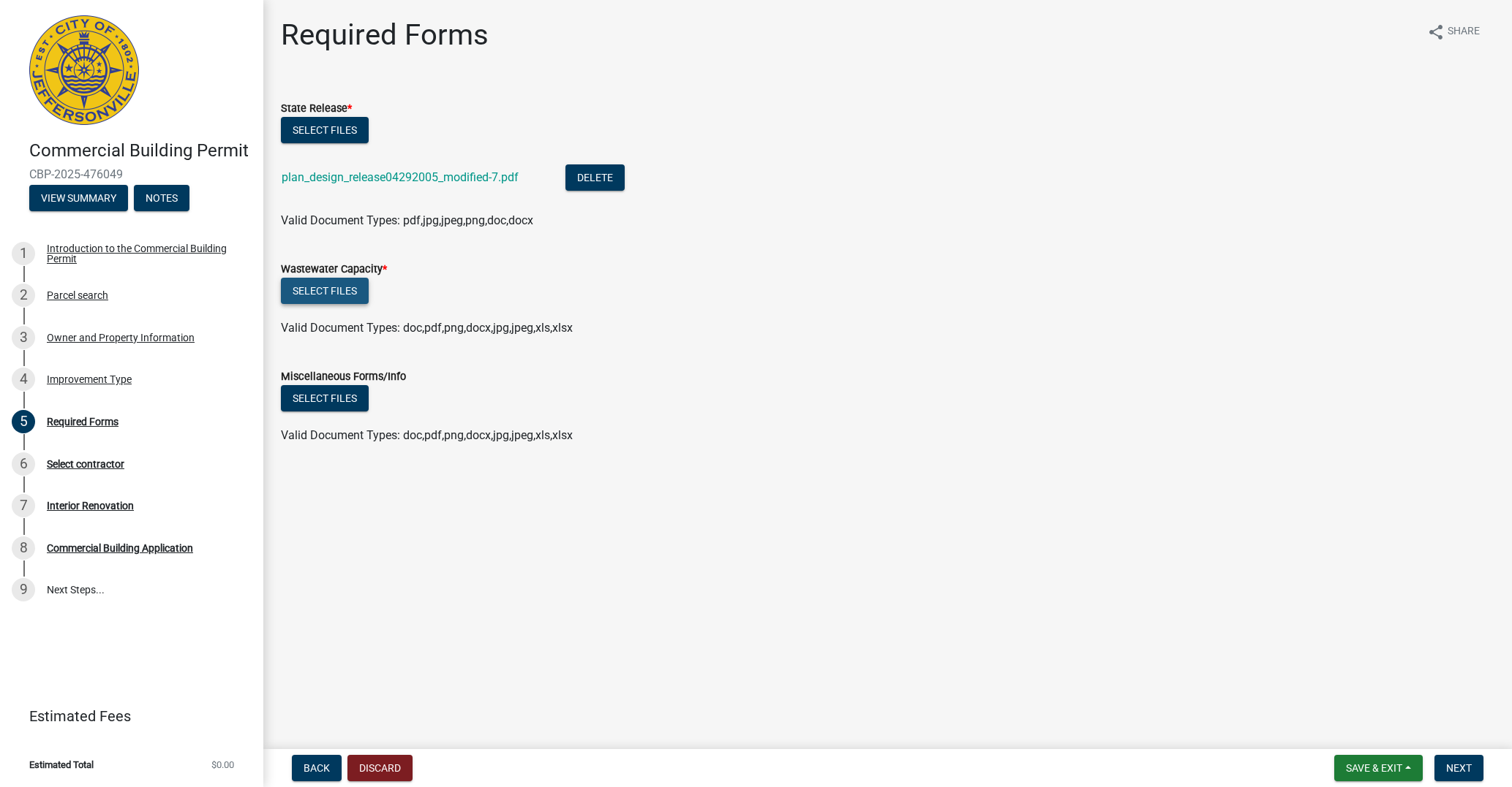
click at [335, 292] on button "Select files" at bounding box center [325, 291] width 87 height 26
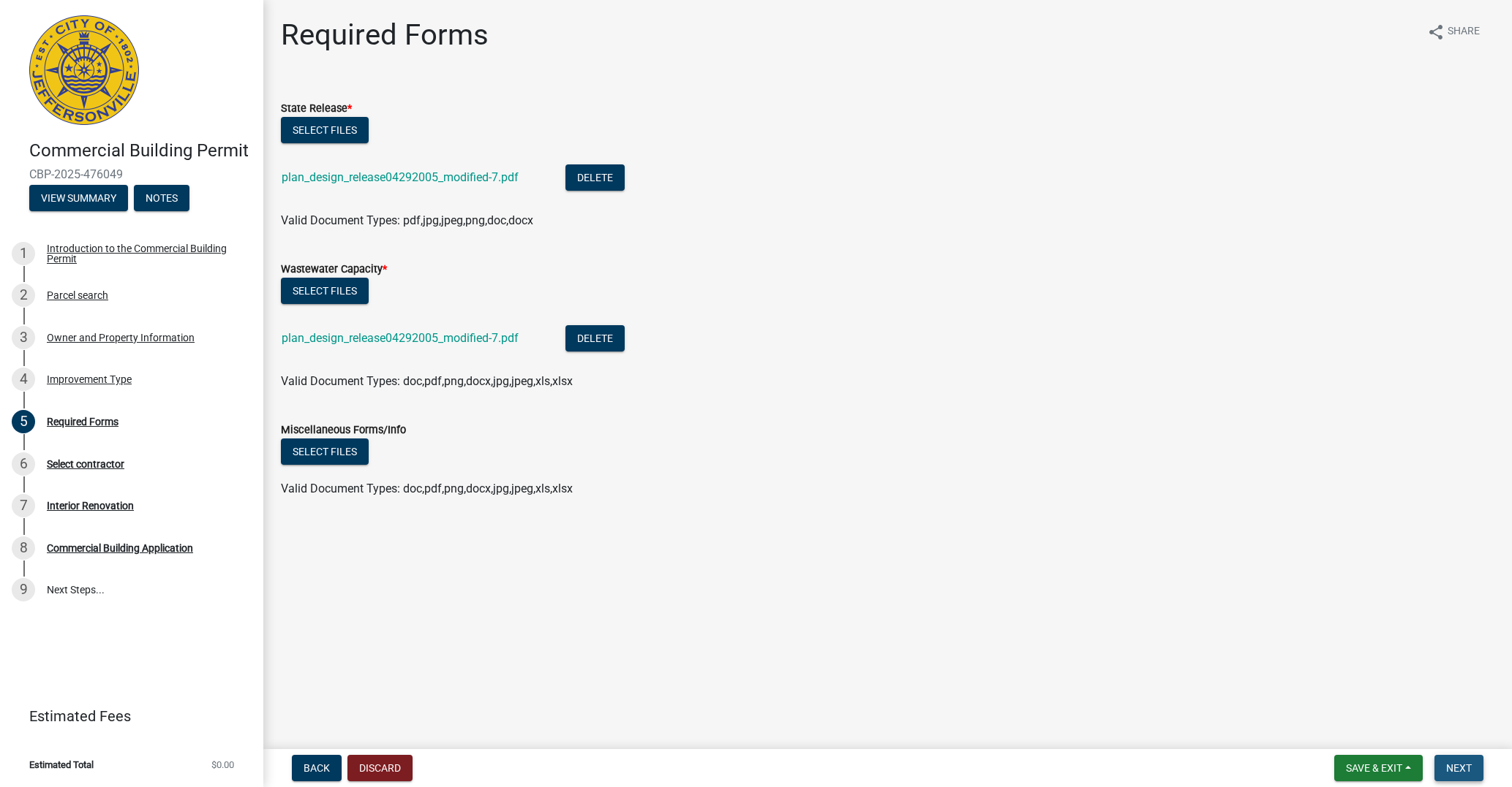
click at [1463, 768] on span "Next" at bounding box center [1458, 768] width 25 height 12
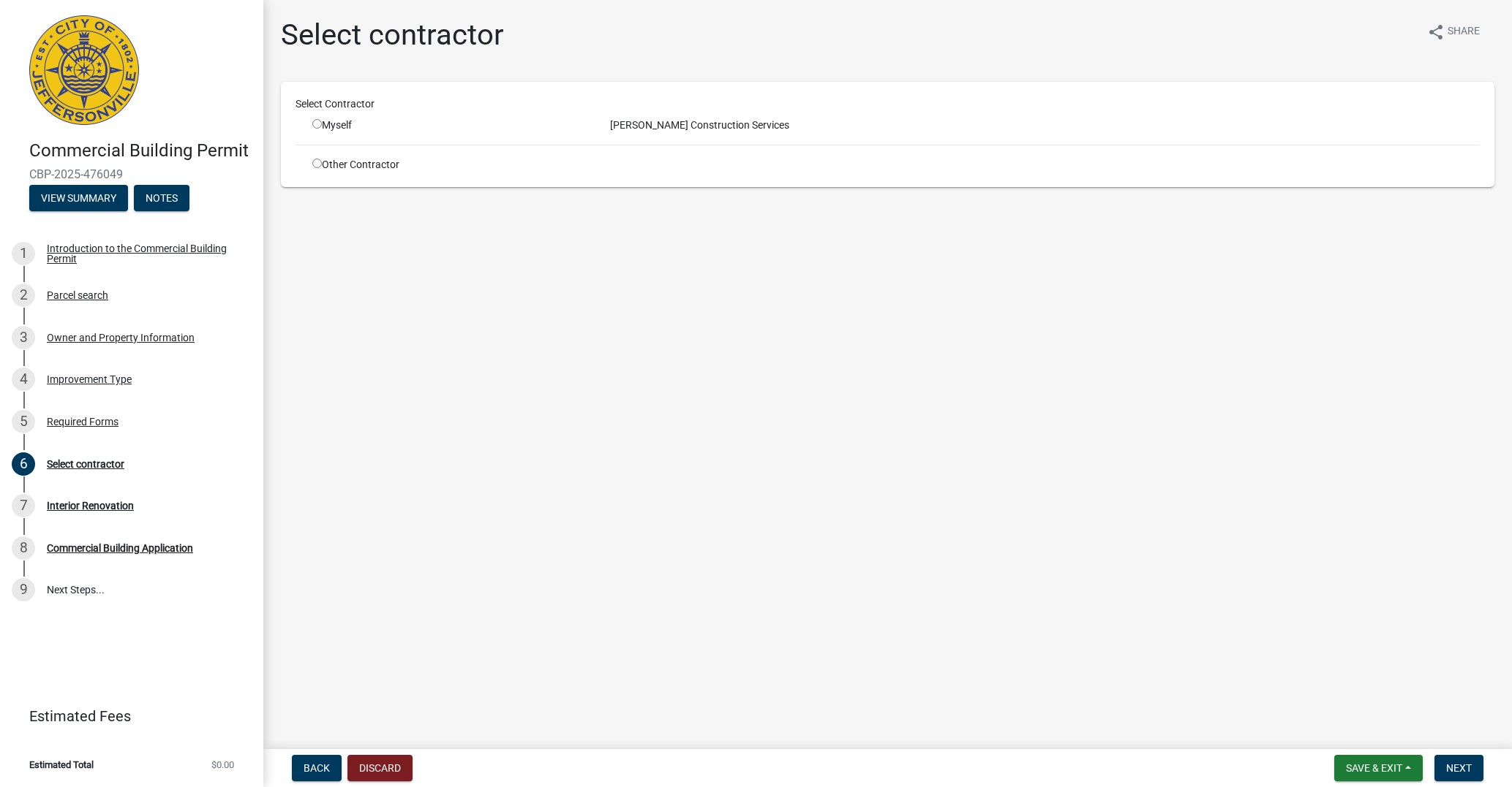
click at [318, 124] on input "radio" at bounding box center [317, 123] width 9 height 9
radio input "true"
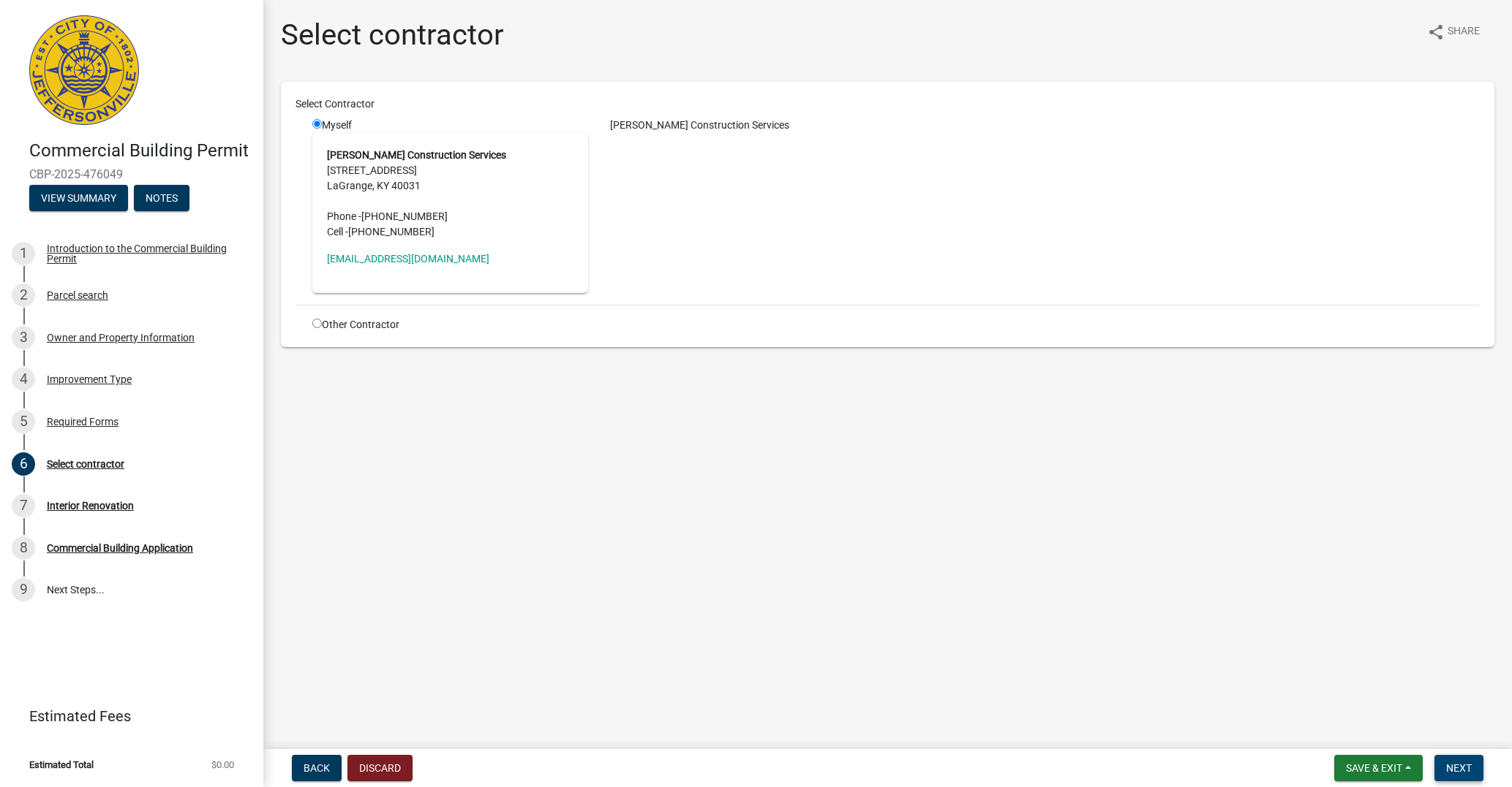
click at [1460, 759] on button "Next" at bounding box center [1459, 768] width 49 height 26
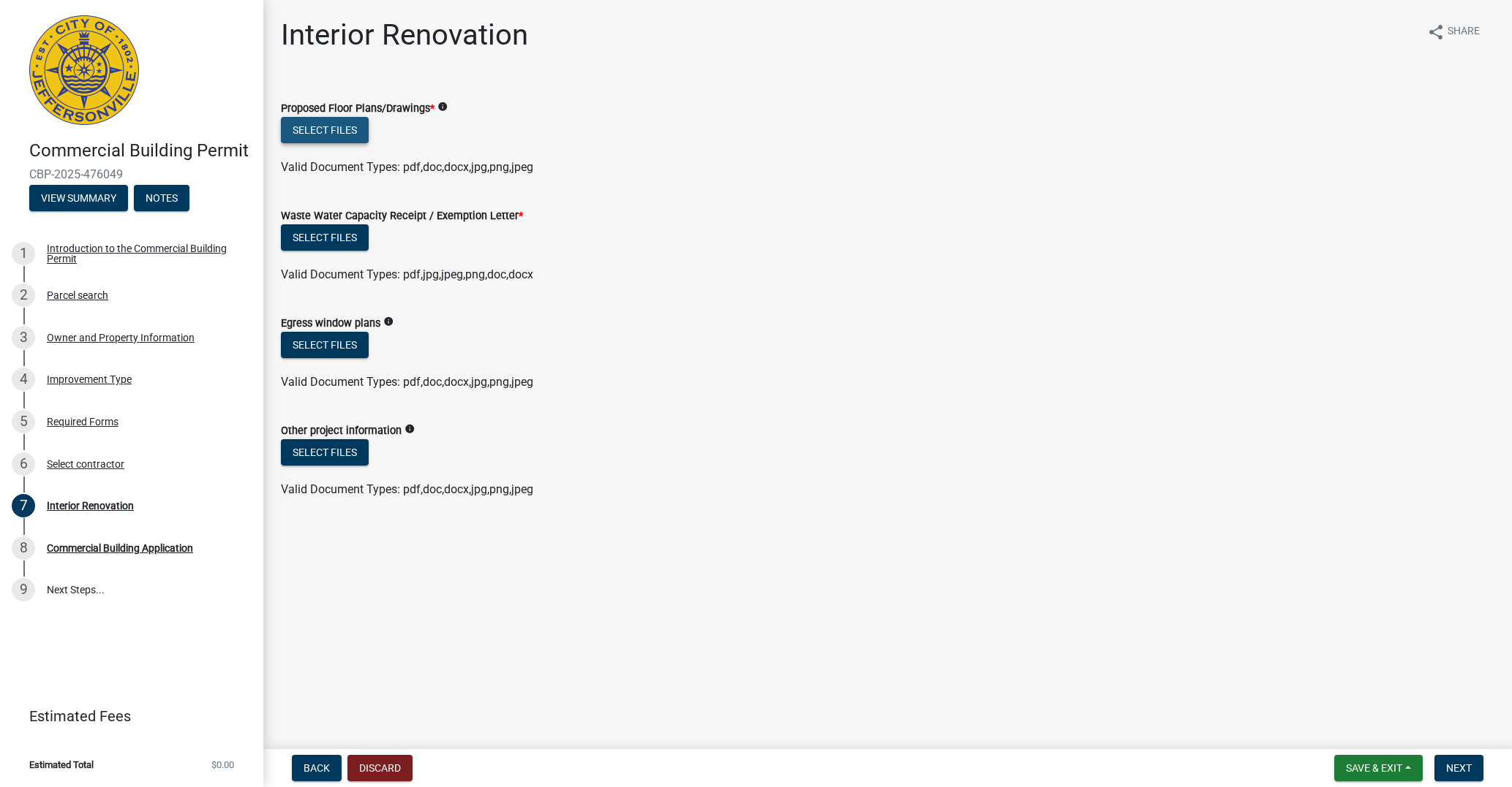
click at [315, 127] on button "Select files" at bounding box center [325, 130] width 87 height 26
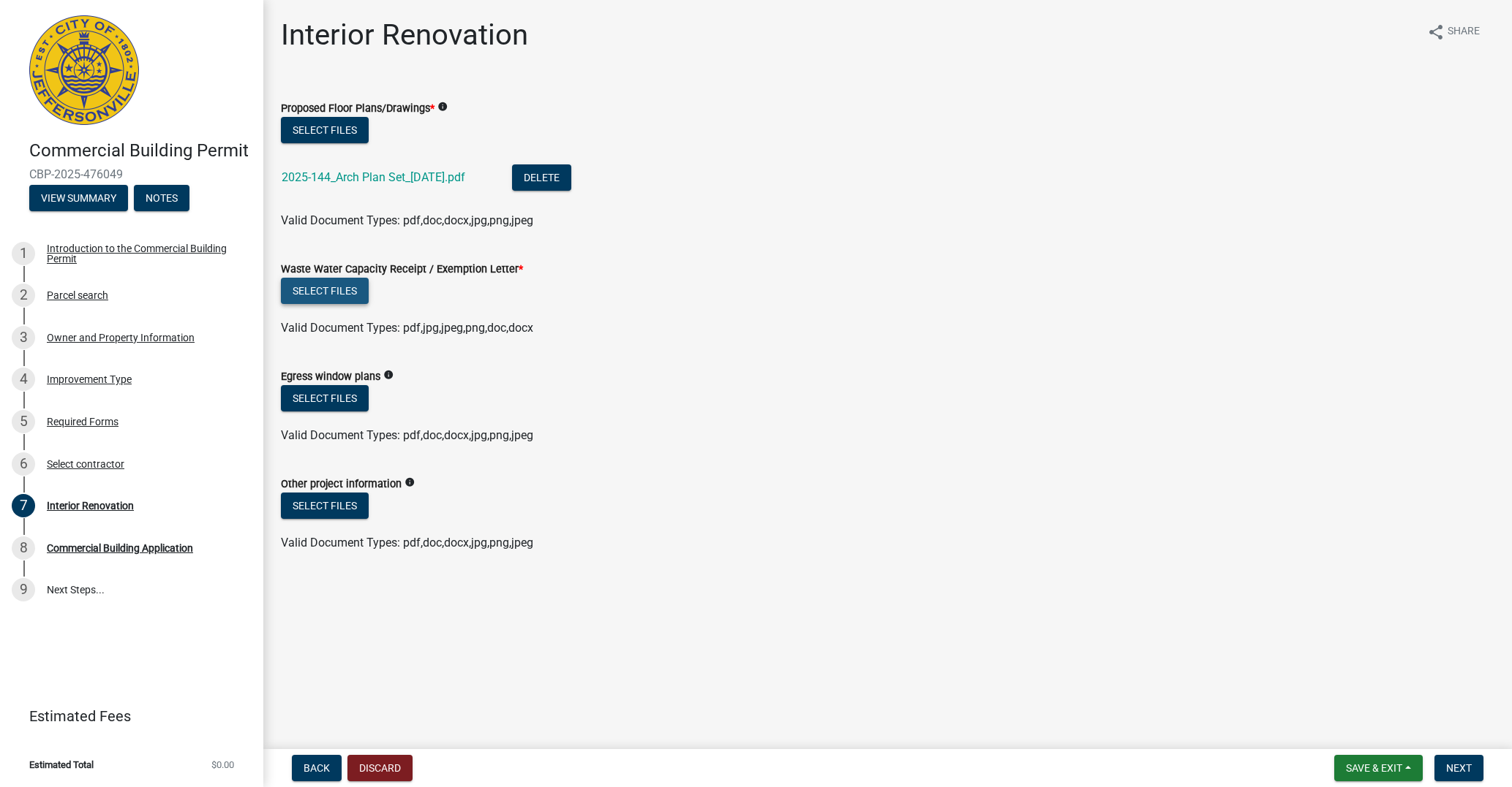
click at [351, 293] on button "Select files" at bounding box center [325, 291] width 87 height 26
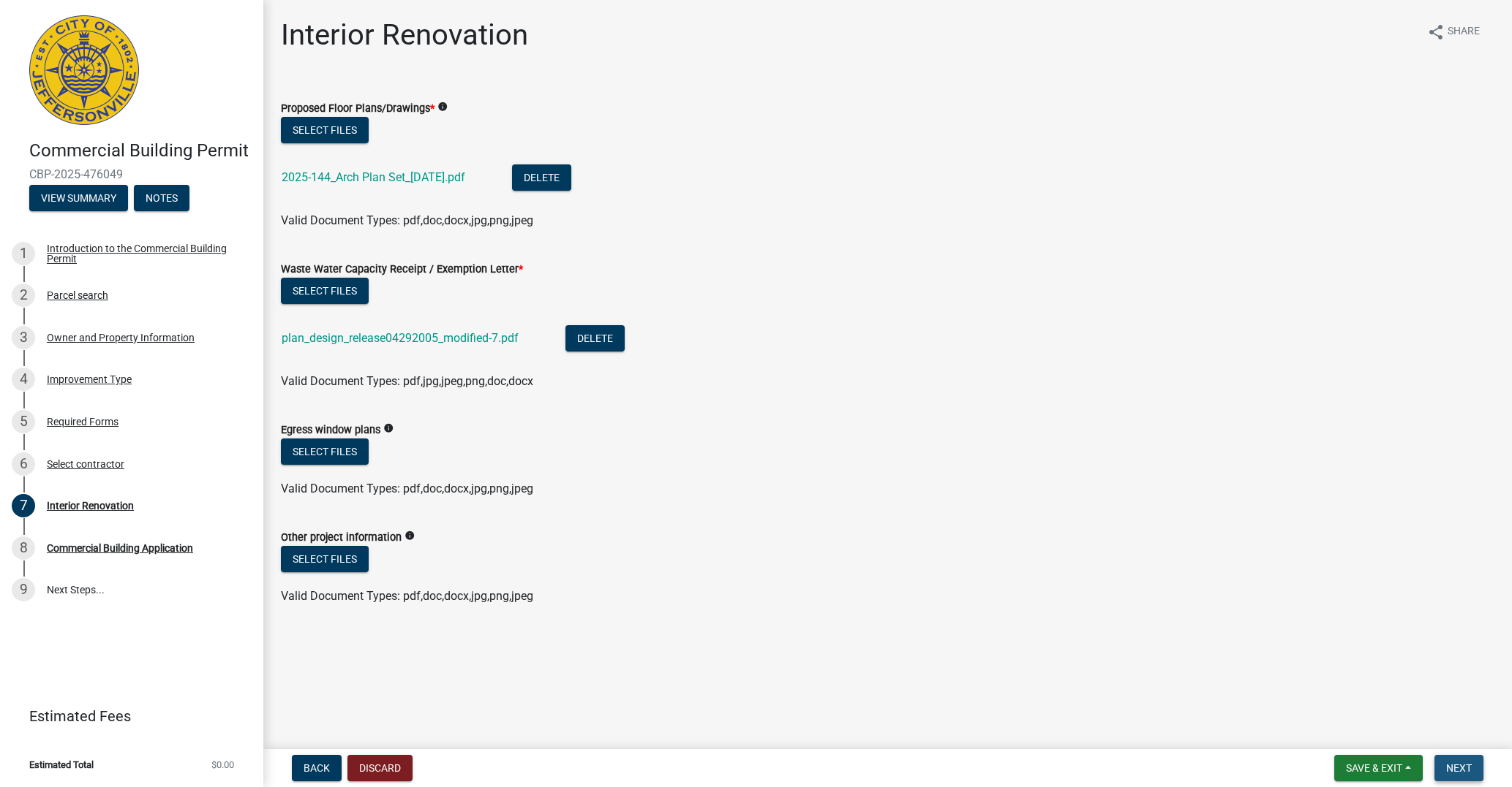
click at [1470, 768] on span "Next" at bounding box center [1458, 768] width 25 height 12
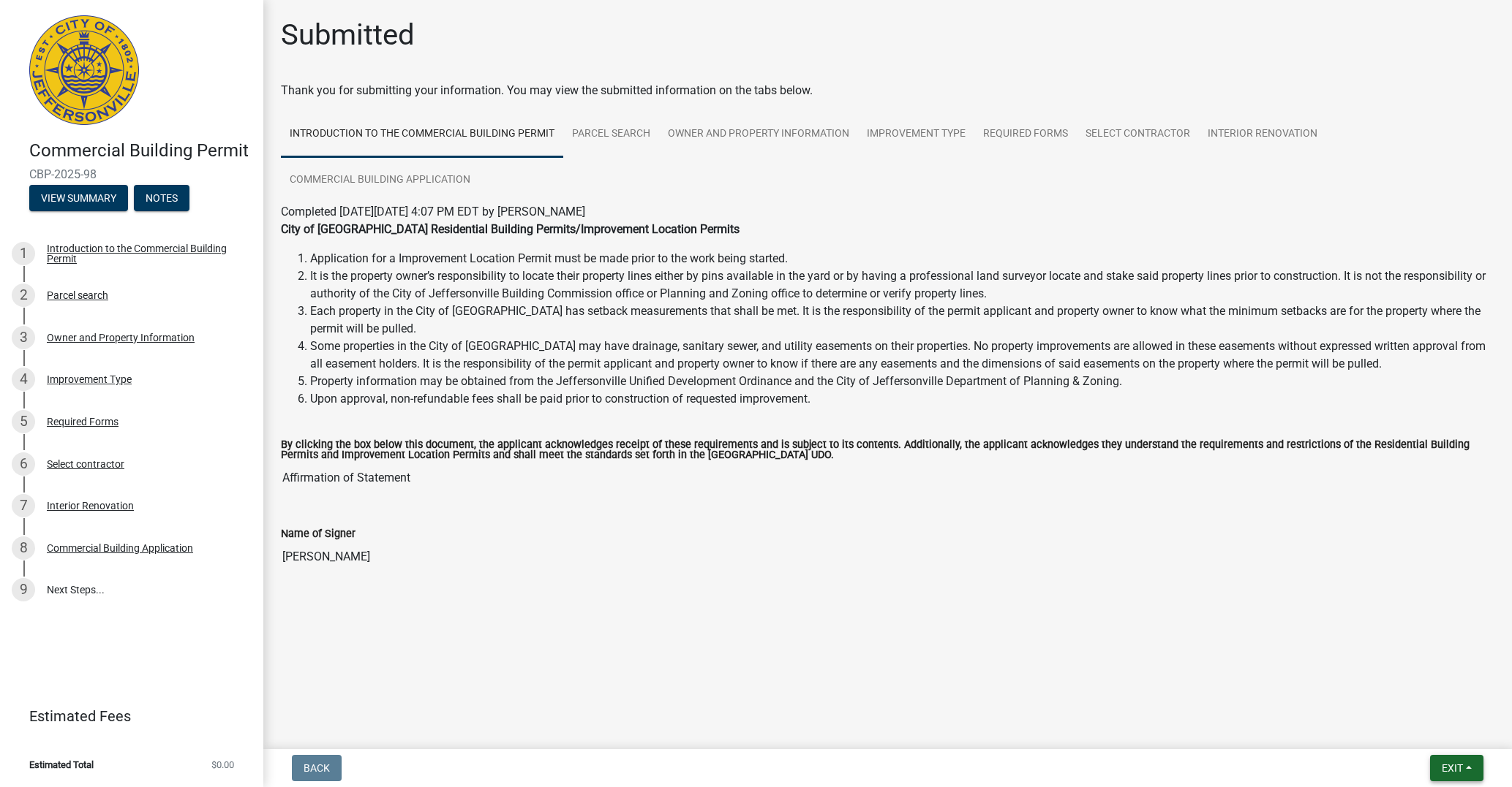
click at [1451, 766] on span "Exit" at bounding box center [1452, 768] width 21 height 12
click at [1398, 695] on button "Save" at bounding box center [1425, 695] width 117 height 35
click at [1451, 766] on span "Exit" at bounding box center [1452, 768] width 21 height 12
click at [1422, 723] on button "Save & Exit" at bounding box center [1425, 730] width 117 height 35
